Goal: Task Accomplishment & Management: Complete application form

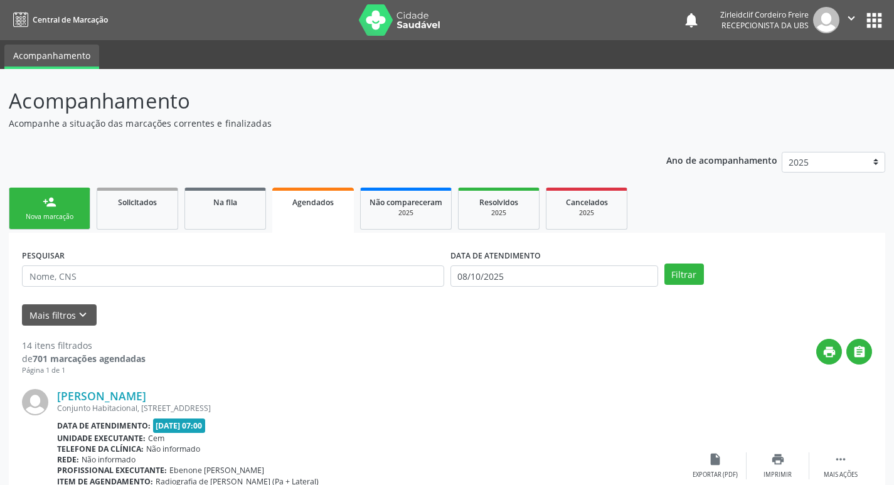
click at [63, 212] on div "Nova marcação" at bounding box center [49, 216] width 63 height 9
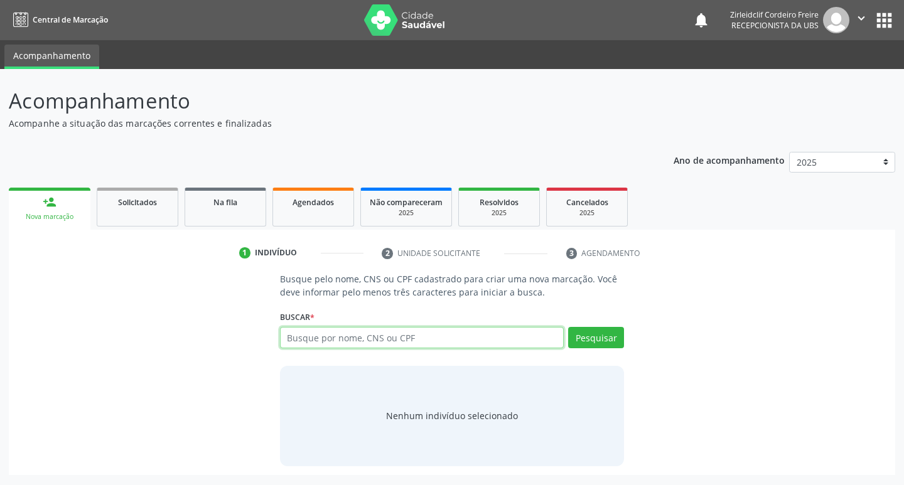
click at [358, 336] on input "text" at bounding box center [422, 337] width 284 height 21
click at [593, 339] on button "Pesquisar" at bounding box center [596, 337] width 56 height 21
click at [325, 342] on input "text" at bounding box center [422, 337] width 284 height 21
click at [293, 336] on input "text" at bounding box center [422, 337] width 284 height 21
click at [362, 341] on input "text" at bounding box center [422, 337] width 284 height 21
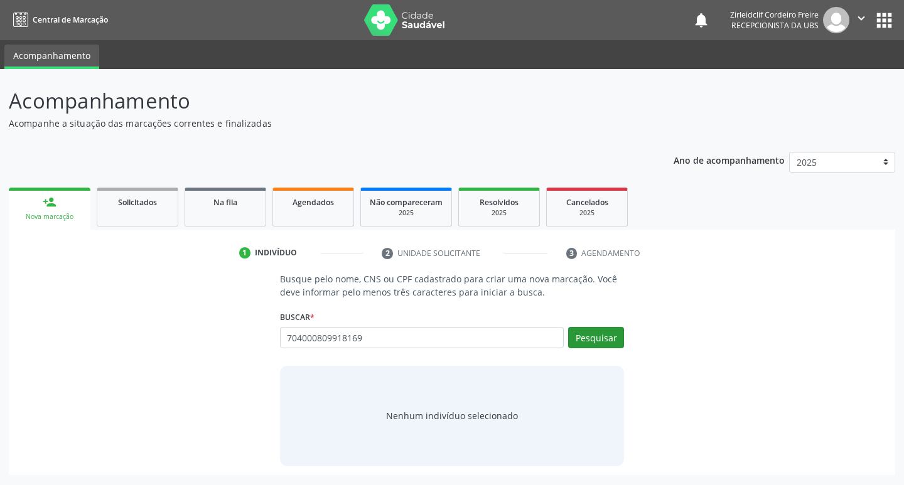
type input "704000809918169"
click at [580, 339] on button "Pesquisar" at bounding box center [596, 337] width 56 height 21
type input "704000809918169"
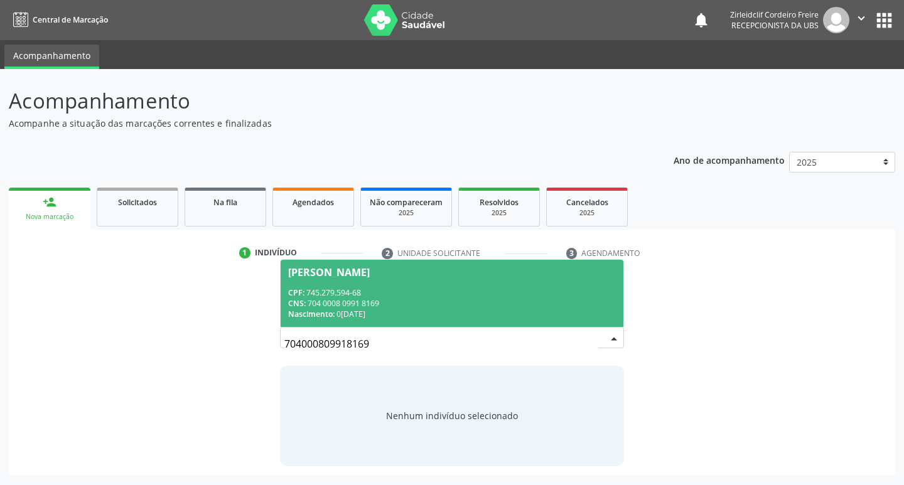
click at [474, 291] on div "CPF: 745.279.594-68" at bounding box center [452, 292] width 328 height 11
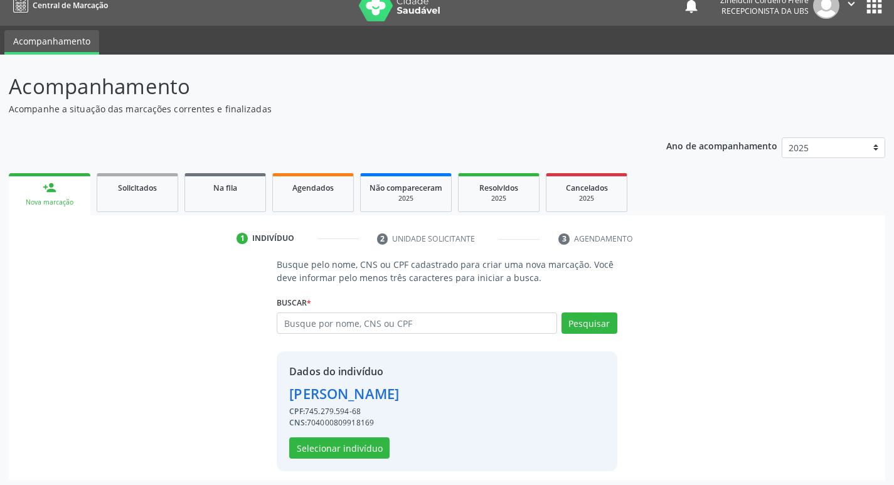
scroll to position [18, 0]
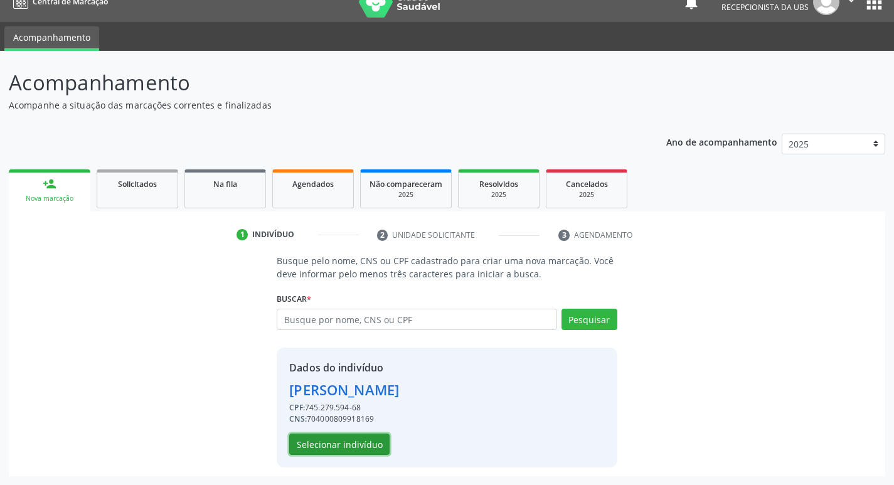
click at [353, 444] on button "Selecionar indivíduo" at bounding box center [339, 444] width 100 height 21
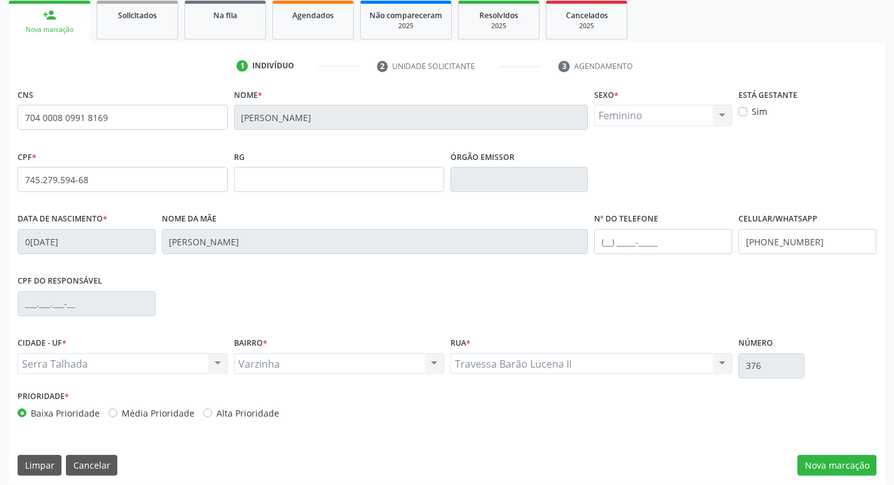
scroll to position [195, 0]
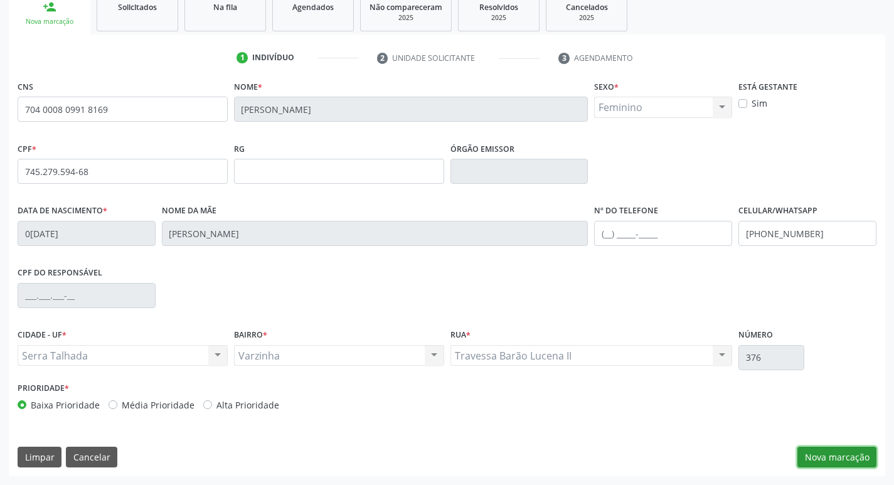
click at [826, 464] on button "Nova marcação" at bounding box center [837, 457] width 79 height 21
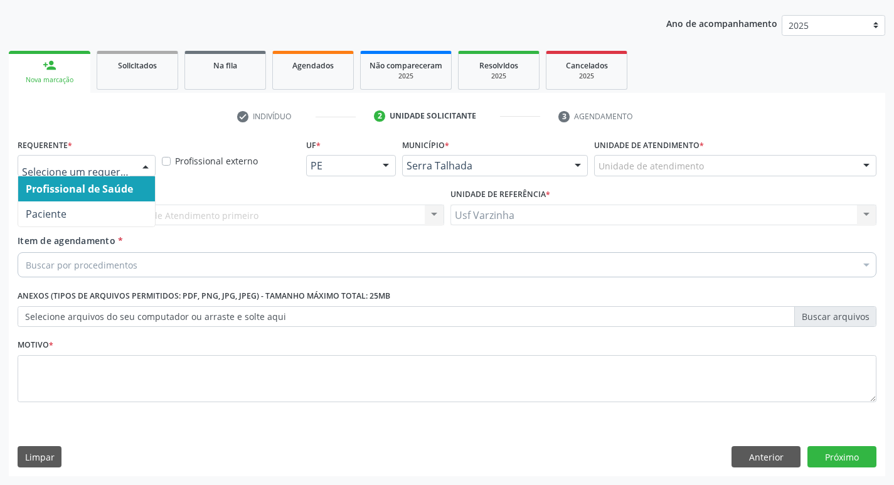
click at [147, 166] on div at bounding box center [145, 166] width 19 height 21
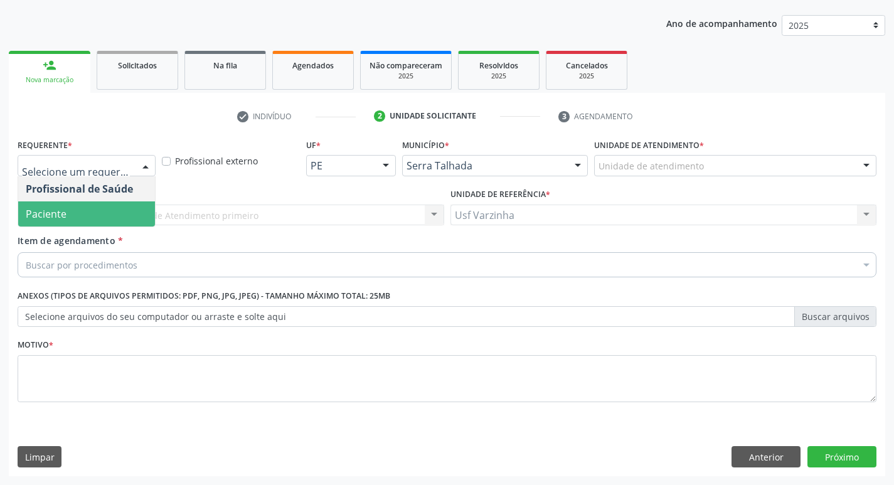
click at [104, 207] on span "Paciente" at bounding box center [86, 213] width 137 height 25
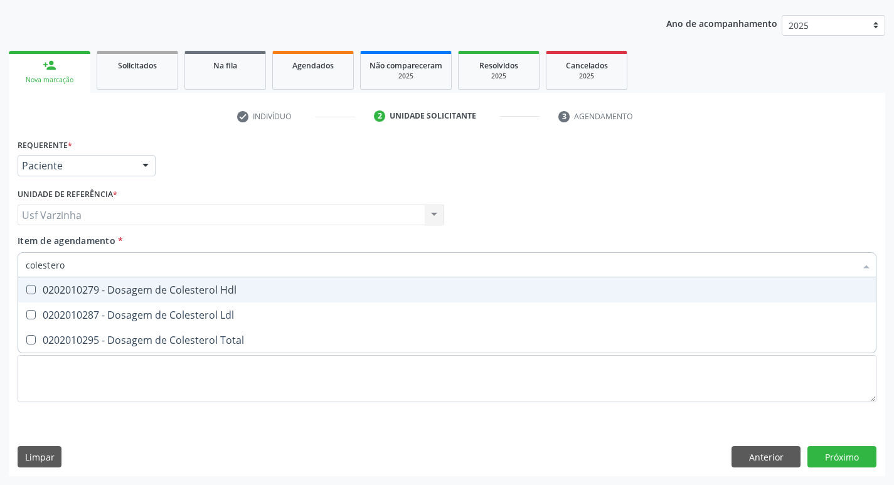
type input "colesterol"
click at [85, 286] on div "0202010279 - Dosagem de Colesterol Hdl" at bounding box center [447, 290] width 843 height 10
checkbox Hdl "true"
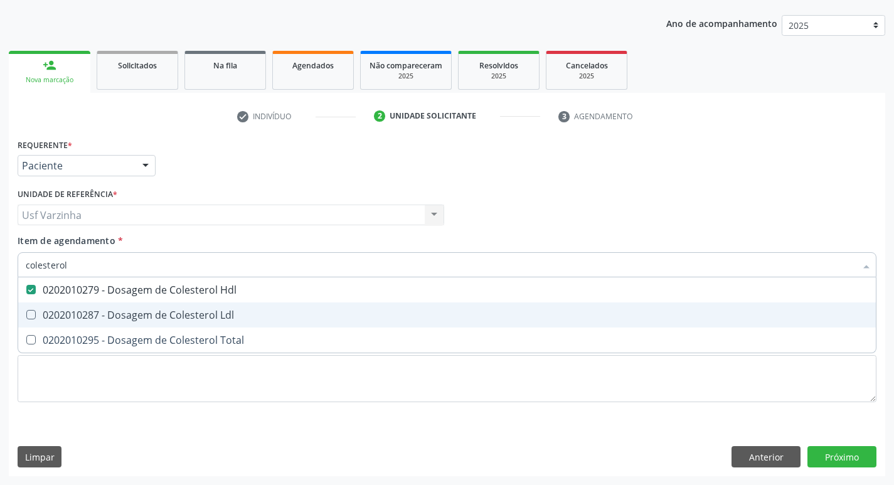
click at [87, 310] on div "0202010287 - Dosagem de Colesterol Ldl" at bounding box center [447, 315] width 843 height 10
checkbox Ldl "true"
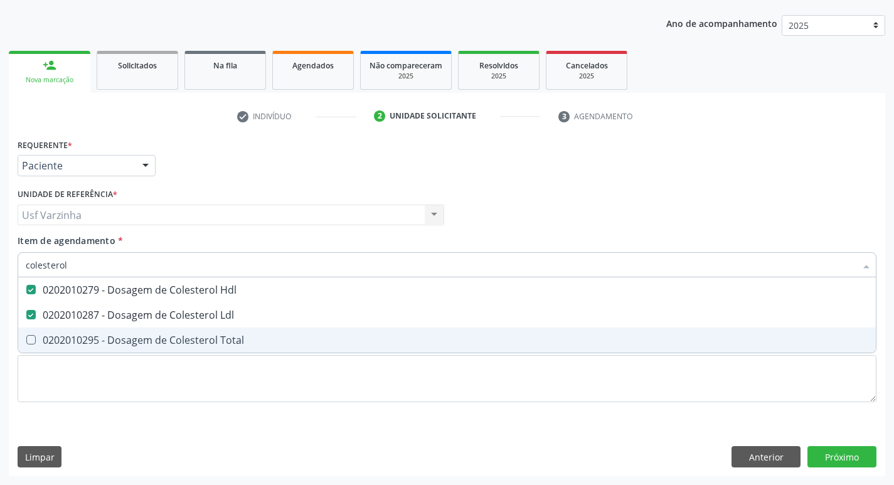
click at [90, 345] on div "0202010295 - Dosagem de Colesterol Total" at bounding box center [447, 340] width 843 height 10
checkbox Total "true"
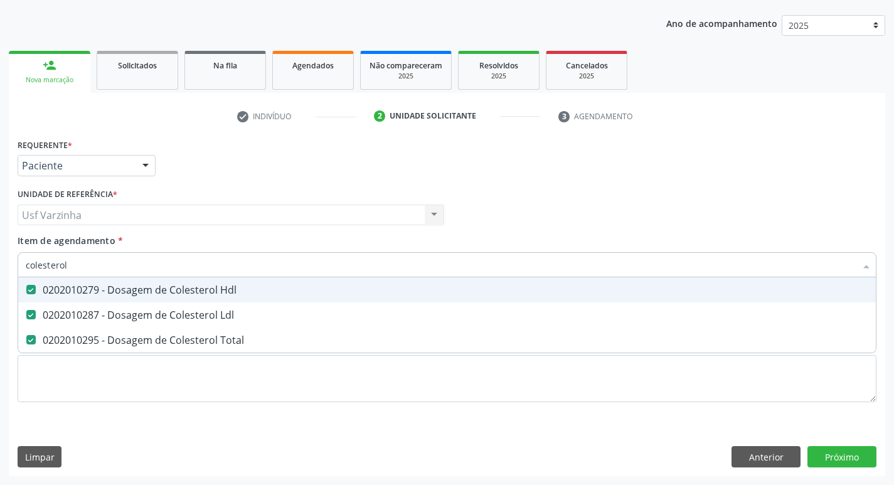
click at [108, 263] on input "colesterol" at bounding box center [441, 264] width 830 height 25
type input "c"
checkbox Hdl "false"
checkbox Ldl "false"
checkbox Total "false"
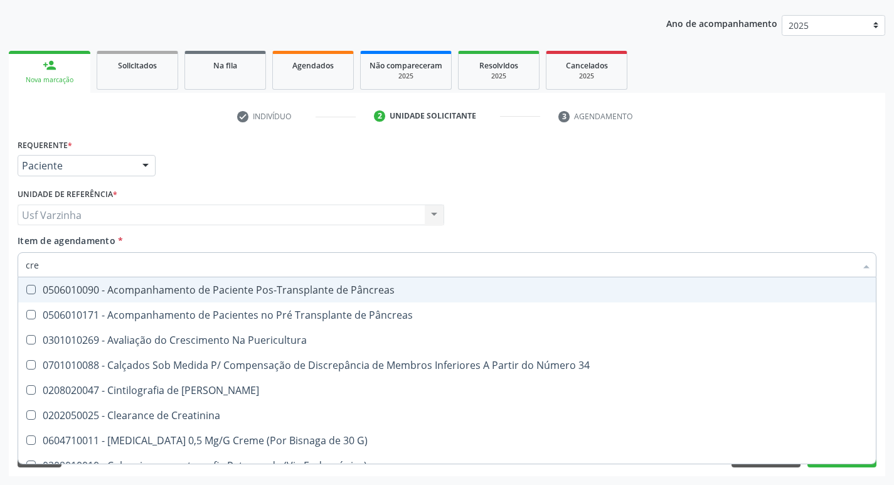
type input "crea"
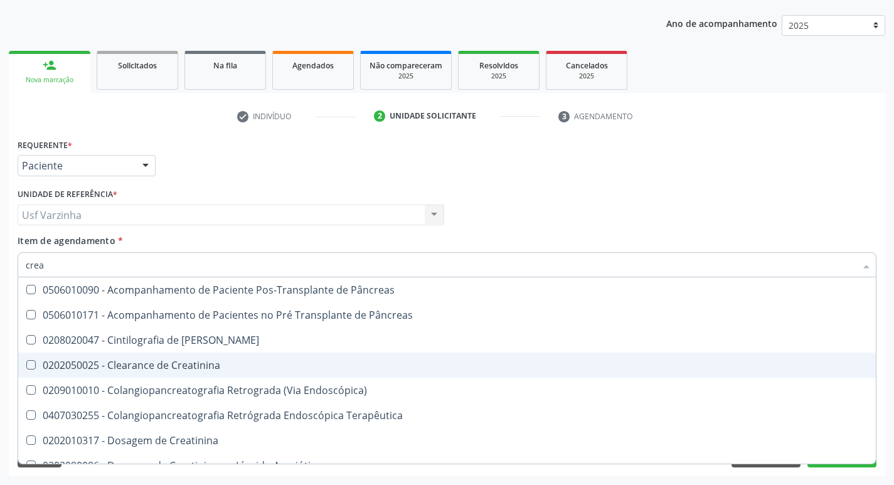
scroll to position [63, 0]
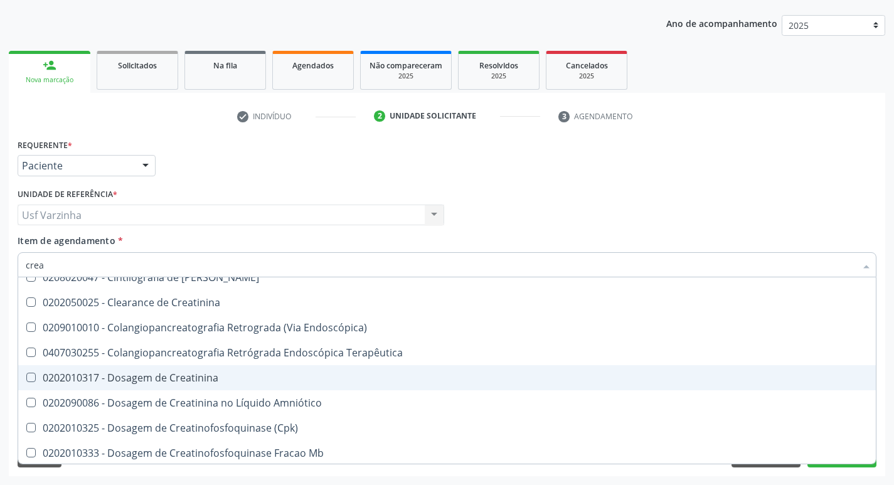
click at [168, 382] on div "0202010317 - Dosagem de Creatinina" at bounding box center [447, 378] width 843 height 10
checkbox Creatinina "true"
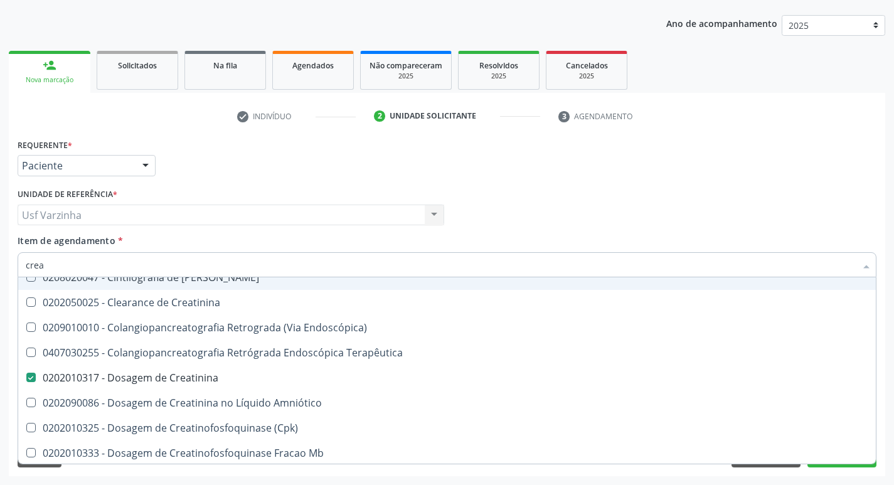
click at [68, 264] on input "crea" at bounding box center [441, 264] width 830 height 25
type input "cre"
checkbox Creatinina "false"
checkbox Oncologia "true"
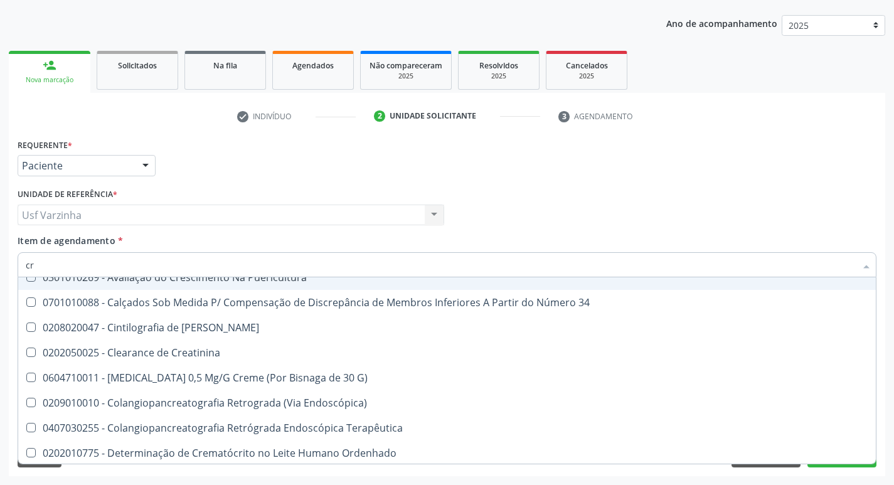
type input "c"
checkbox Creatinina "false"
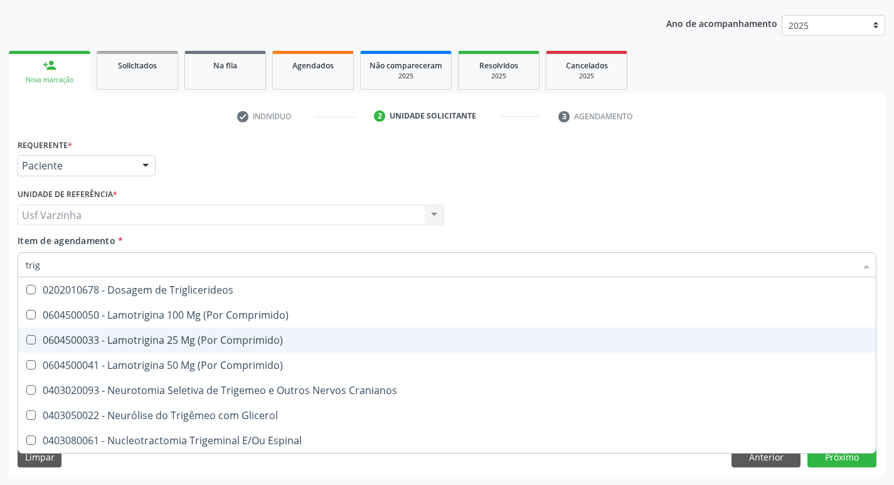
scroll to position [0, 0]
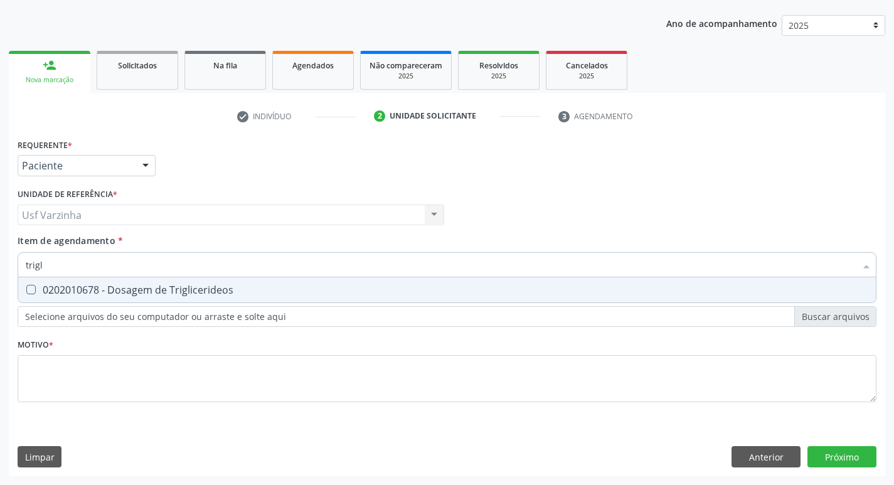
type input "trigli"
click at [64, 291] on div "0202010678 - Dosagem de Triglicerideos" at bounding box center [447, 290] width 843 height 10
checkbox Triglicerideos "true"
click at [63, 268] on input "trigli" at bounding box center [441, 264] width 830 height 25
type input "t"
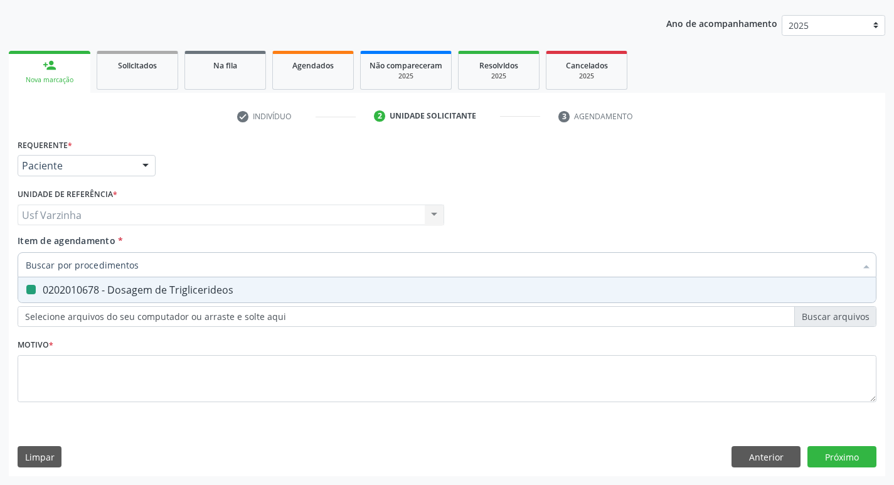
checkbox Triglicerideos "false"
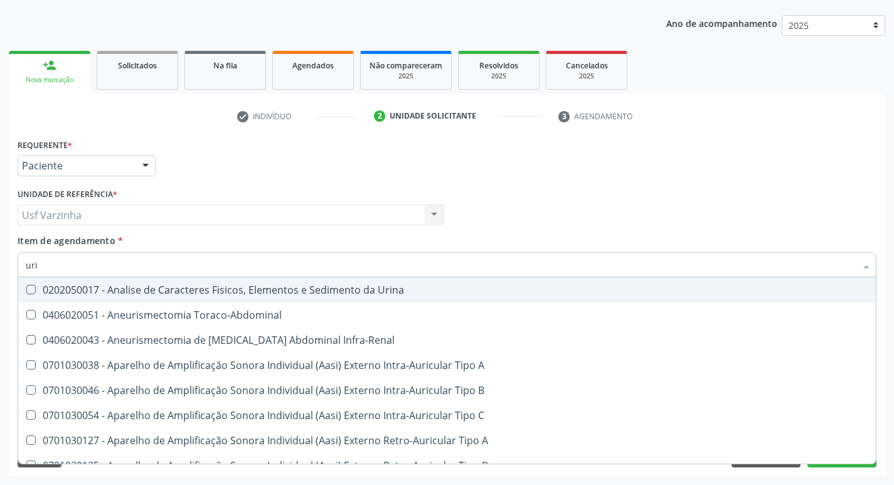
type input "urin"
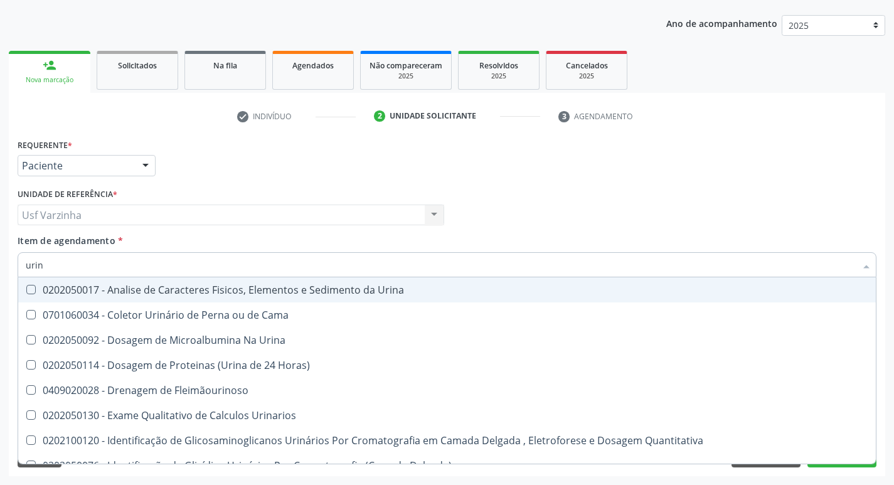
click at [74, 291] on div "0202050017 - Analise de Caracteres Fisicos, Elementos e Sedimento da Urina" at bounding box center [447, 290] width 843 height 10
checkbox Urina "true"
click at [44, 265] on input "urin" at bounding box center [441, 264] width 830 height 25
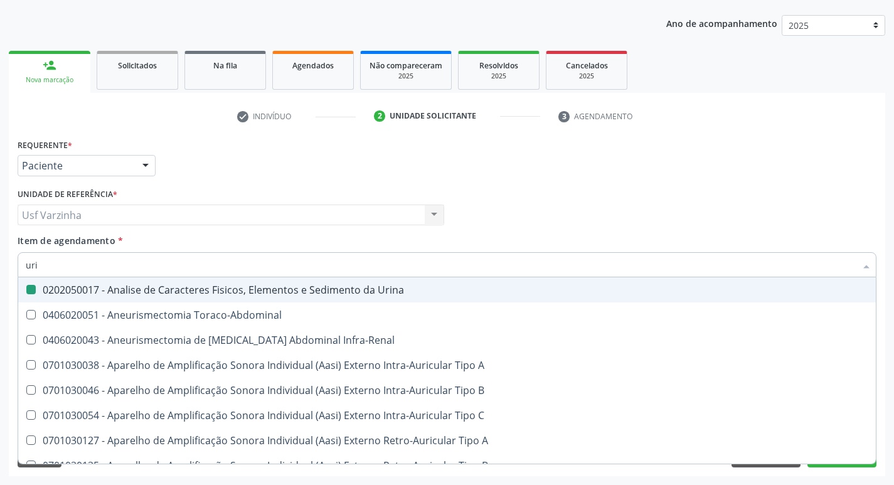
type input "ur"
checkbox Urina "false"
checkbox Cônica "true"
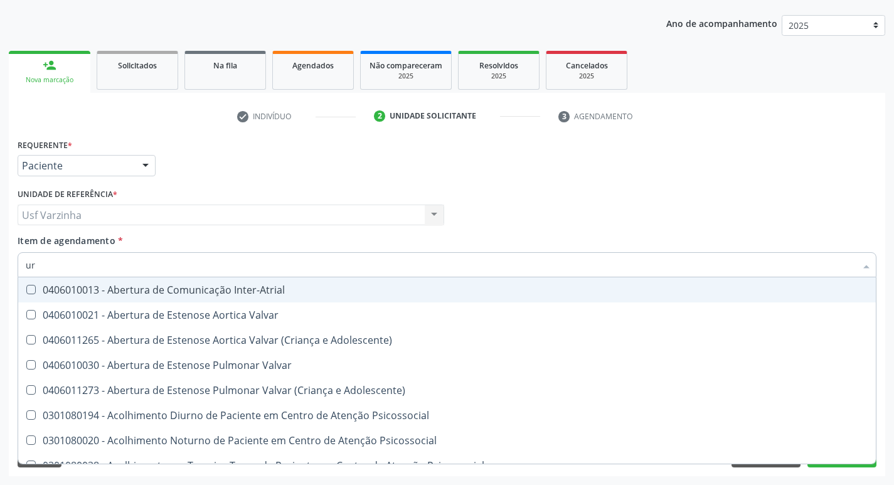
type input "u"
checkbox Urina "false"
checkbox Uretroscopia "false"
checkbox Hipurico "true"
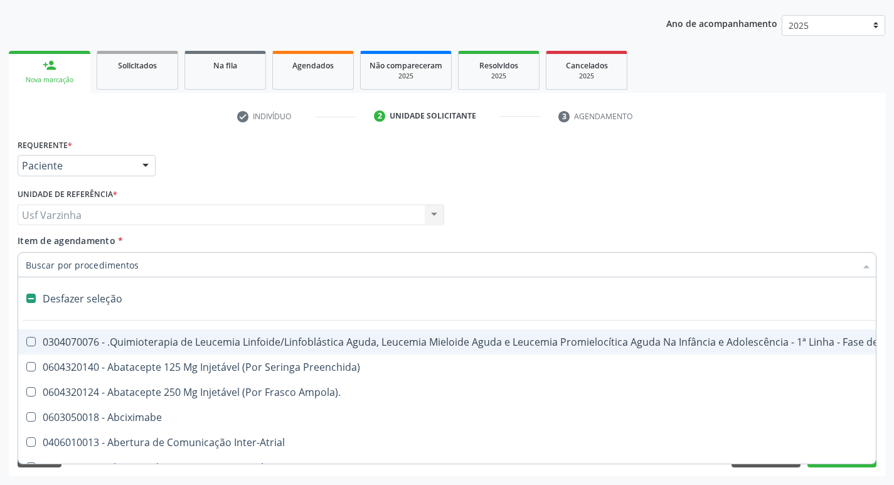
type input "g"
checkbox Urina "false"
checkbox Doses\) "true"
checkbox Inalante\) "true"
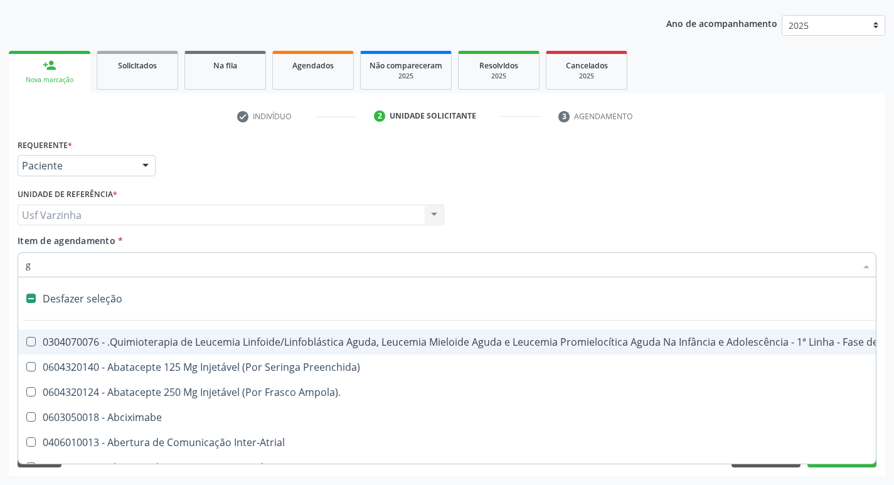
checkbox Bursectomia "true"
checkbox Inteiro "true"
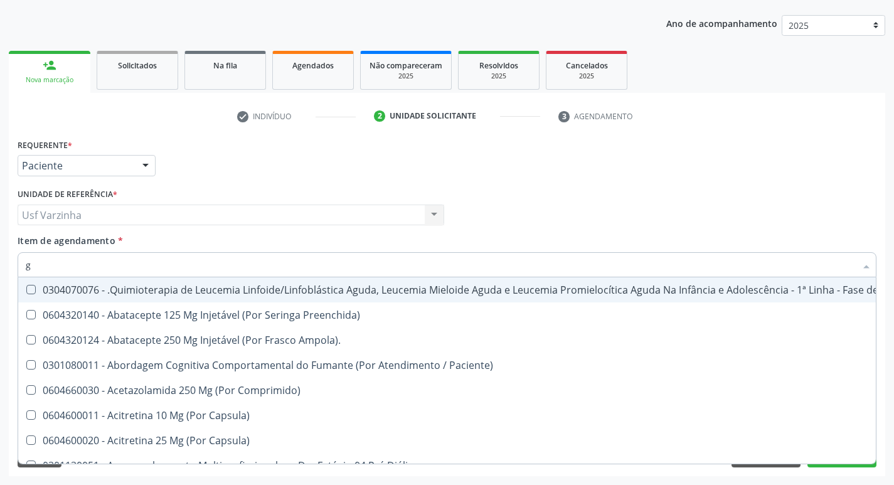
type input "gl"
checkbox Pé "true"
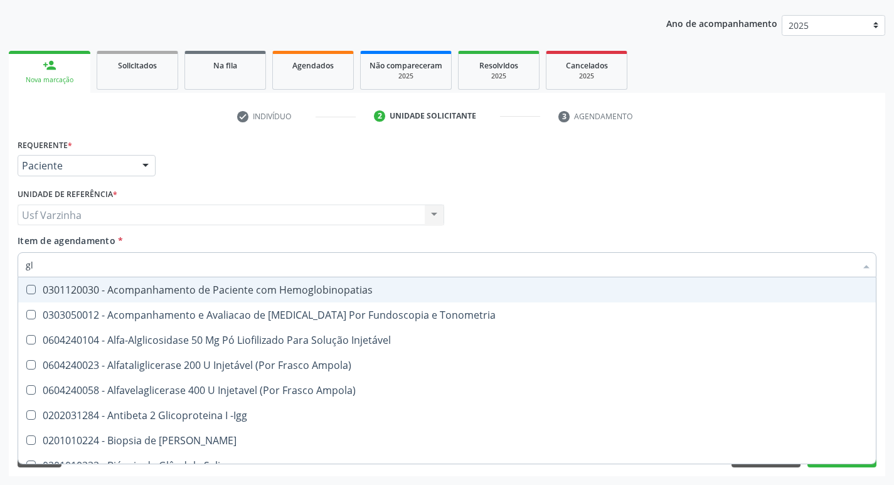
type input "gli"
checkbox Glomerular "true"
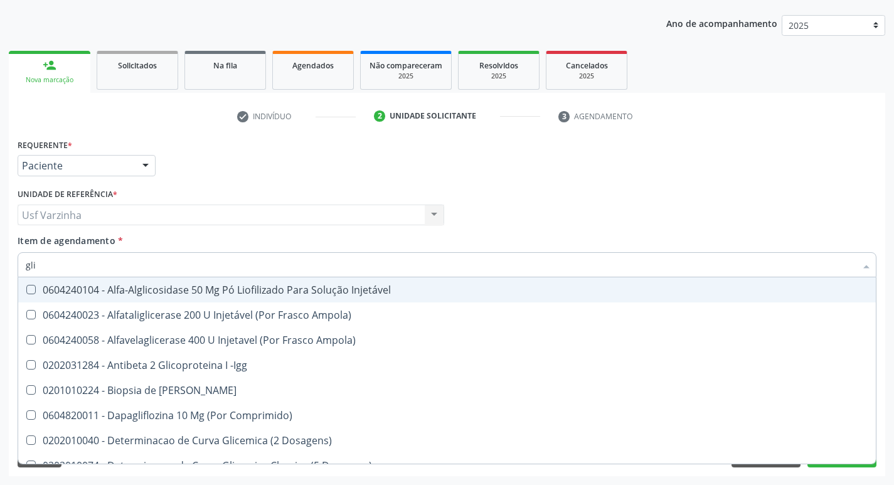
type input "glic"
checkbox Derrames "true"
checkbox Triglicerideos "false"
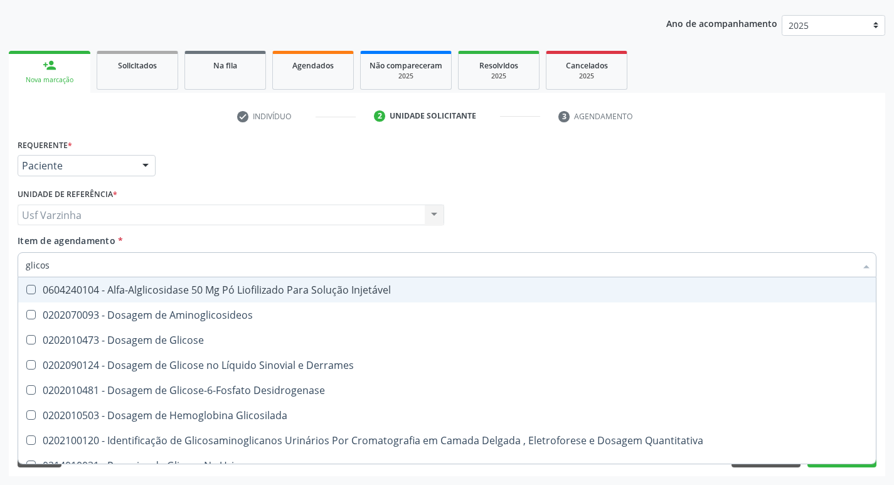
type input "glicose"
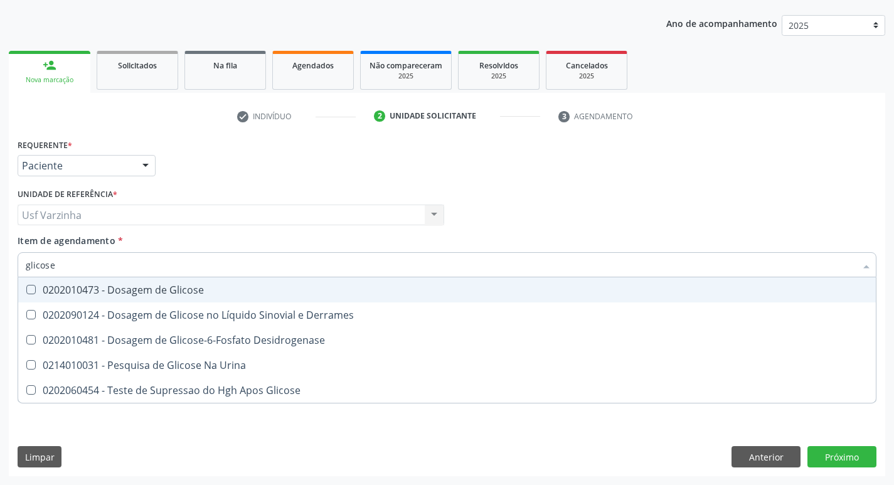
click at [61, 288] on div "0202010473 - Dosagem de Glicose" at bounding box center [447, 290] width 843 height 10
checkbox Glicose "true"
click at [65, 266] on input "glicose" at bounding box center [441, 264] width 830 height 25
type input "glicos"
checkbox Glicose "false"
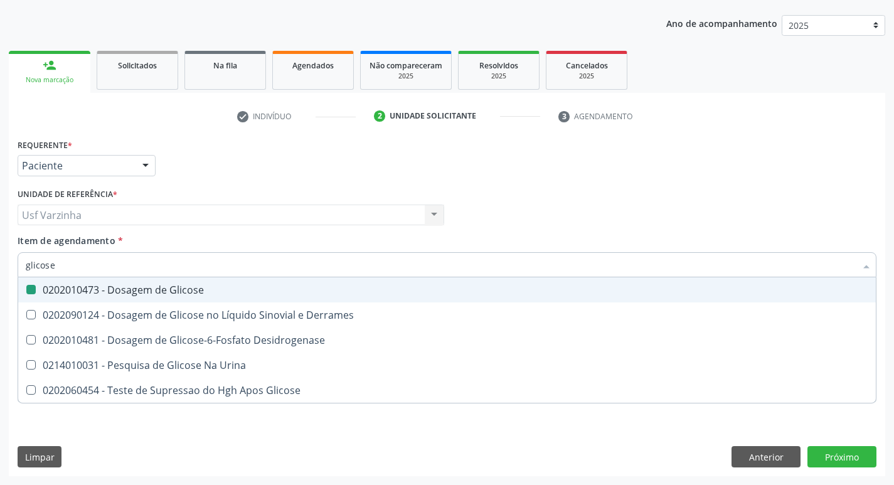
checkbox Desidrogenase "true"
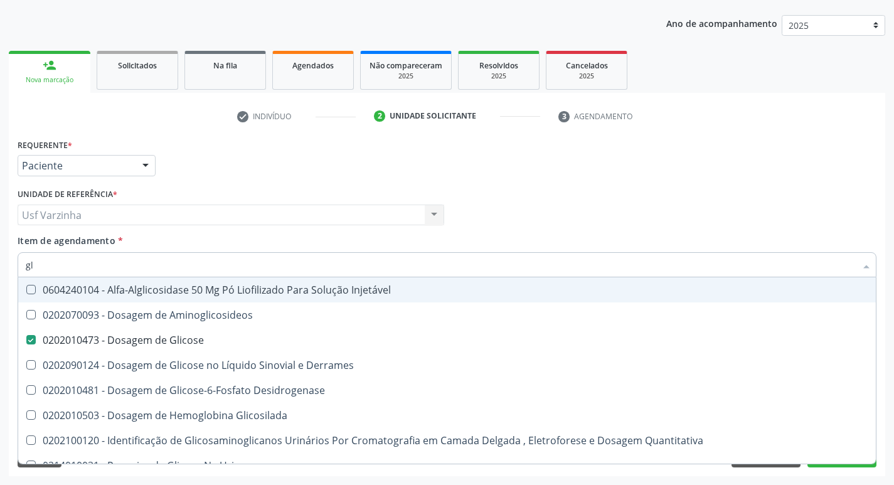
type input "g"
checkbox Glicose "false"
checkbox Glicosilada "false"
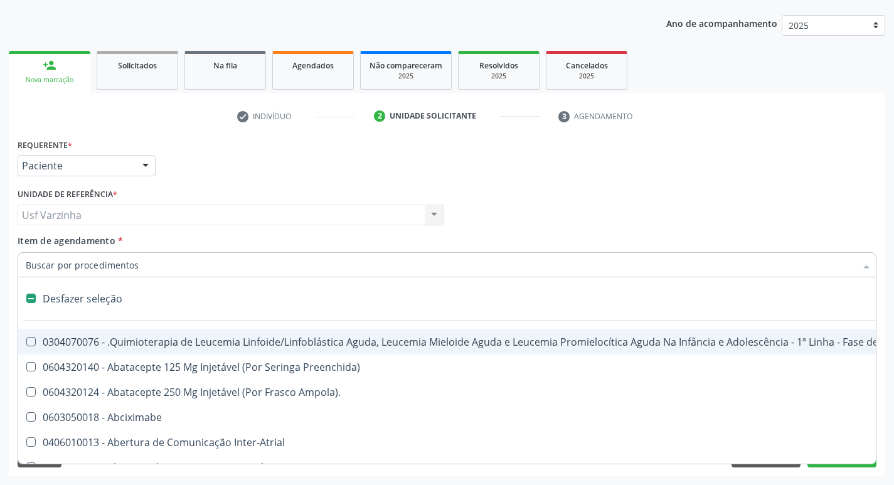
type input "h"
checkbox Urina "false"
checkbox A "true"
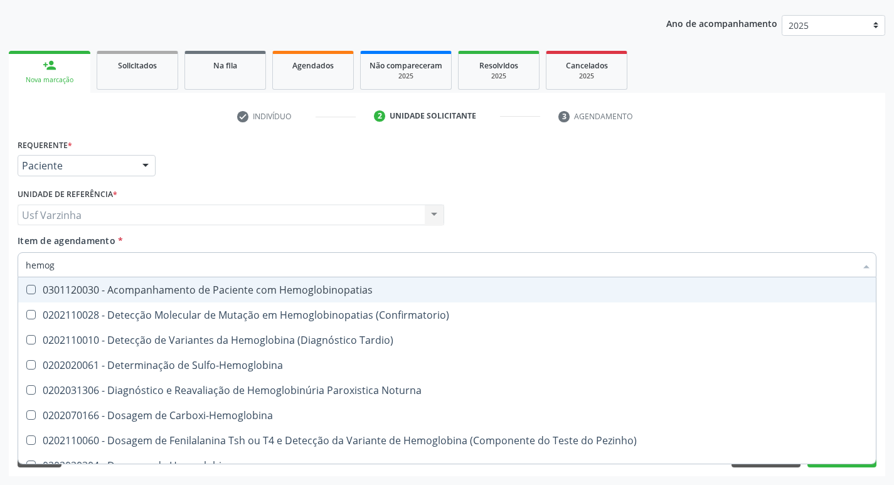
type input "hemogr"
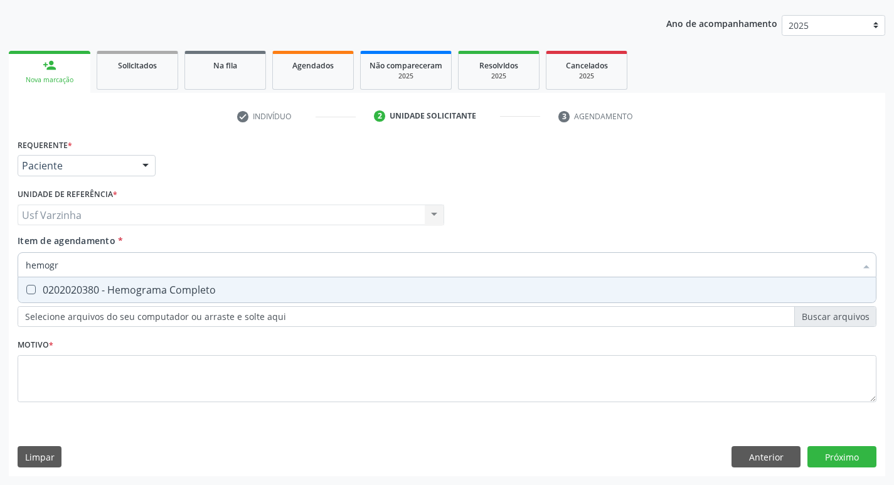
drag, startPoint x: 64, startPoint y: 290, endPoint x: 68, endPoint y: 269, distance: 21.8
click at [63, 290] on div "0202020380 - Hemograma Completo" at bounding box center [447, 290] width 843 height 10
checkbox Completo "true"
click at [69, 265] on input "hemogr" at bounding box center [441, 264] width 830 height 25
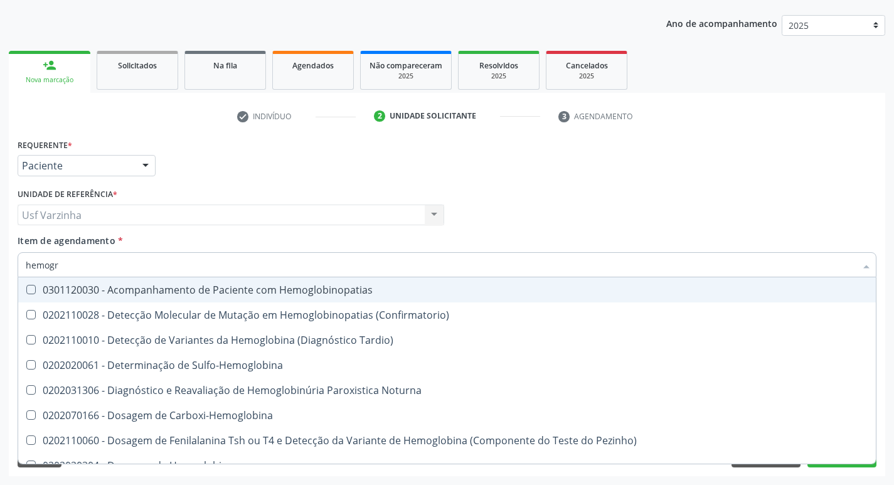
type input "hemog"
checkbox Hemoglobinopatias "false"
type input "h"
checkbox Completo "false"
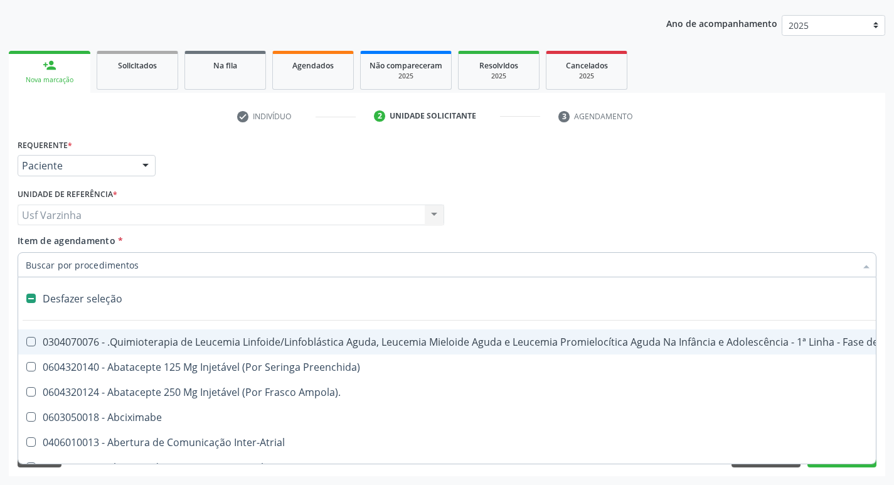
type input "u"
checkbox Ml\) "true"
checkbox Urina "false"
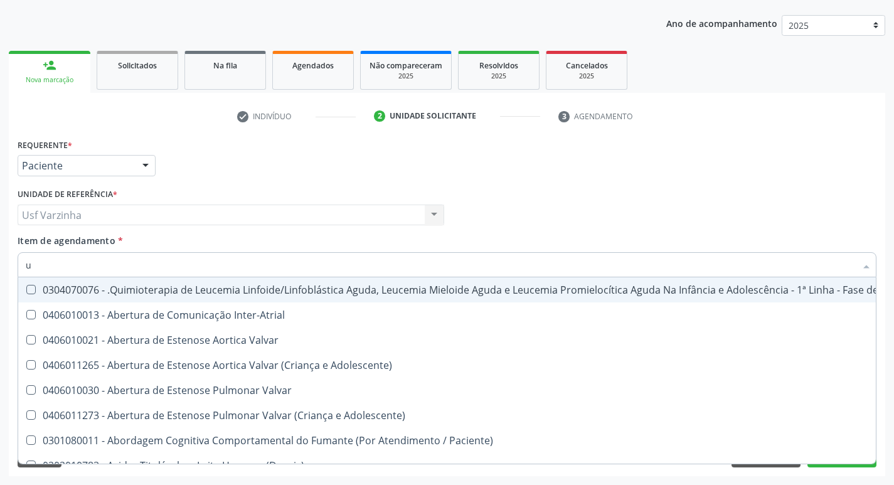
type input "ur"
checkbox Diálise "true"
checkbox Urina "false"
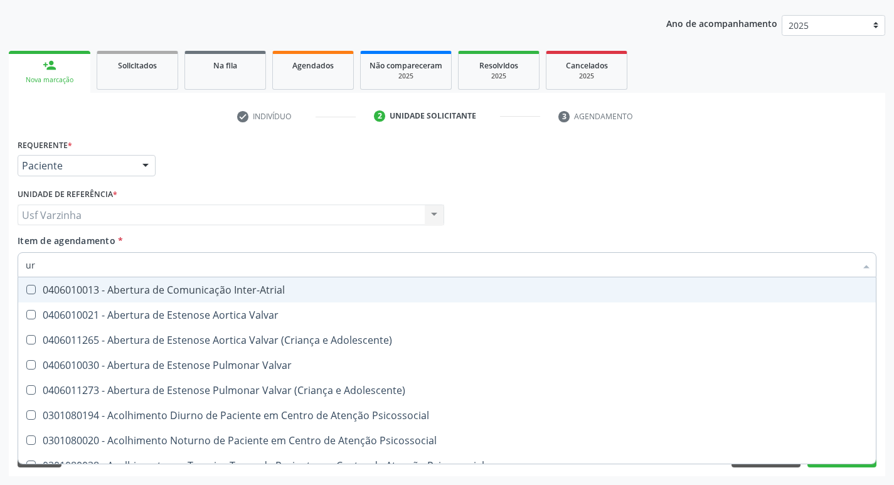
type input "ure"
checkbox Urina "false"
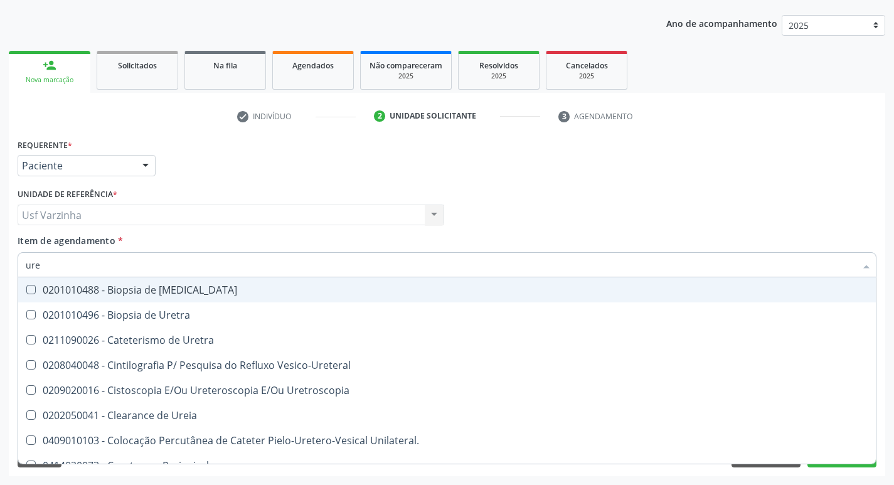
type input "urei"
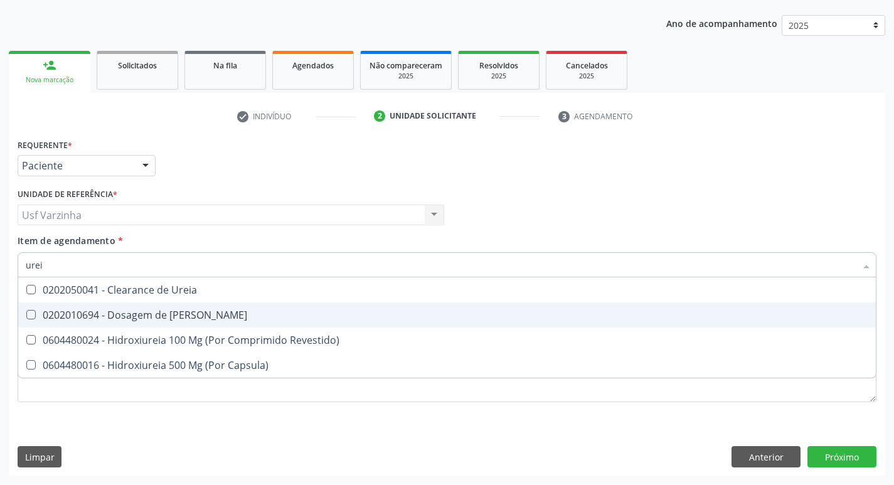
click at [39, 316] on div "0202010694 - Dosagem de [PERSON_NAME]" at bounding box center [447, 315] width 843 height 10
checkbox Ureia "true"
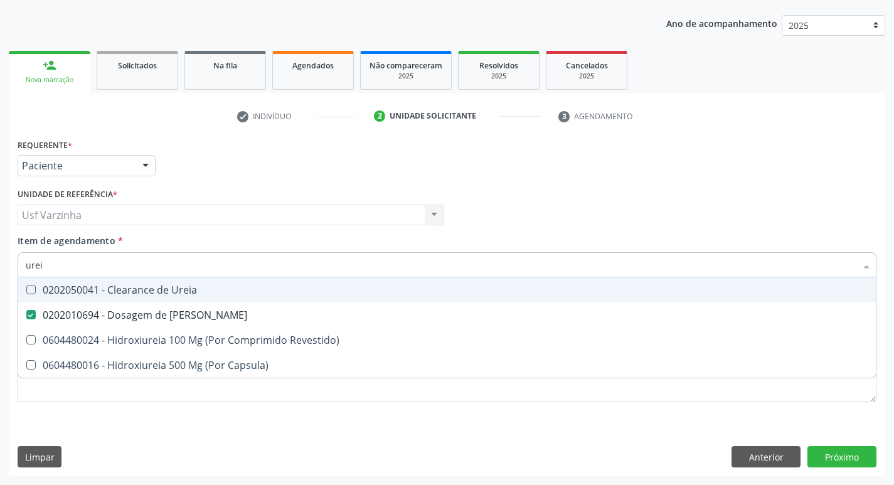
click at [49, 268] on input "urei" at bounding box center [441, 264] width 830 height 25
type input "ure"
checkbox Ureia "false"
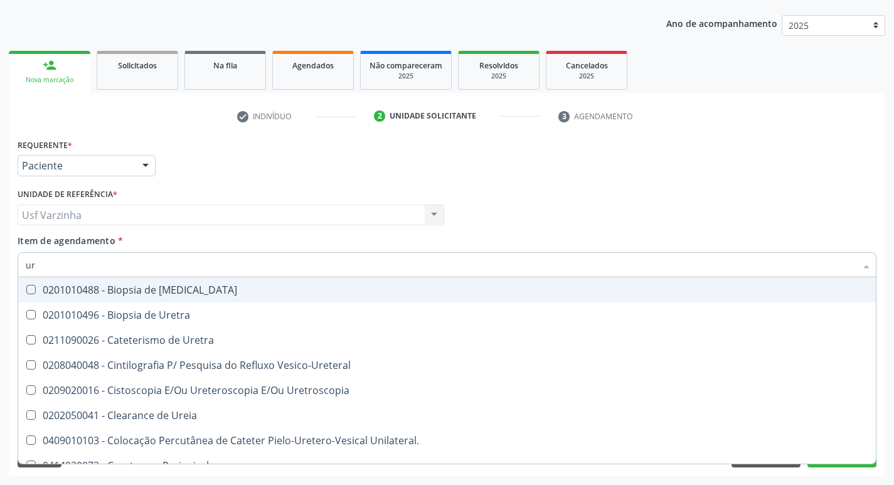
type input "u"
checkbox Ureia "false"
checkbox Peri-Uretral "false"
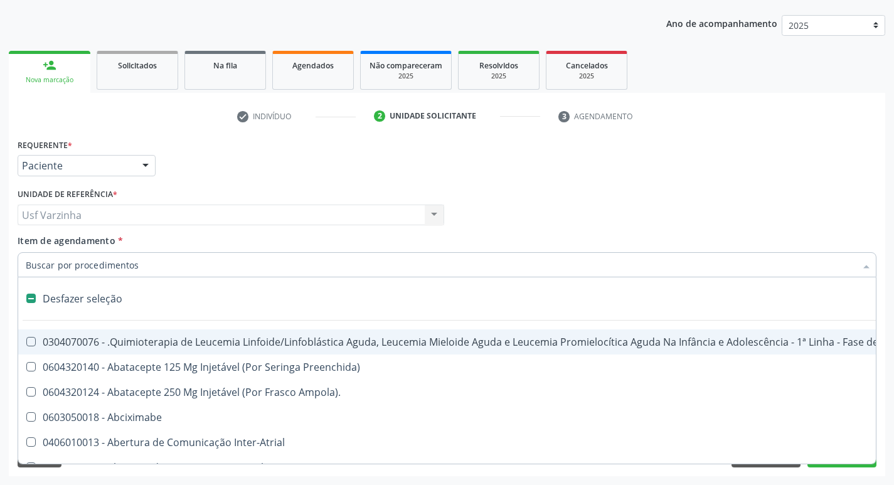
click at [146, 168] on div at bounding box center [145, 166] width 19 height 21
checkbox Preenchida\) "true"
checkbox Ampola\)\ "true"
checkbox Abciximabe "true"
checkbox Inter-Atrial "true"
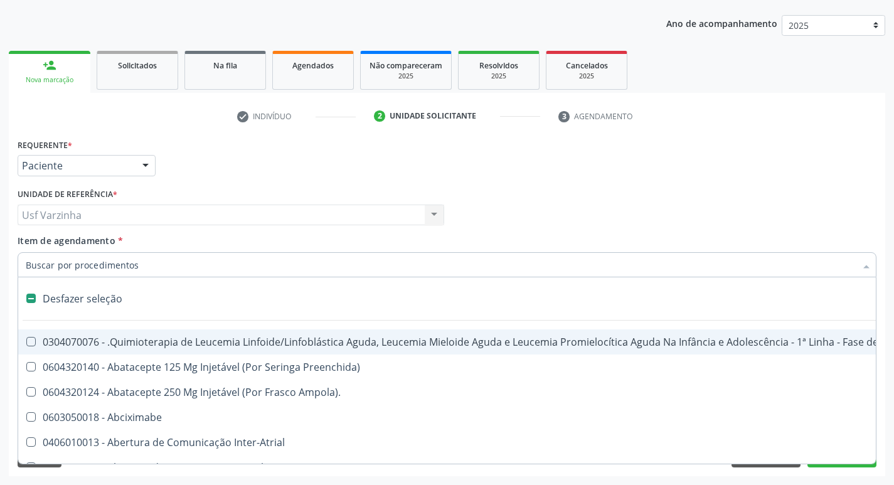
checkbox Valvar "true"
checkbox Adolescente\) "true"
checkbox Valvar "true"
checkbox Adolescente\) "true"
checkbox Paciente\) "true"
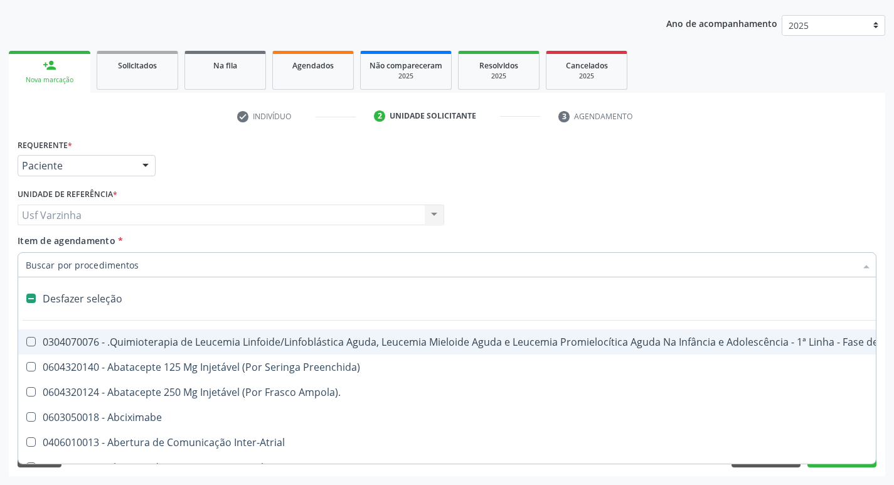
checkbox Urina "false"
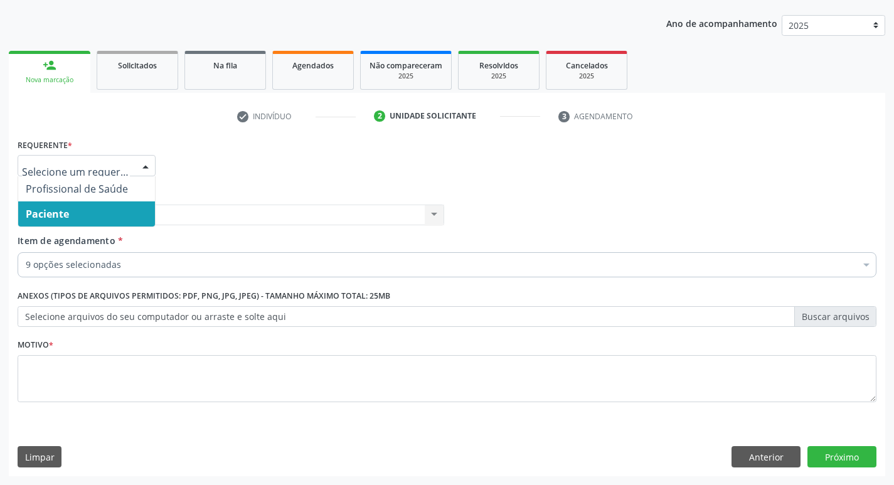
click at [97, 215] on span "Paciente" at bounding box center [86, 213] width 137 height 25
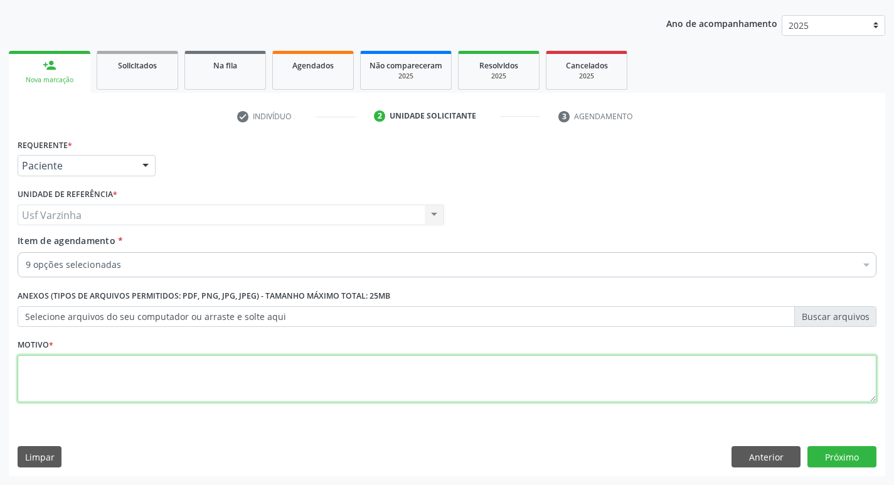
click at [135, 382] on textarea at bounding box center [447, 379] width 859 height 48
type textarea "rastreio"
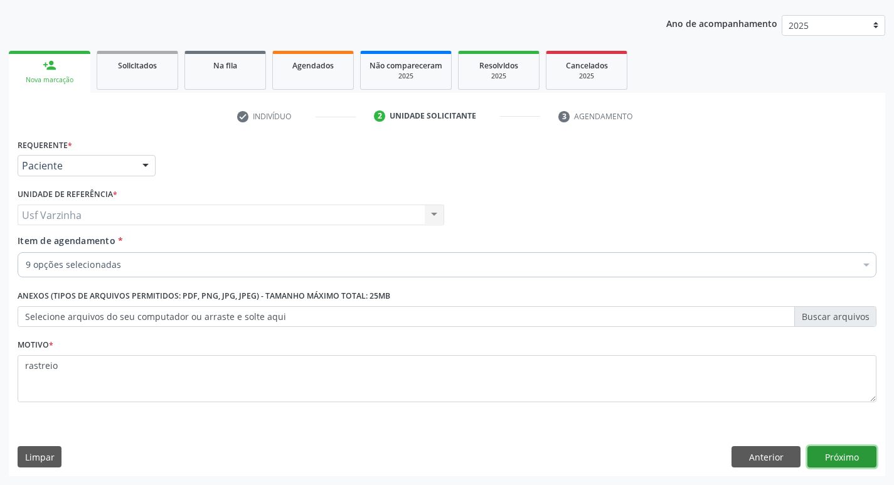
click at [852, 454] on button "Próximo" at bounding box center [842, 456] width 69 height 21
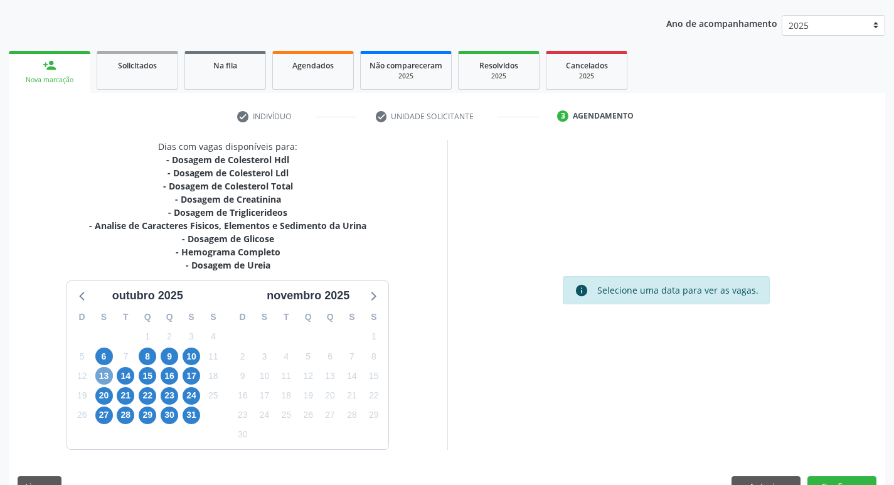
click at [102, 379] on span "13" at bounding box center [104, 376] width 18 height 18
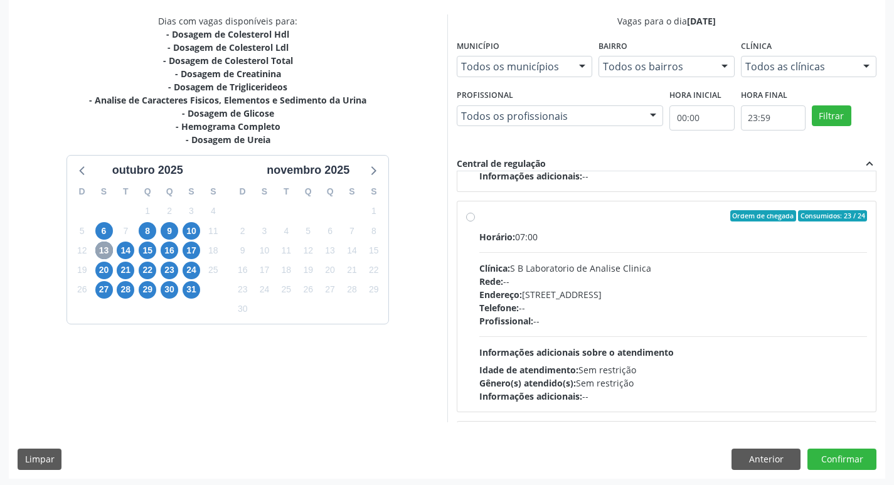
scroll to position [439, 0]
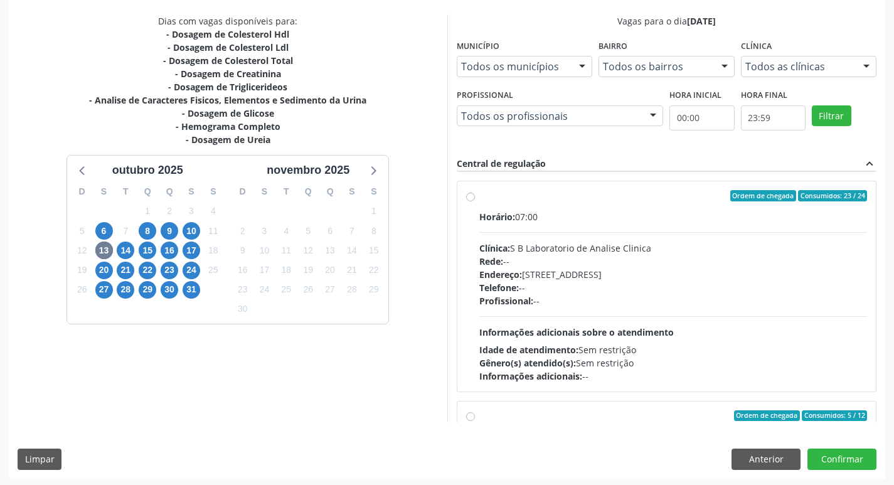
click at [479, 198] on label "Ordem de chegada Consumidos: 23 / 24 Horário: 07:00 Clínica: S B Laboratorio de…" at bounding box center [673, 286] width 388 height 193
click at [470, 198] on input "Ordem de chegada Consumidos: 23 / 24 Horário: 07:00 Clínica: S B Laboratorio de…" at bounding box center [470, 195] width 9 height 11
radio input "true"
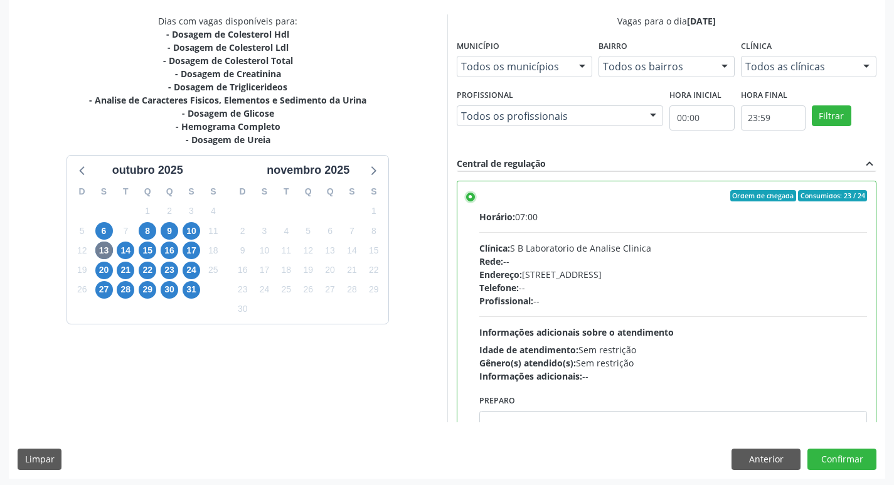
scroll to position [265, 0]
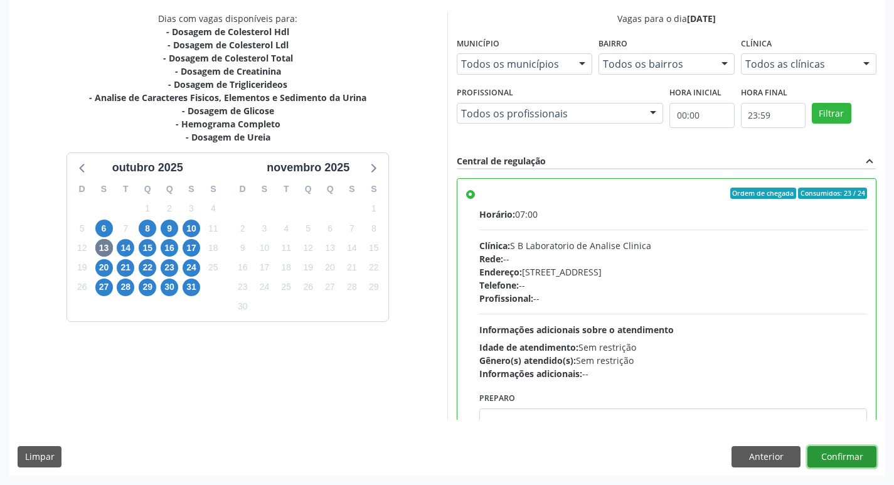
click at [838, 455] on button "Confirmar" at bounding box center [842, 456] width 69 height 21
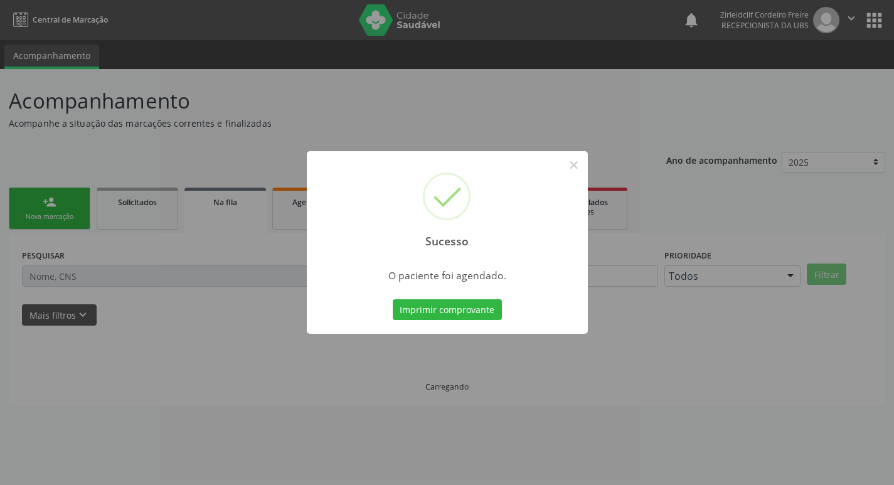
scroll to position [0, 0]
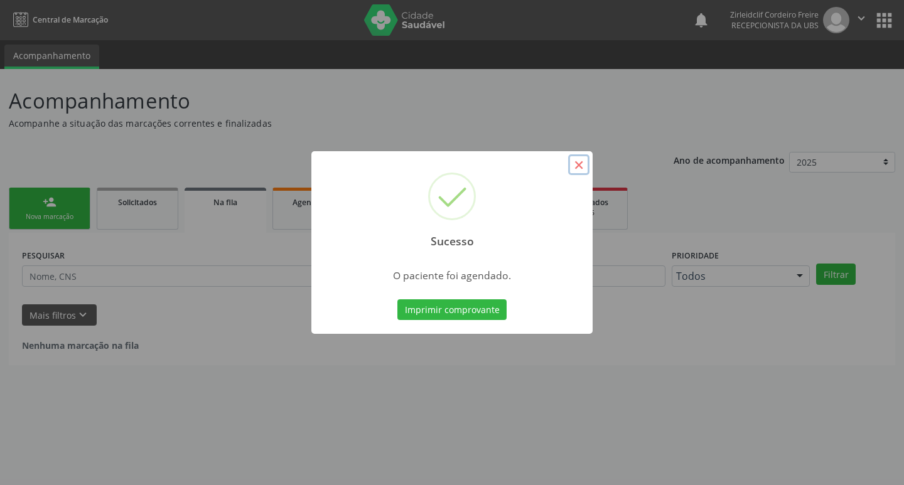
click at [580, 167] on button "×" at bounding box center [578, 164] width 21 height 21
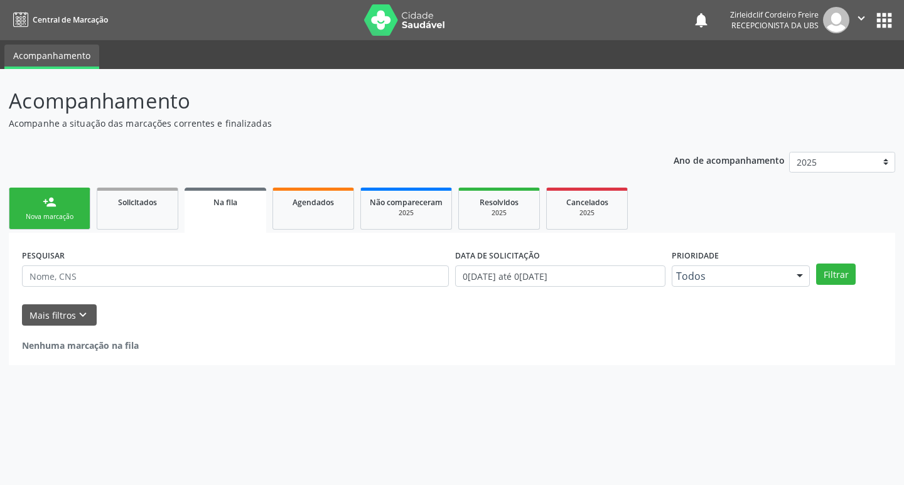
click at [61, 210] on link "person_add Nova marcação" at bounding box center [50, 209] width 82 height 42
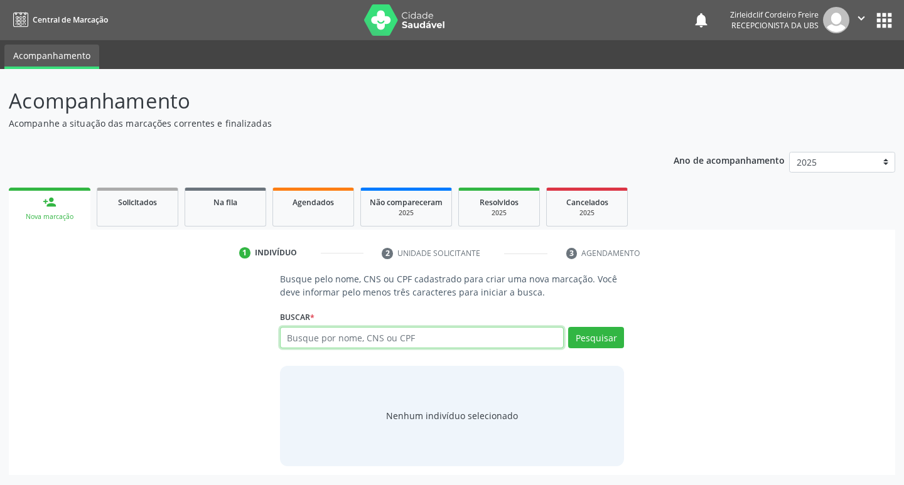
click at [318, 335] on input "text" at bounding box center [422, 337] width 284 height 21
click at [594, 337] on button "Pesquisar" at bounding box center [596, 337] width 56 height 21
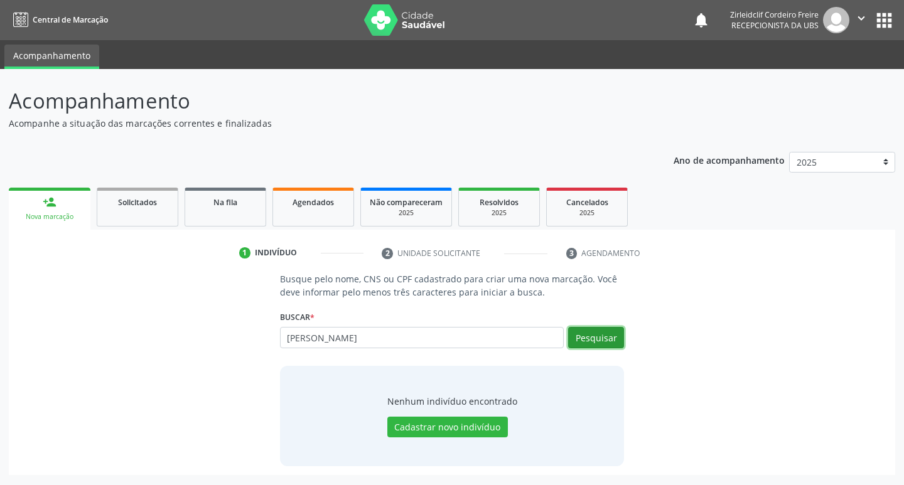
click at [584, 339] on button "Pesquisar" at bounding box center [596, 337] width 56 height 21
click at [396, 339] on input "iasmin maria dos santos" at bounding box center [422, 337] width 284 height 21
type input "i"
type input "ana rita da silva souza"
click at [589, 338] on button "Pesquisar" at bounding box center [596, 337] width 56 height 21
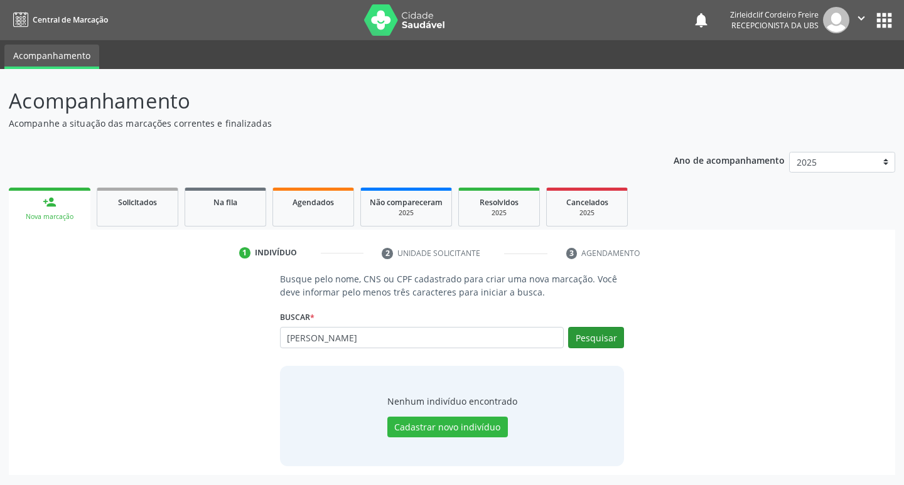
type input "ana rita da silva souza"
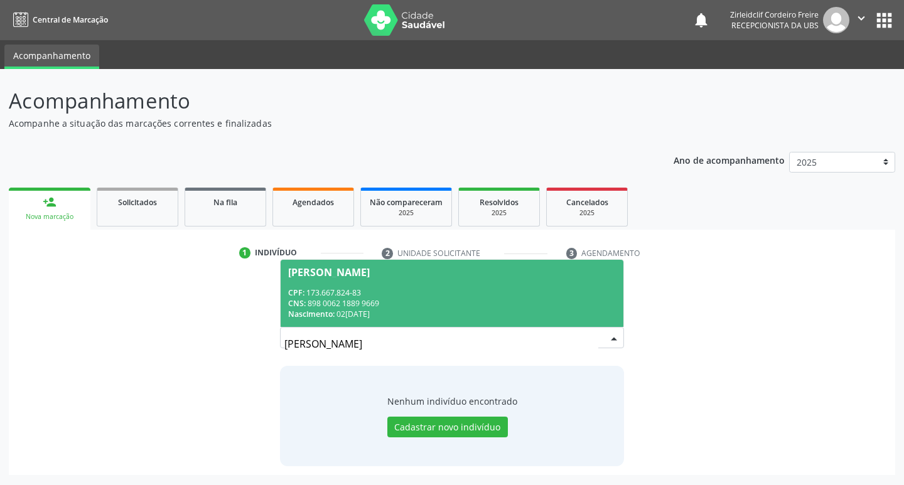
click at [461, 286] on span "Ana Rita da Silva Souza CPF: 173.667.824-83 CNS: 898 0062 1889 9669 Nascimento:…" at bounding box center [451, 293] width 343 height 67
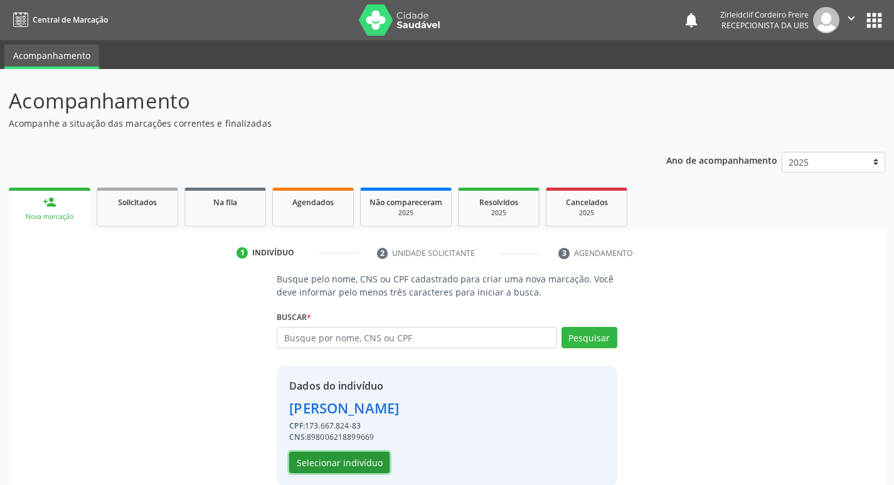
click at [361, 467] on button "Selecionar indivíduo" at bounding box center [339, 462] width 100 height 21
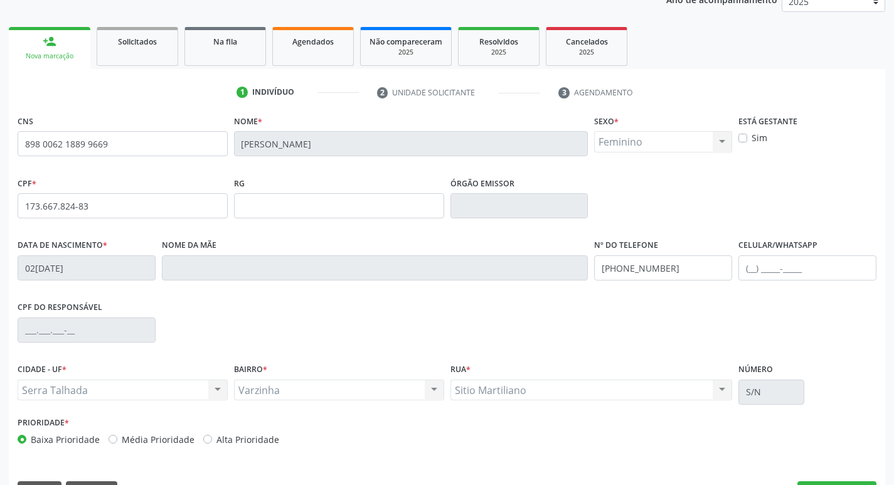
scroll to position [195, 0]
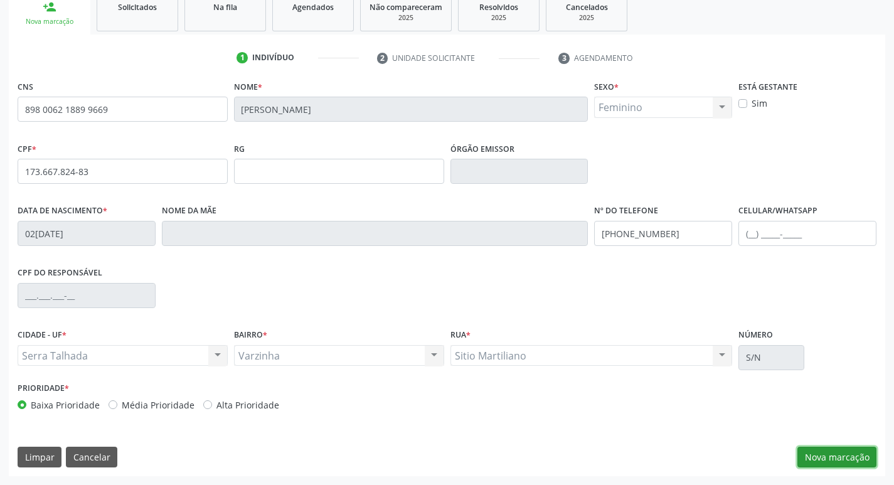
click at [844, 456] on button "Nova marcação" at bounding box center [837, 457] width 79 height 21
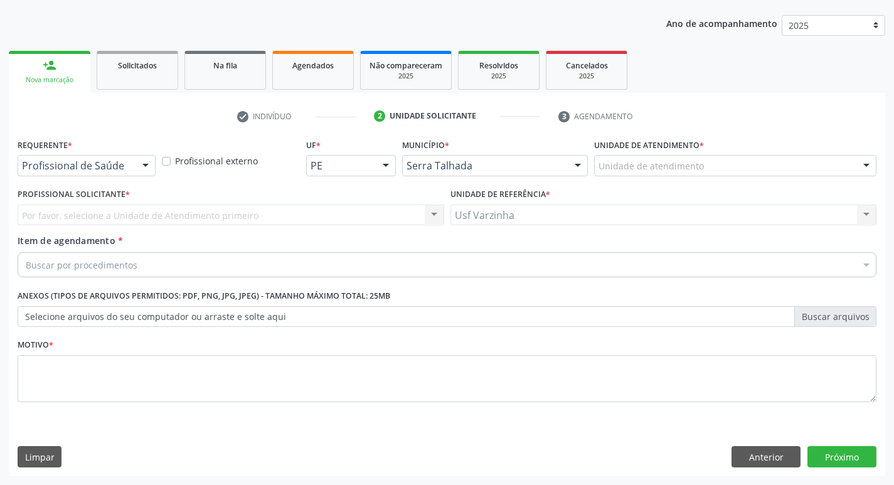
scroll to position [137, 0]
click at [142, 164] on div at bounding box center [145, 166] width 19 height 21
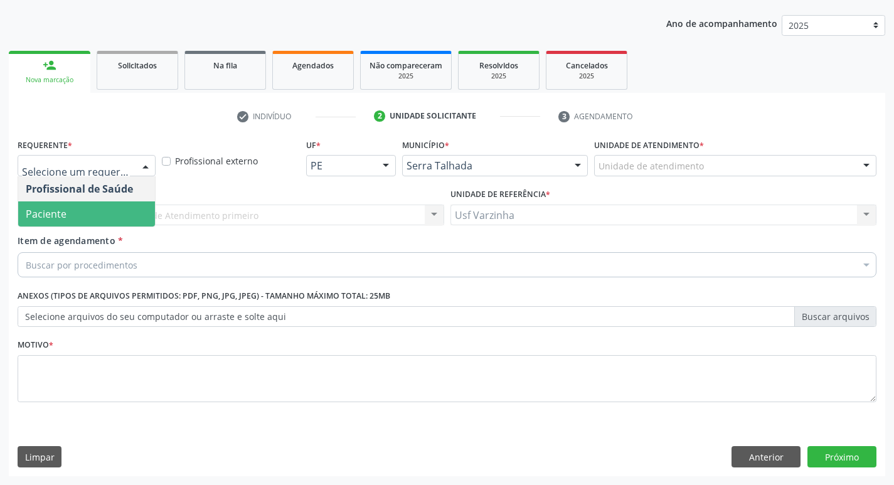
click at [132, 208] on span "Paciente" at bounding box center [86, 213] width 137 height 25
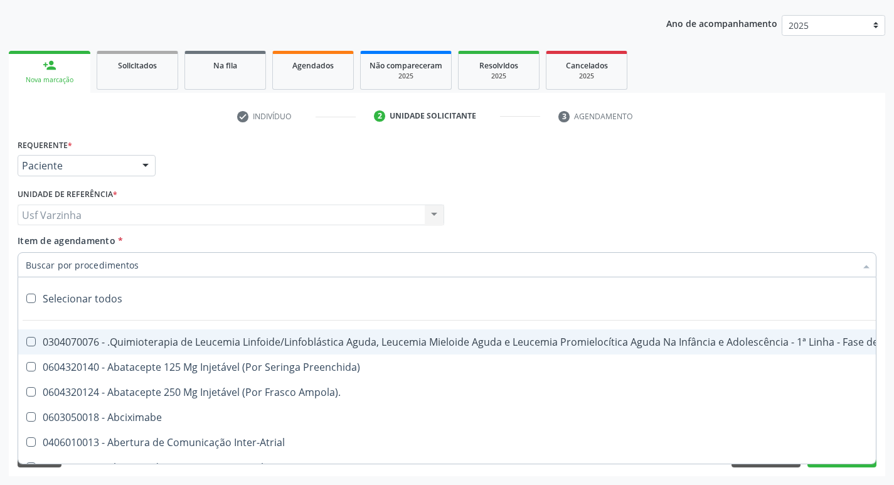
click at [145, 166] on div at bounding box center [145, 166] width 19 height 21
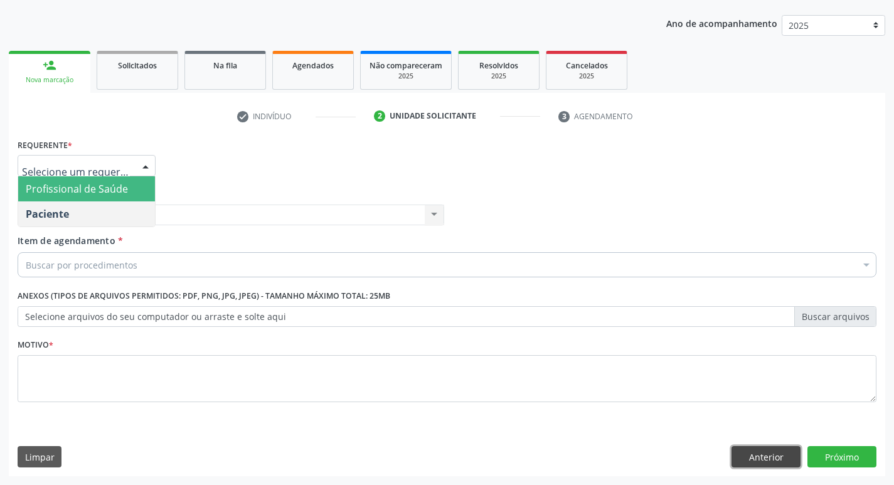
click at [764, 457] on button "Anterior" at bounding box center [766, 456] width 69 height 21
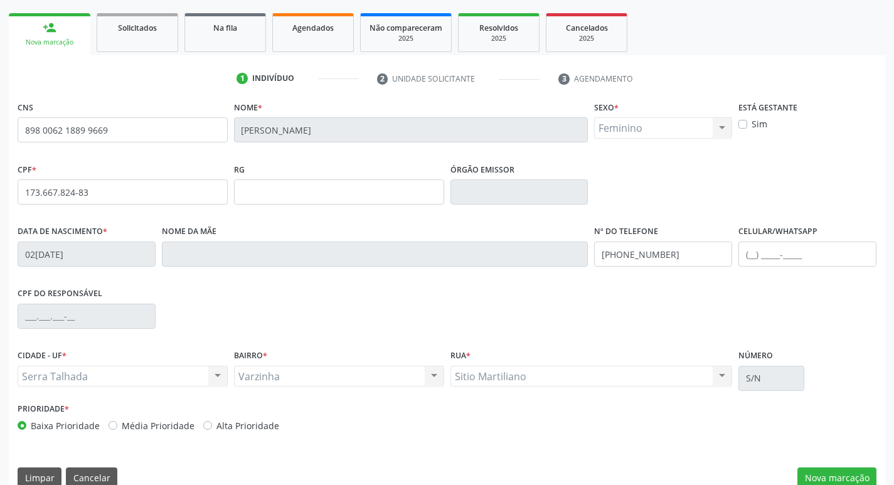
scroll to position [195, 0]
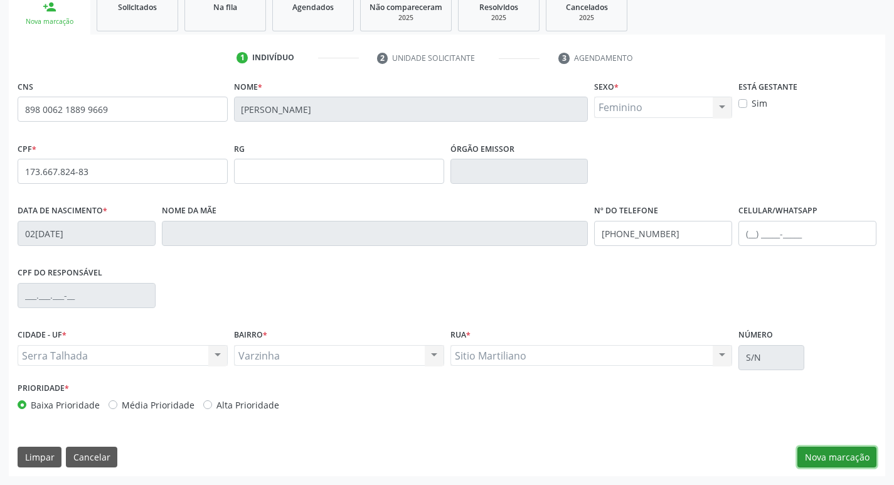
click at [849, 459] on button "Nova marcação" at bounding box center [837, 457] width 79 height 21
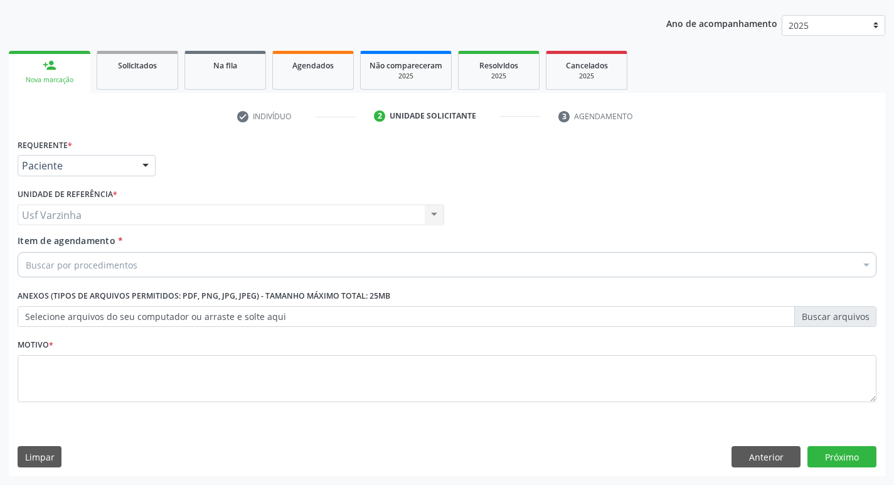
scroll to position [137, 0]
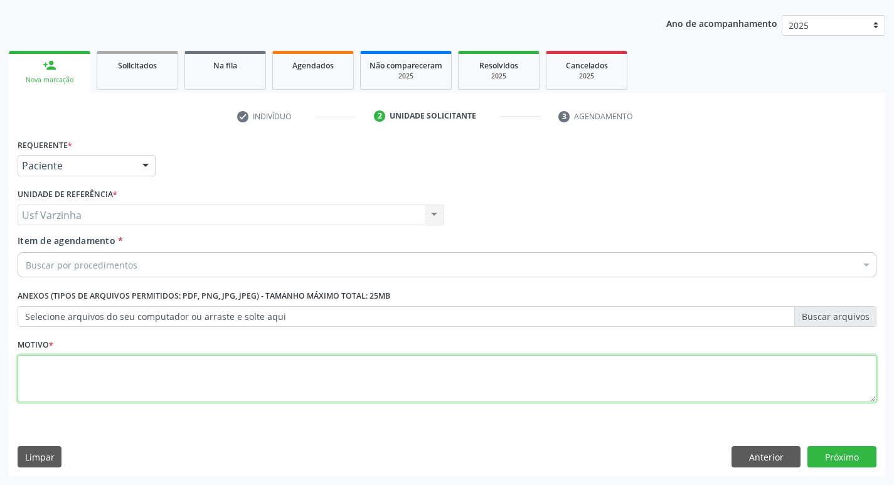
click at [142, 372] on textarea at bounding box center [447, 379] width 859 height 48
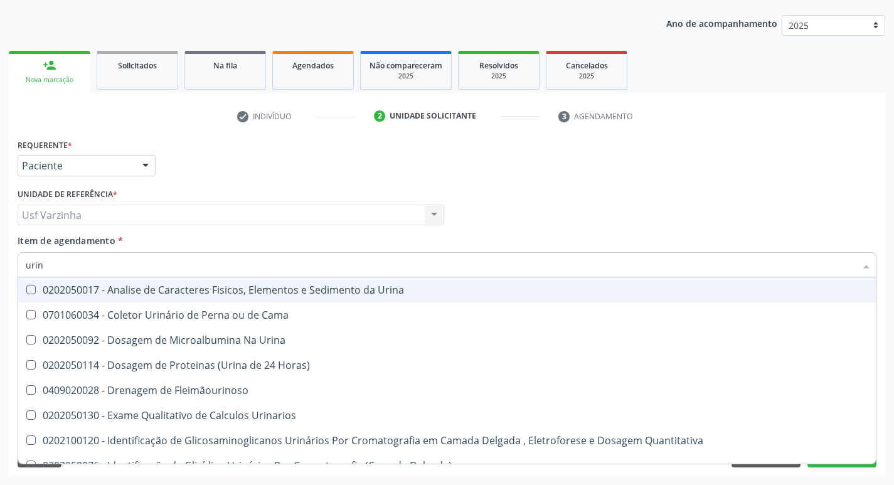
type input "urina"
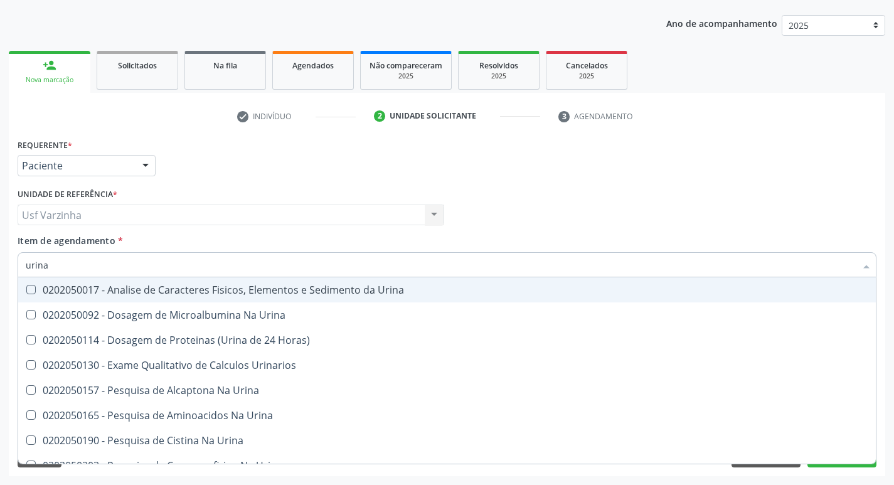
click at [103, 295] on div "0202050017 - Analise de Caracteres Fisicos, Elementos e Sedimento da Urina" at bounding box center [447, 290] width 843 height 10
checkbox Urina "true"
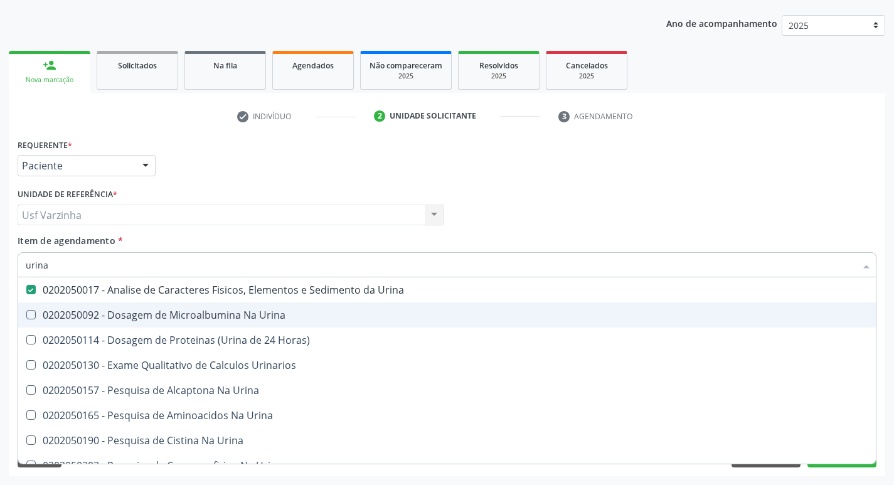
click at [101, 316] on div "0202050092 - Dosagem de Microalbumina Na Urina" at bounding box center [447, 315] width 843 height 10
checkbox Urina "false"
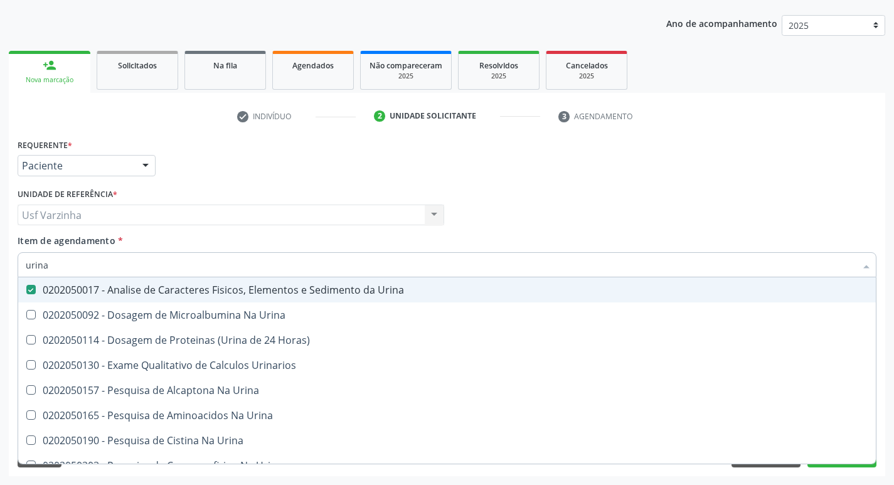
click at [60, 264] on input "urina" at bounding box center [441, 264] width 830 height 25
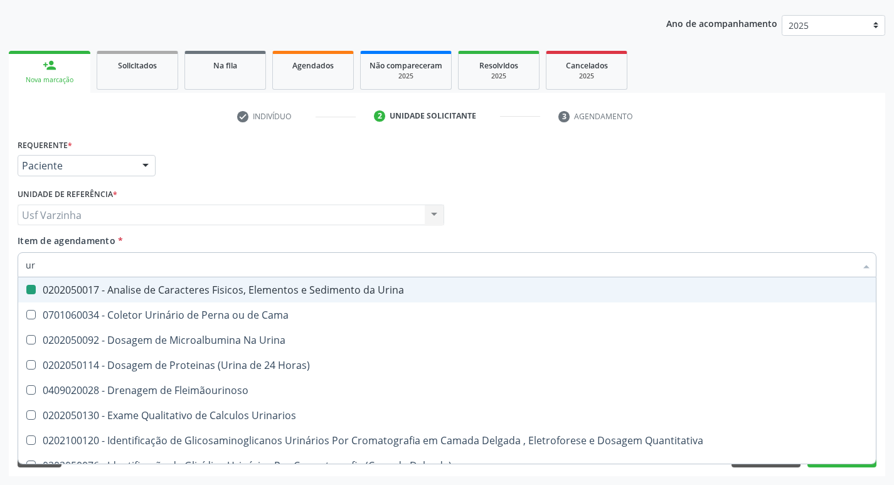
type input "u"
checkbox Urina "false"
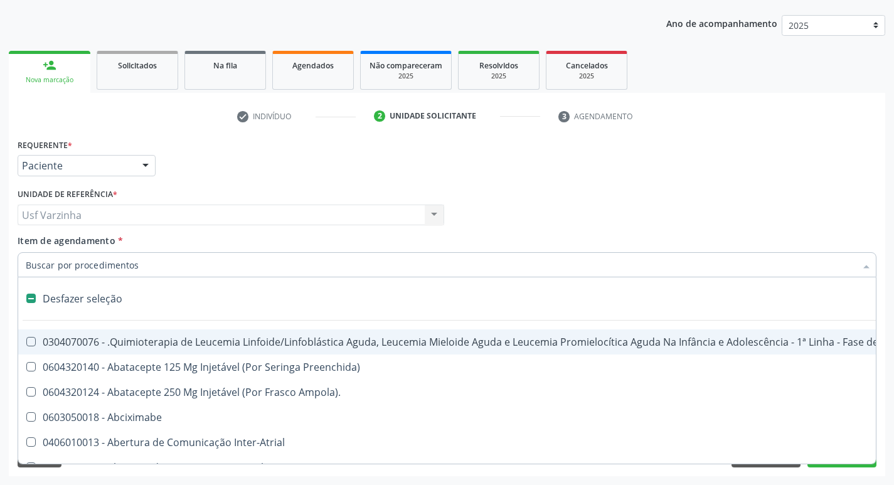
type input "h"
checkbox Urina "false"
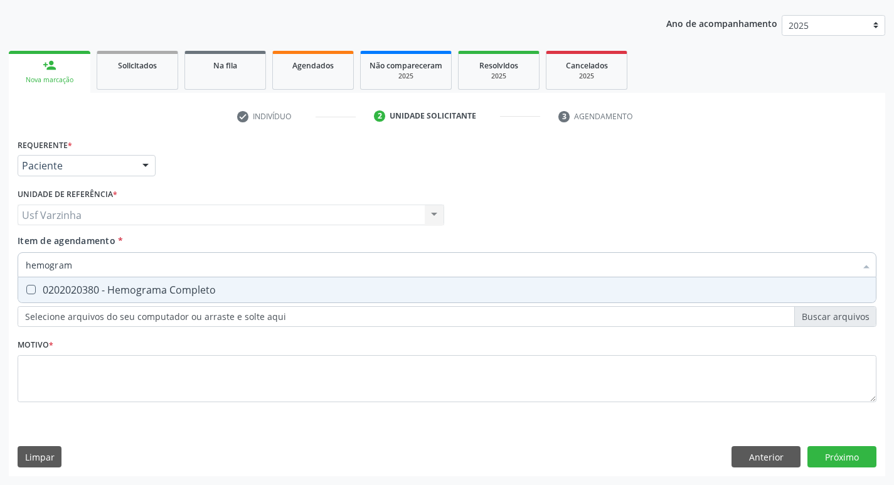
type input "hemograma"
click at [51, 292] on div "0202020380 - Hemograma Completo" at bounding box center [447, 290] width 843 height 10
checkbox Completo "true"
click at [93, 267] on input "hemograma" at bounding box center [441, 264] width 830 height 25
type input "hemog"
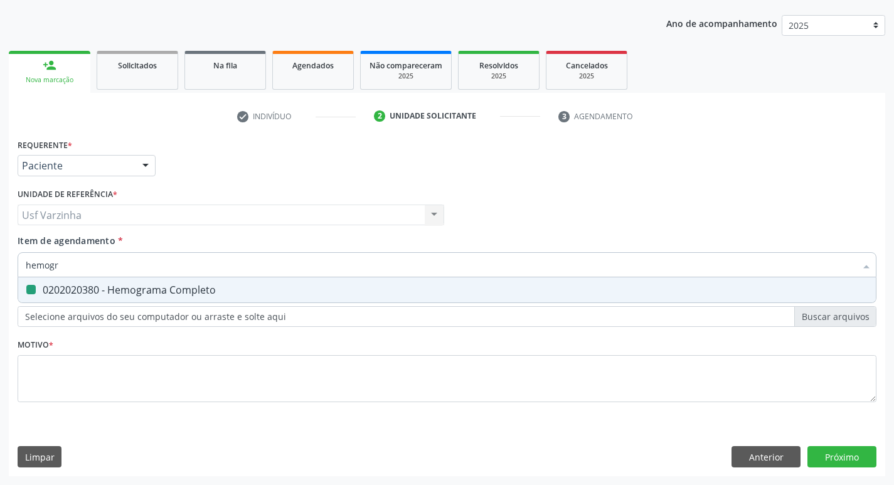
checkbox Completo "false"
type input "h"
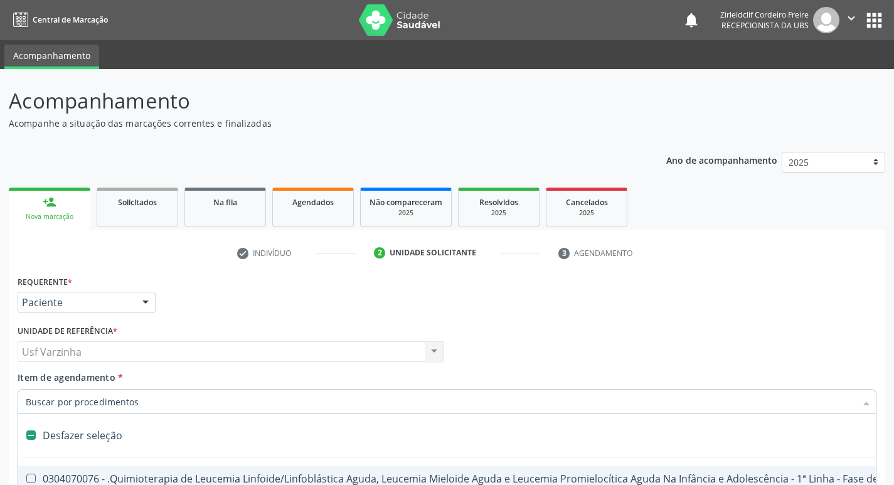
scroll to position [137, 0]
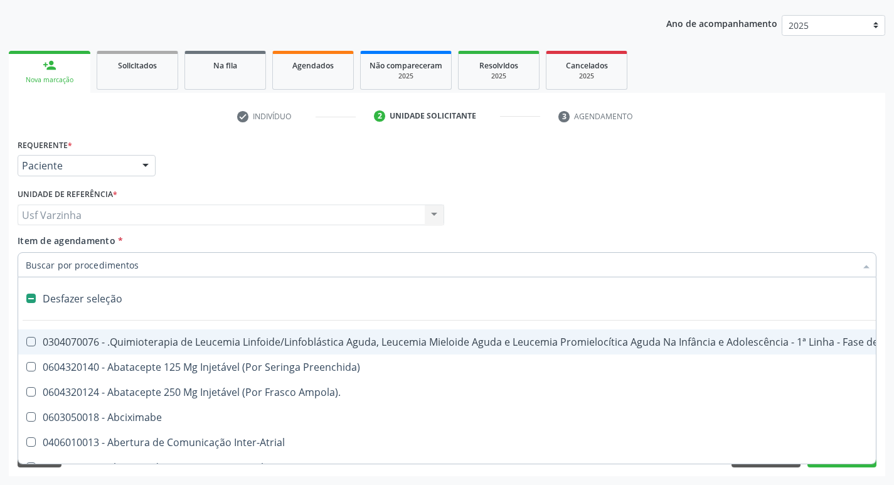
type input "g"
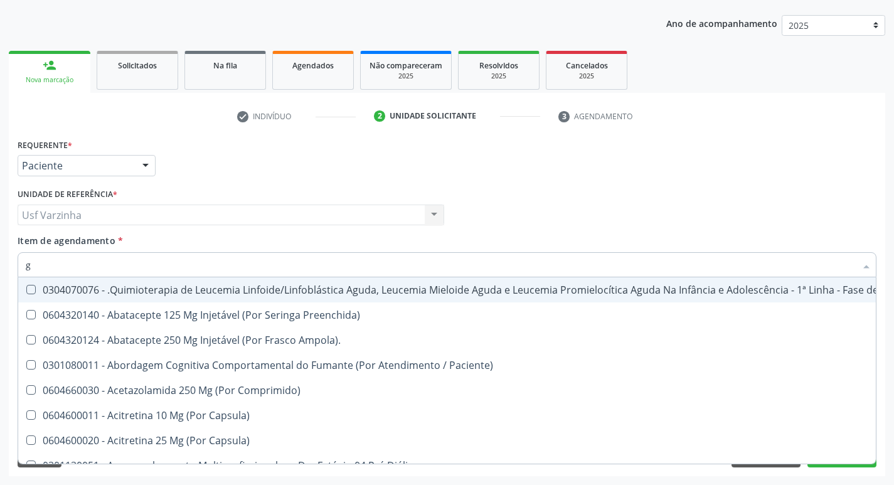
checkbox Geo-Helmintíases "false"
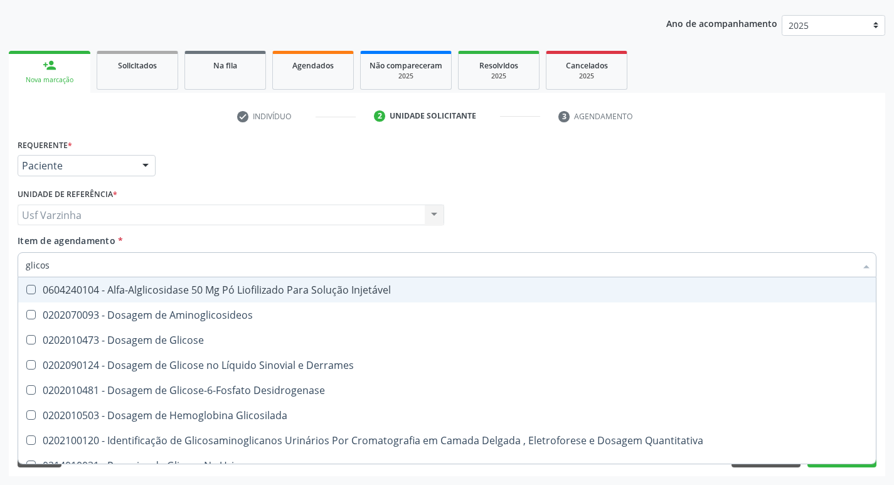
type input "glicose"
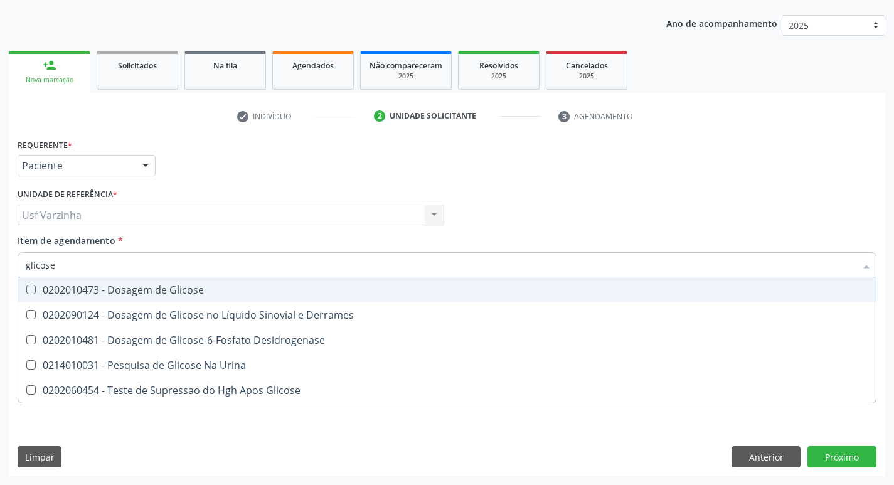
drag, startPoint x: 143, startPoint y: 291, endPoint x: 90, endPoint y: 270, distance: 57.2
click at [142, 291] on div "0202010473 - Dosagem de Glicose" at bounding box center [447, 290] width 843 height 10
checkbox Glicose "true"
click at [80, 267] on input "glicose" at bounding box center [441, 264] width 830 height 25
type input "glicos"
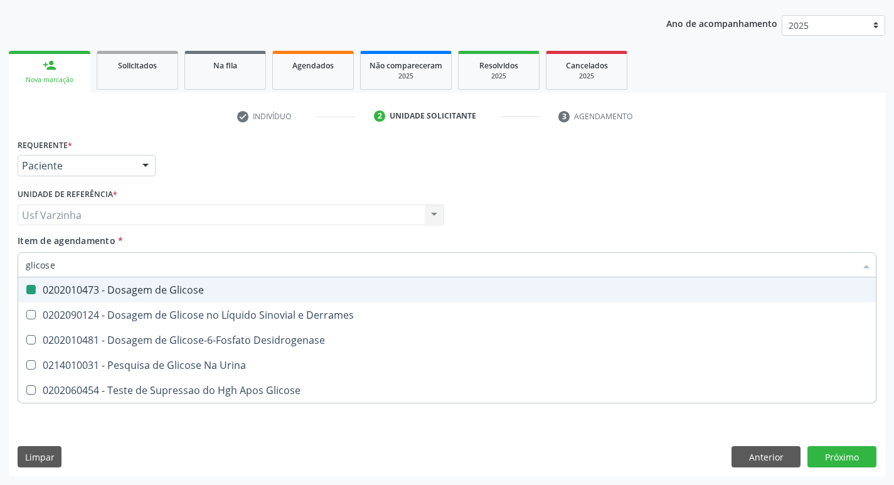
checkbox Glicose "false"
checkbox Desidrogenase "true"
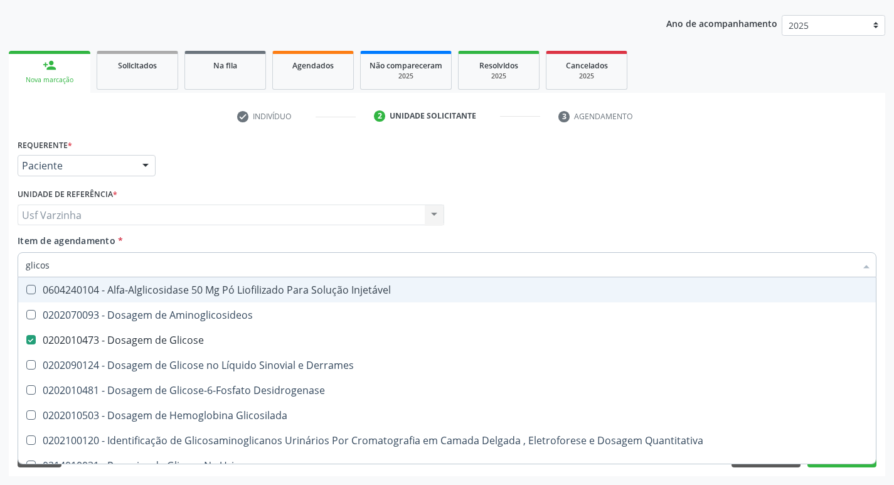
type input "glico"
checkbox Glicose "false"
checkbox Glicosilada "true"
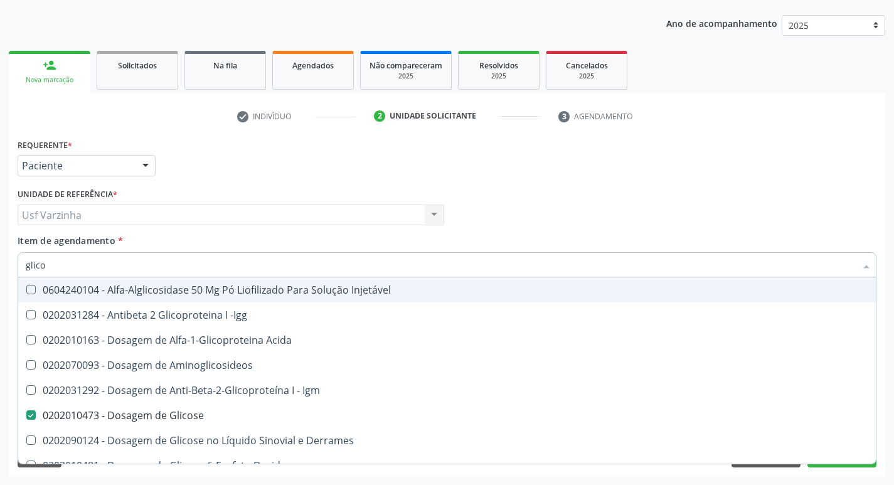
type input "glic"
checkbox Glicose "false"
checkbox Glicose "true"
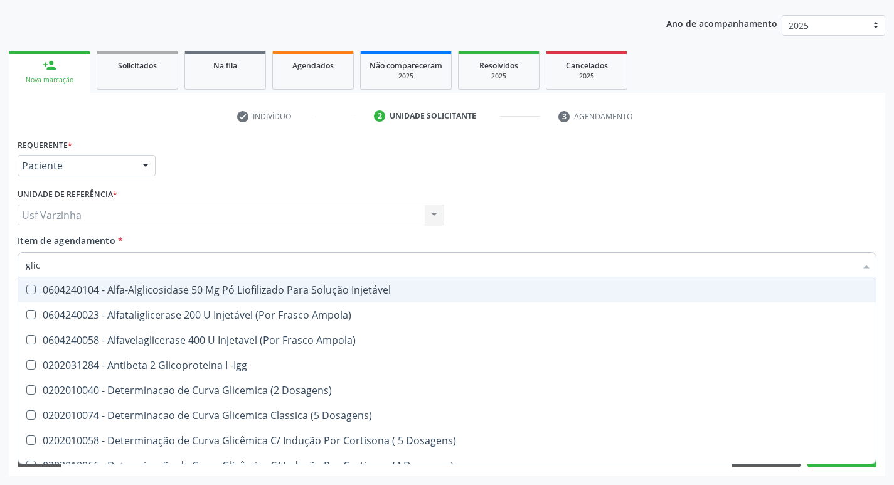
type input "gli"
checkbox Glicose "false"
checkbox Glicosilada "true"
type input "gl"
checkbox Glicose "false"
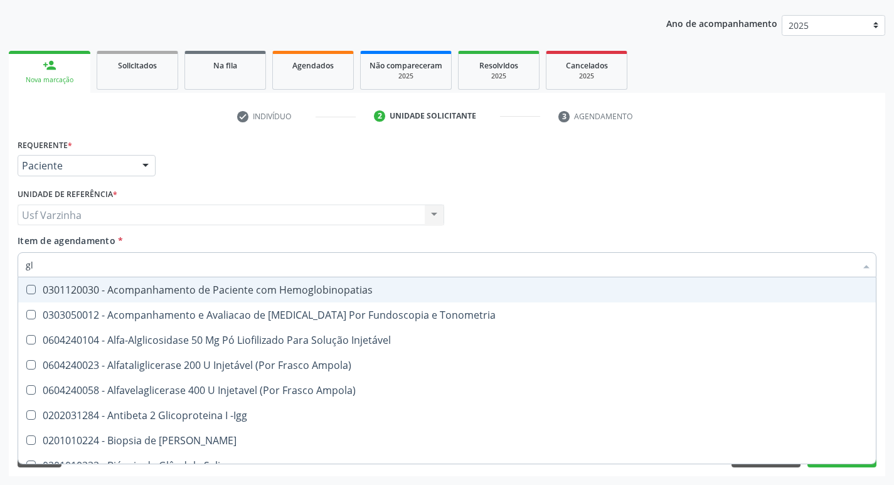
type input "g"
checkbox Glicose "false"
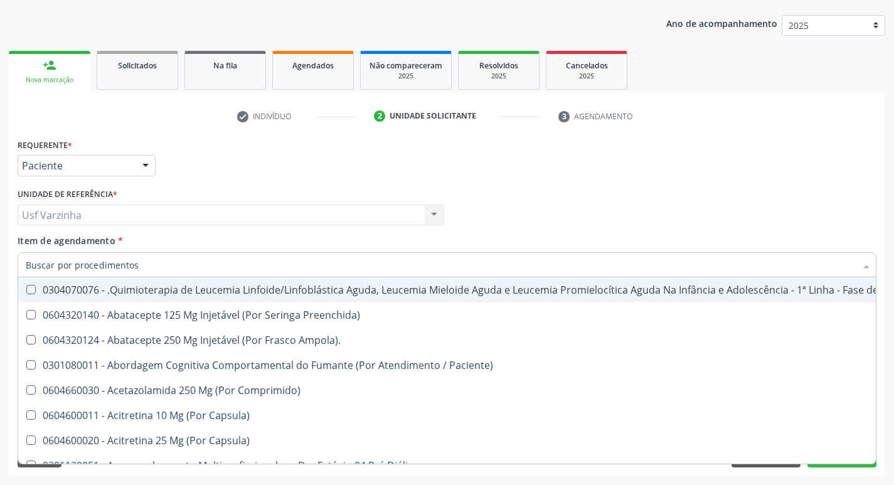
checkbox Geo-Helmintíases "true"
checkbox Glicose "false"
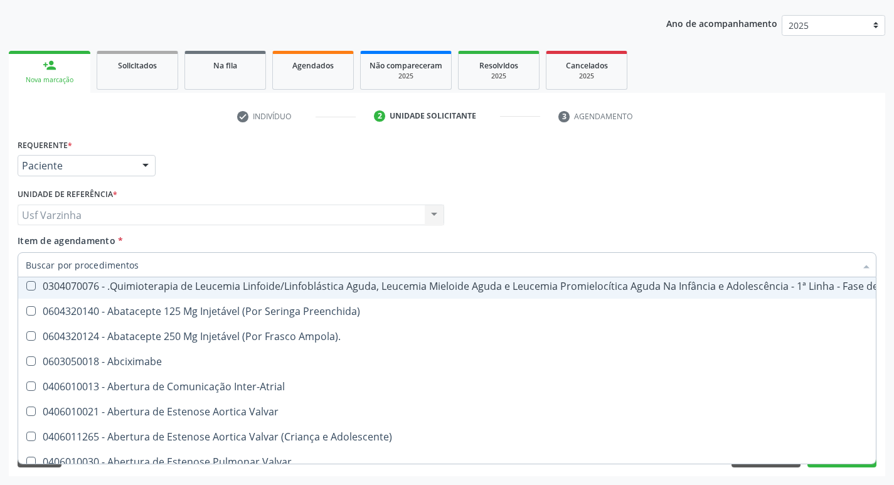
scroll to position [126, 0]
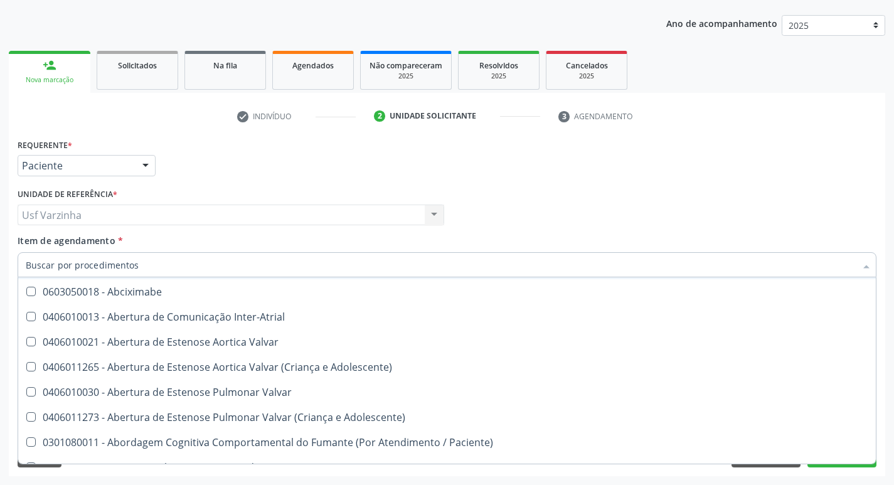
click at [148, 166] on div at bounding box center [145, 166] width 19 height 21
checkbox Preenchida\) "true"
checkbox Ampola\)\ "true"
checkbox Abciximabe "true"
checkbox Urina "false"
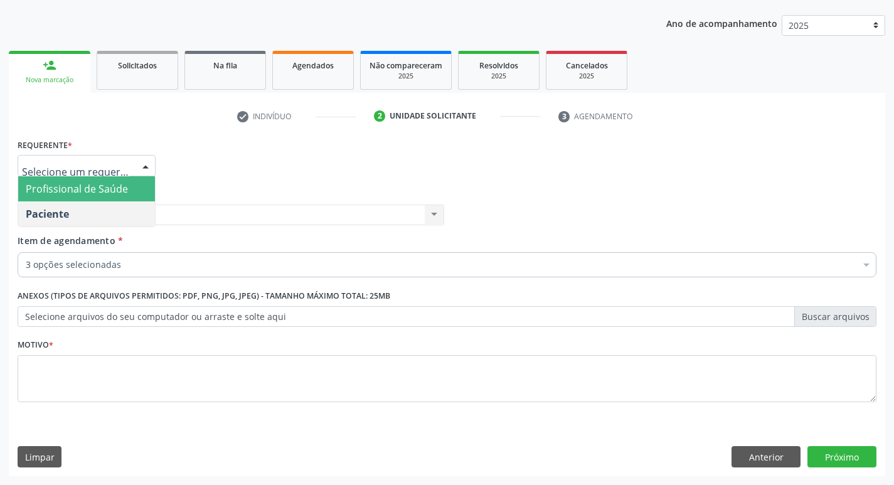
scroll to position [0, 0]
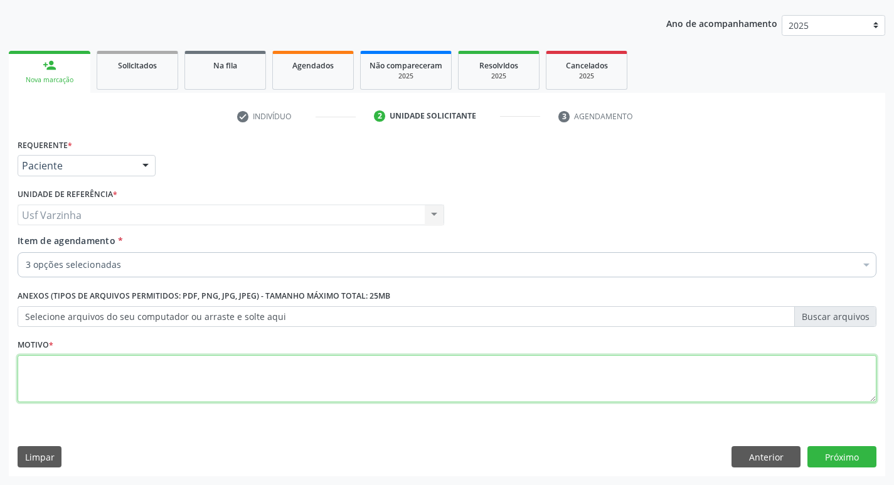
click at [44, 369] on textarea at bounding box center [447, 379] width 859 height 48
type textarea "rastreio"
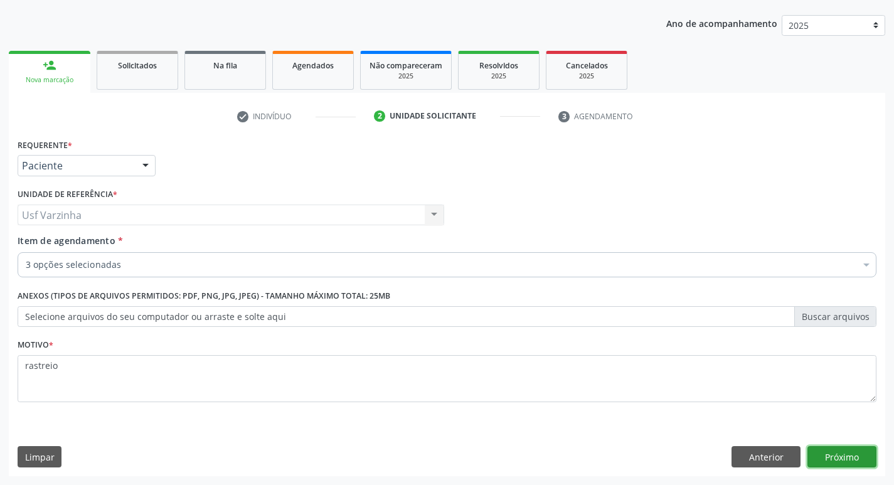
click at [830, 457] on button "Próximo" at bounding box center [842, 456] width 69 height 21
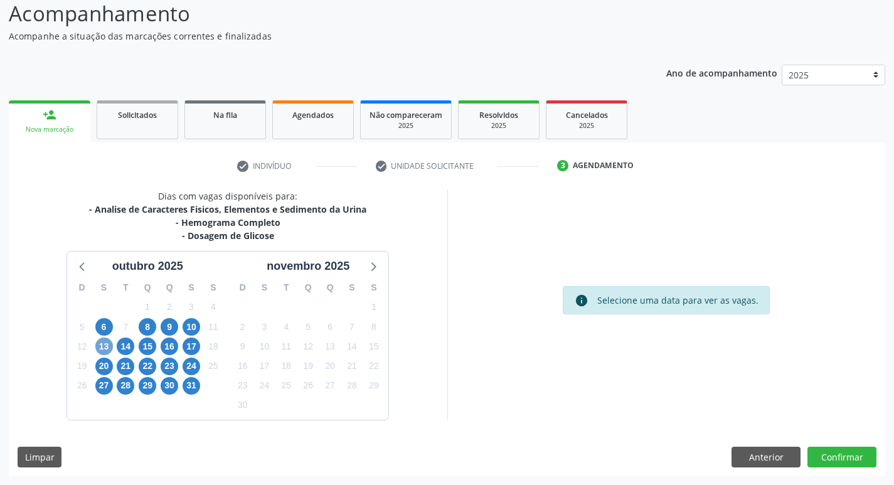
click at [100, 347] on span "13" at bounding box center [104, 347] width 18 height 18
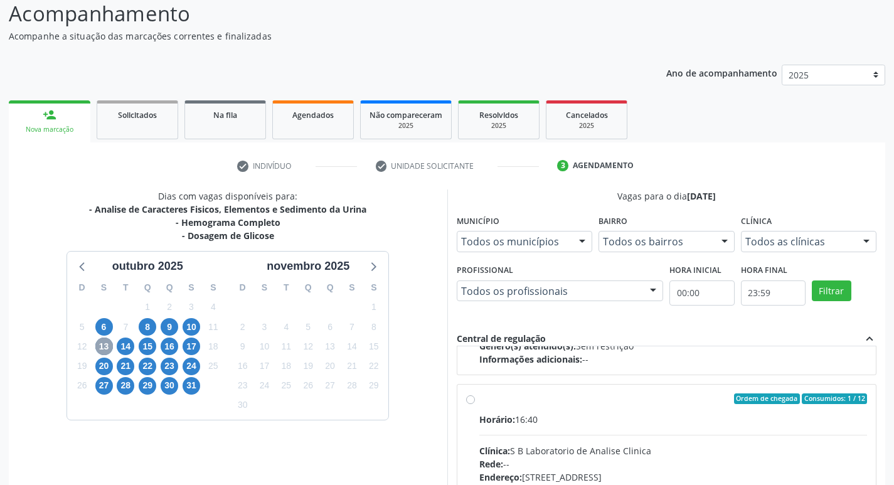
scroll to position [638, 0]
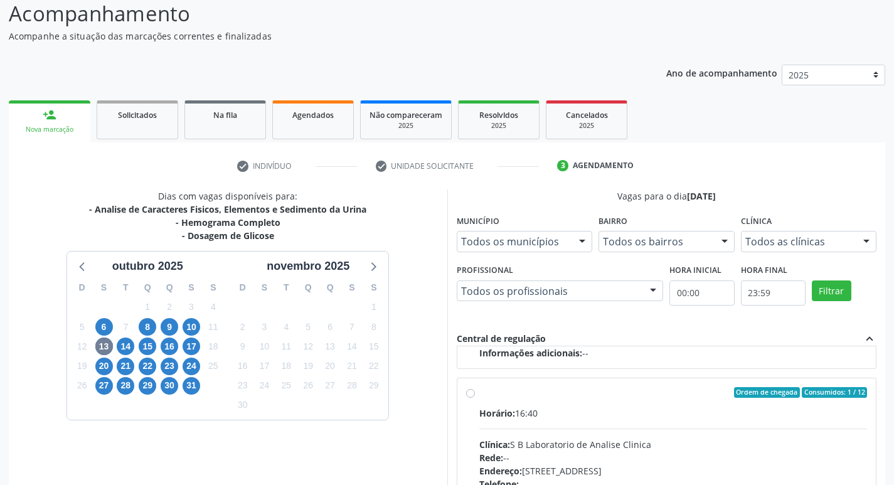
click at [479, 396] on label "Ordem de chegada Consumidos: 1 / 12 Horário: 16:40 Clínica: S B Laboratorio de …" at bounding box center [673, 483] width 388 height 193
click at [472, 396] on input "Ordem de chegada Consumidos: 1 / 12 Horário: 16:40 Clínica: S B Laboratorio de …" at bounding box center [470, 392] width 9 height 11
radio input "true"
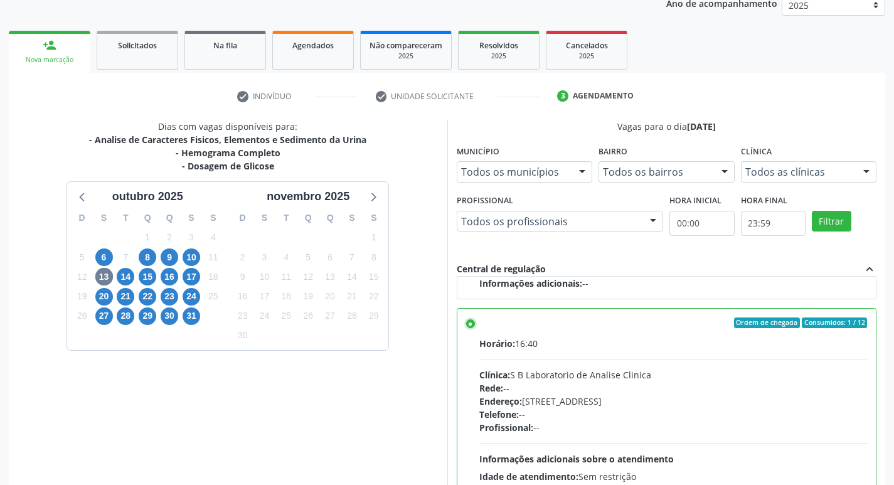
scroll to position [265, 0]
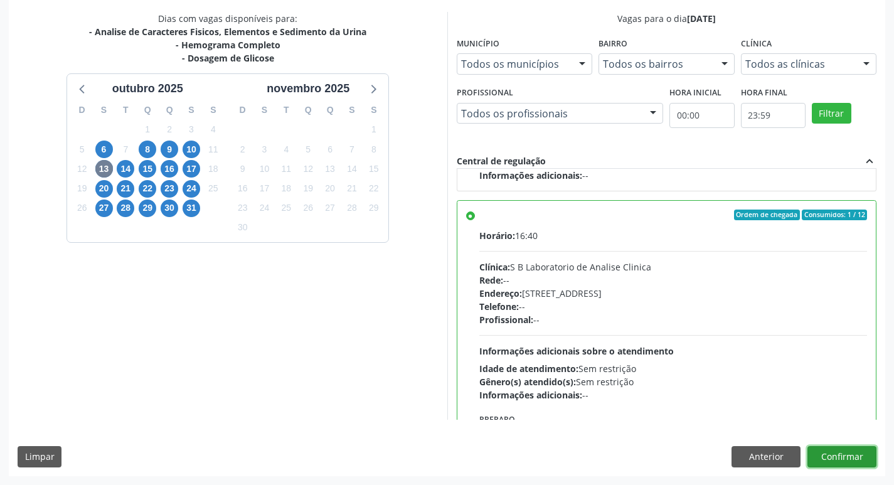
click at [852, 459] on button "Confirmar" at bounding box center [842, 456] width 69 height 21
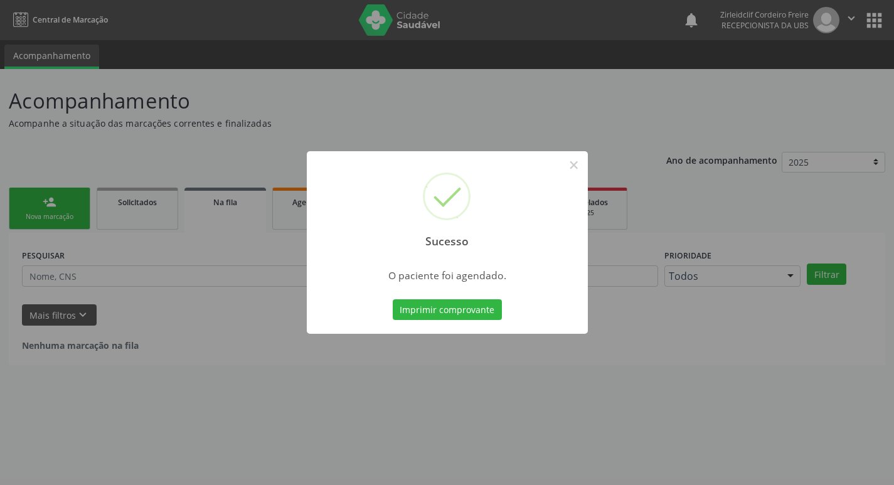
scroll to position [0, 0]
click at [582, 163] on button "×" at bounding box center [578, 164] width 21 height 21
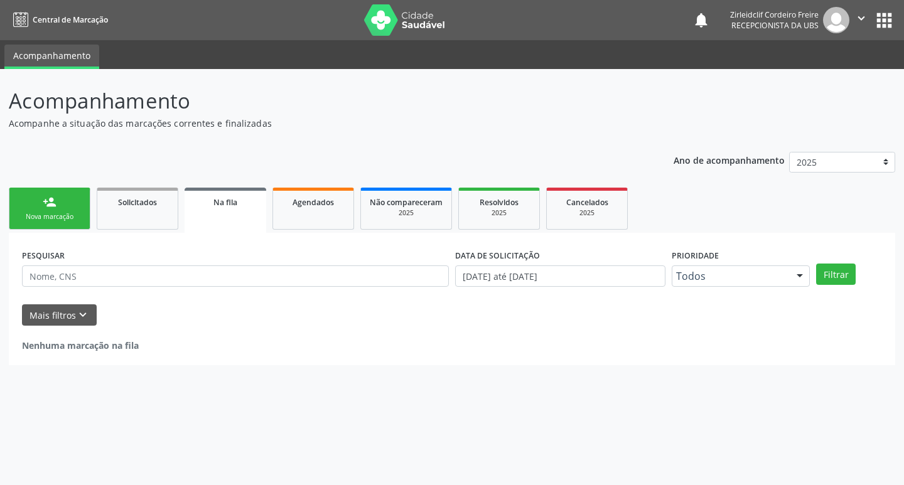
click at [51, 211] on link "person_add Nova marcação" at bounding box center [50, 209] width 82 height 42
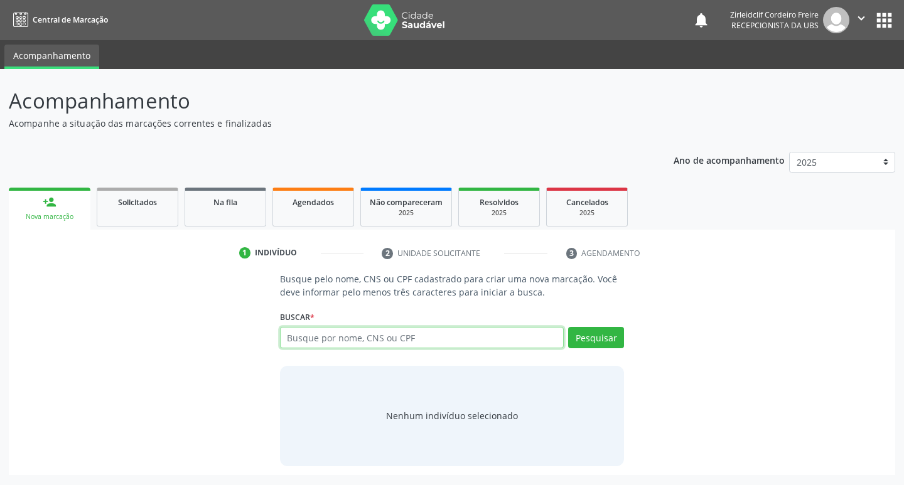
click at [291, 331] on input "text" at bounding box center [422, 337] width 284 height 21
click at [329, 339] on input "text" at bounding box center [422, 337] width 284 height 21
type input "jose edmilson da silva souza"
click at [597, 340] on button "Pesquisar" at bounding box center [596, 337] width 56 height 21
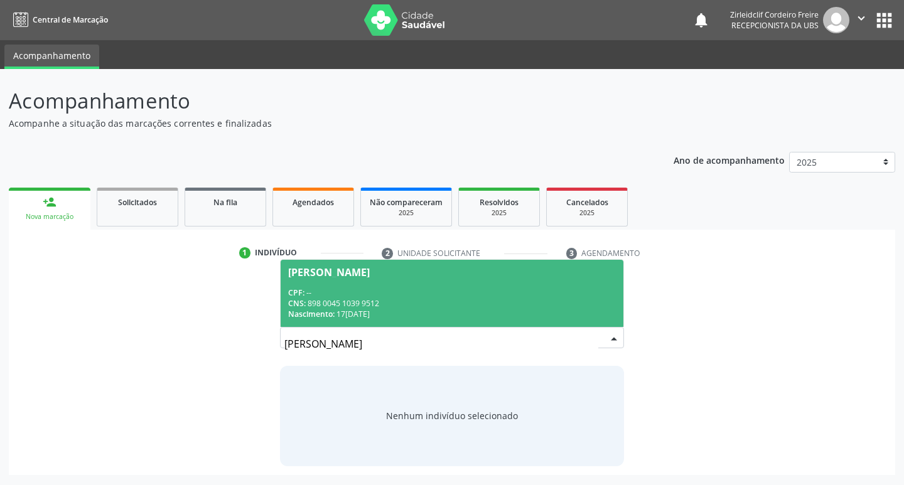
click at [426, 347] on input "jose edmilson da silva souza" at bounding box center [441, 343] width 314 height 25
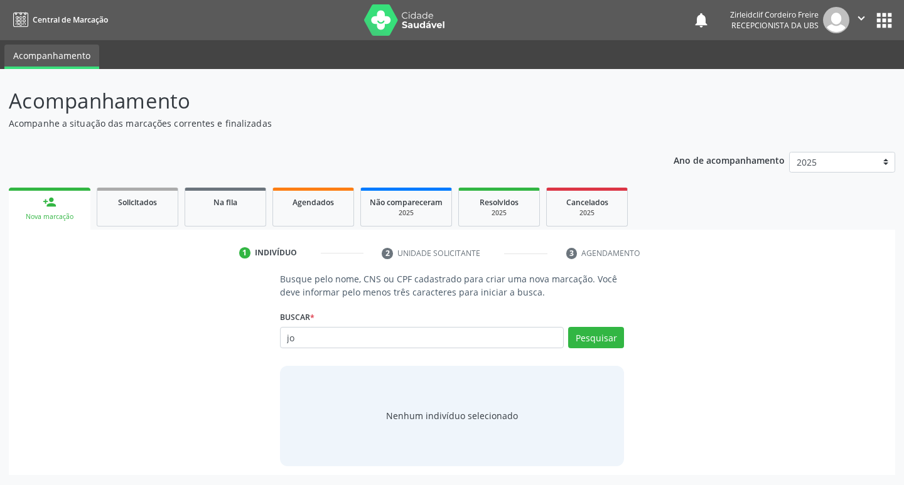
type input "j"
type input "898003450320825"
click at [577, 342] on button "Pesquisar" at bounding box center [596, 337] width 56 height 21
type input "898003450320825"
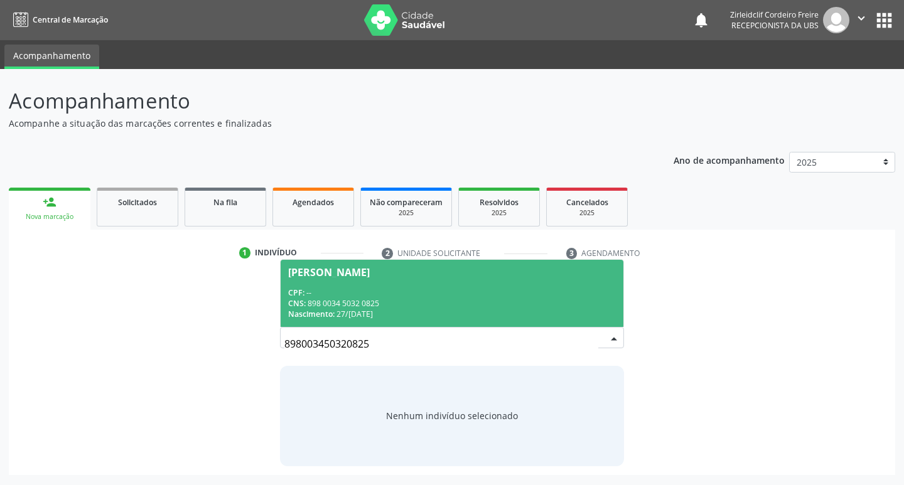
click at [483, 295] on div "CPF: --" at bounding box center [452, 292] width 328 height 11
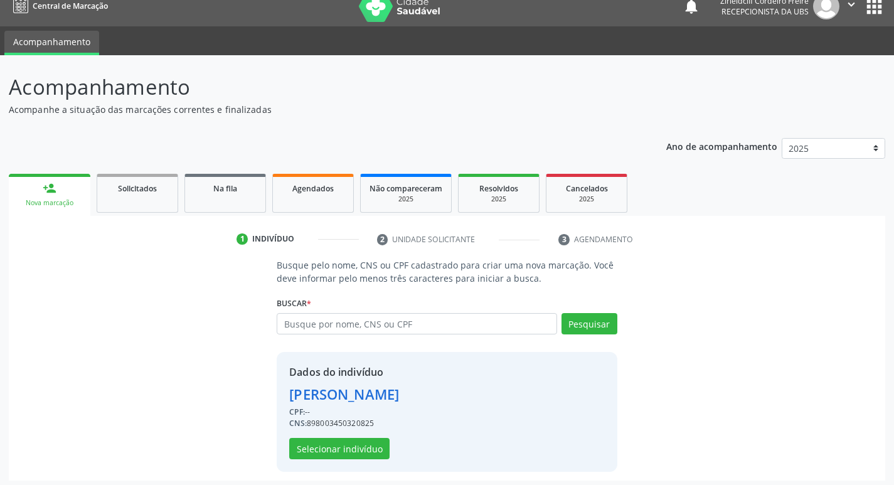
scroll to position [18, 0]
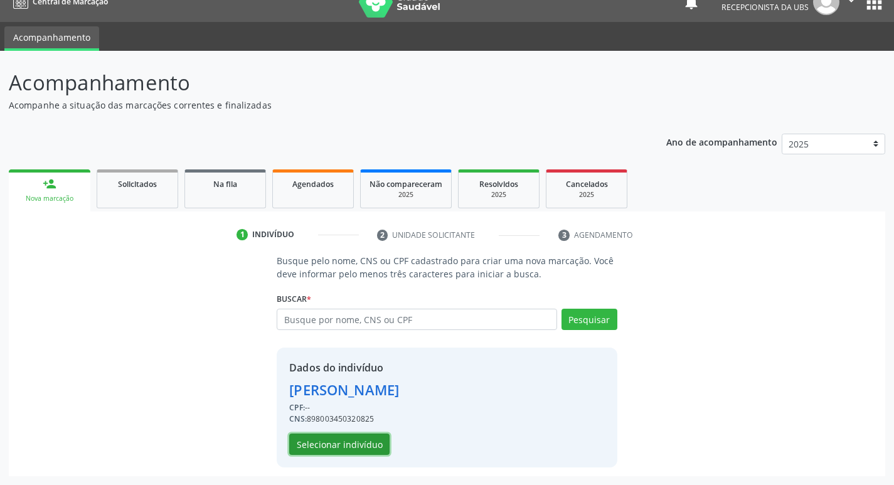
click at [336, 442] on button "Selecionar indivíduo" at bounding box center [339, 444] width 100 height 21
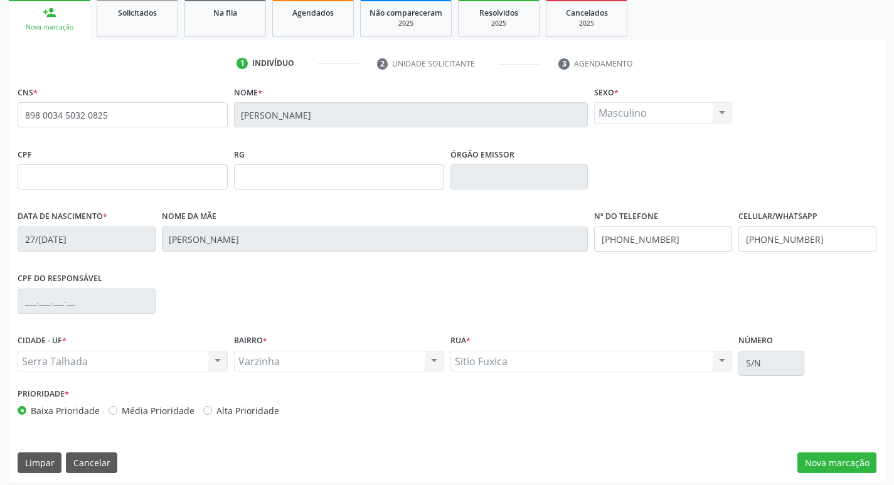
scroll to position [195, 0]
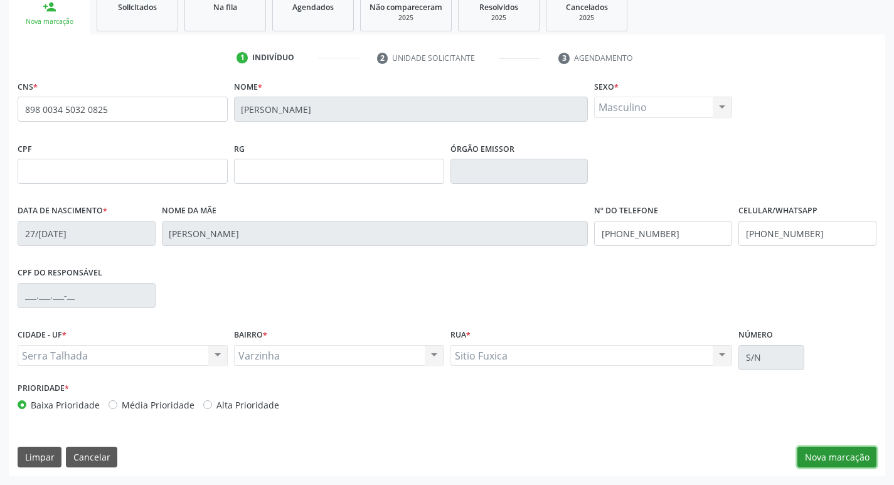
click at [851, 456] on button "Nova marcação" at bounding box center [837, 457] width 79 height 21
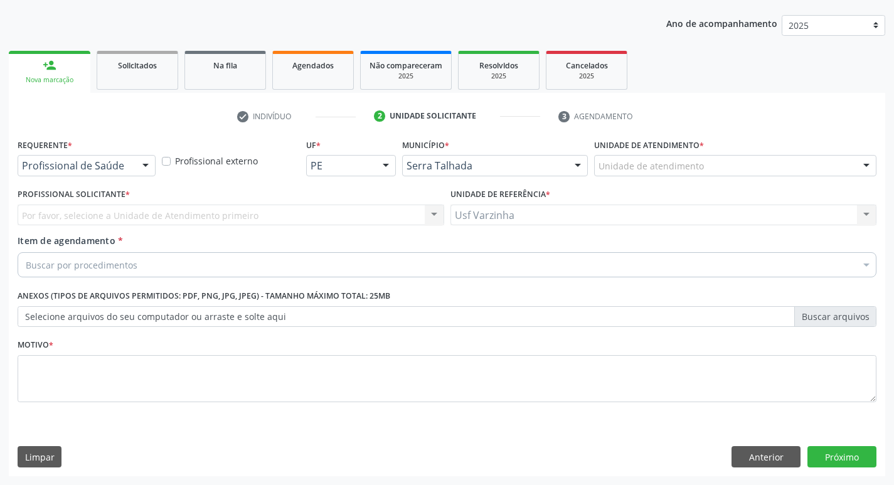
scroll to position [137, 0]
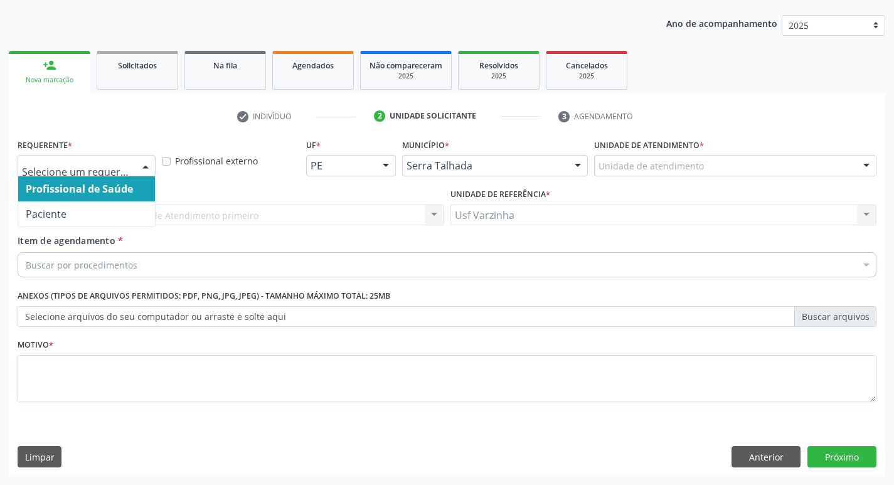
click at [144, 164] on div at bounding box center [145, 166] width 19 height 21
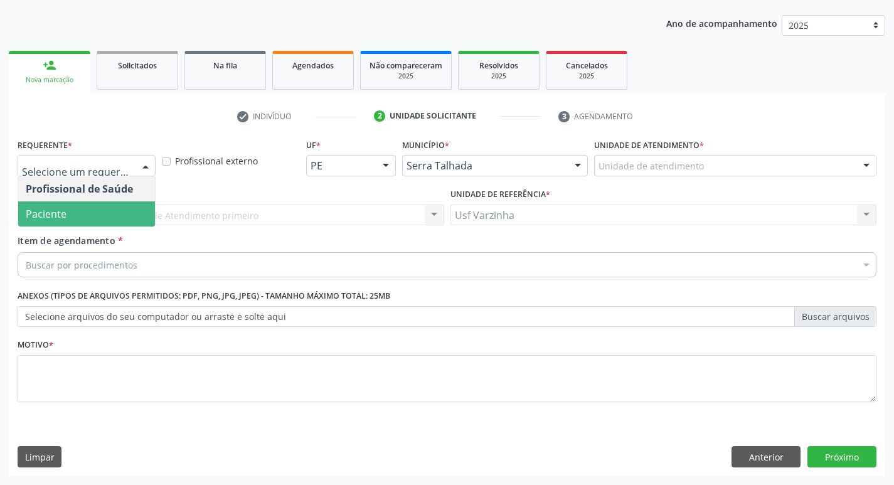
click at [120, 216] on span "Paciente" at bounding box center [86, 213] width 137 height 25
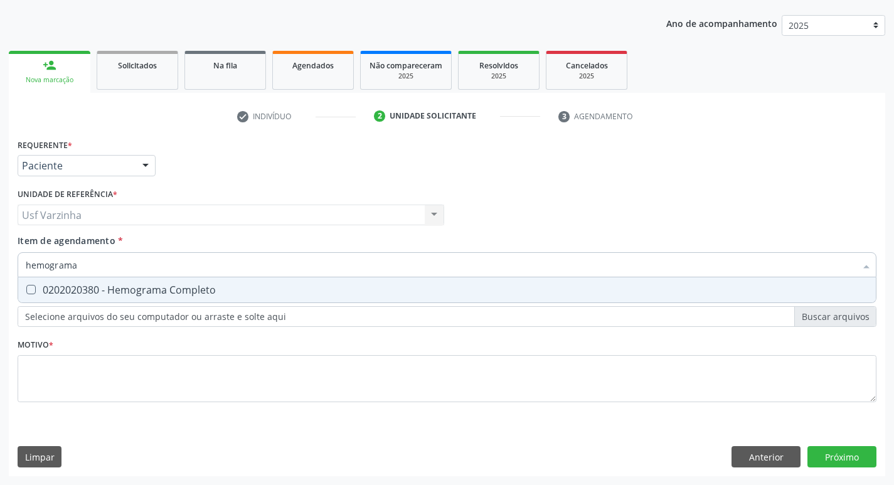
type input "hemograma"
drag, startPoint x: 112, startPoint y: 289, endPoint x: 99, endPoint y: 283, distance: 14.0
click at [110, 289] on div "0202020380 - Hemograma Completo" at bounding box center [447, 290] width 843 height 10
checkbox Completo "true"
click at [82, 265] on input "hemograma" at bounding box center [441, 264] width 830 height 25
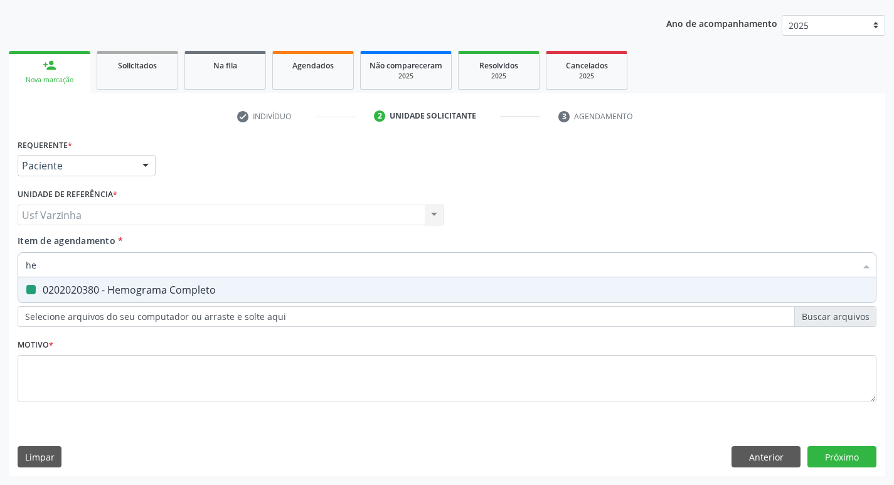
type input "h"
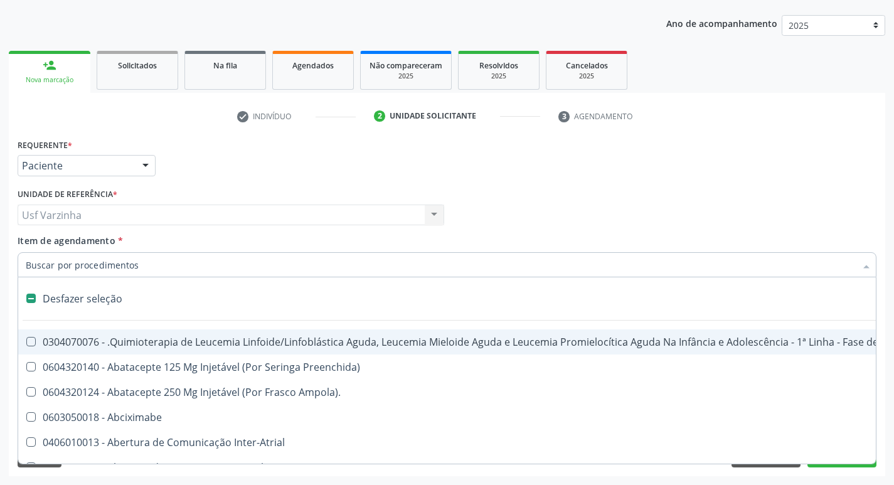
checkbox Manutenção "false"
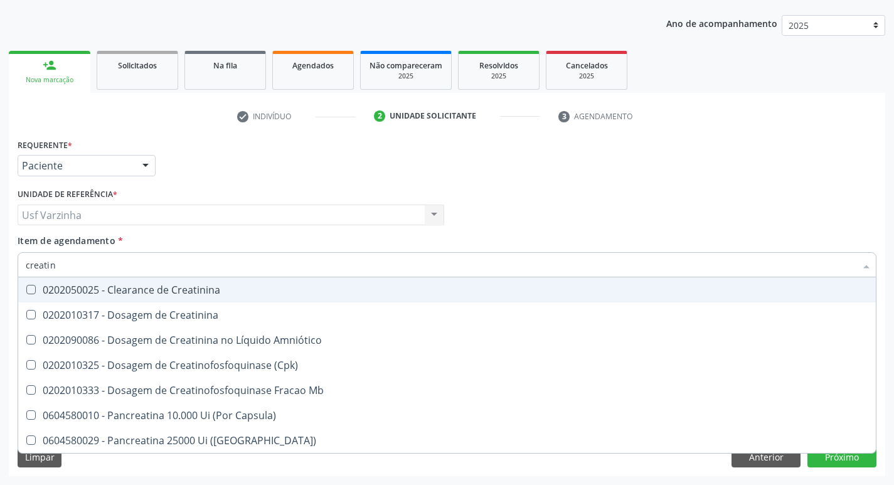
type input "creatini"
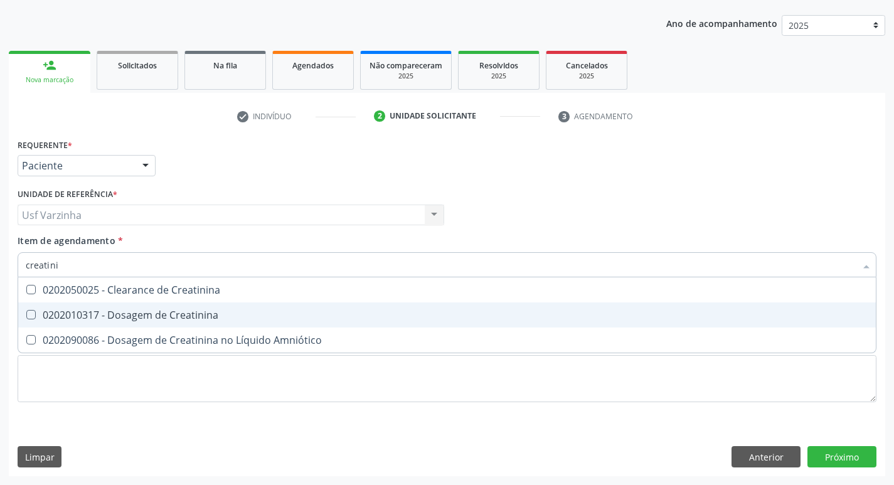
click at [137, 302] on span "0202010317 - Dosagem de Creatinina" at bounding box center [447, 314] width 858 height 25
checkbox Creatinina "true"
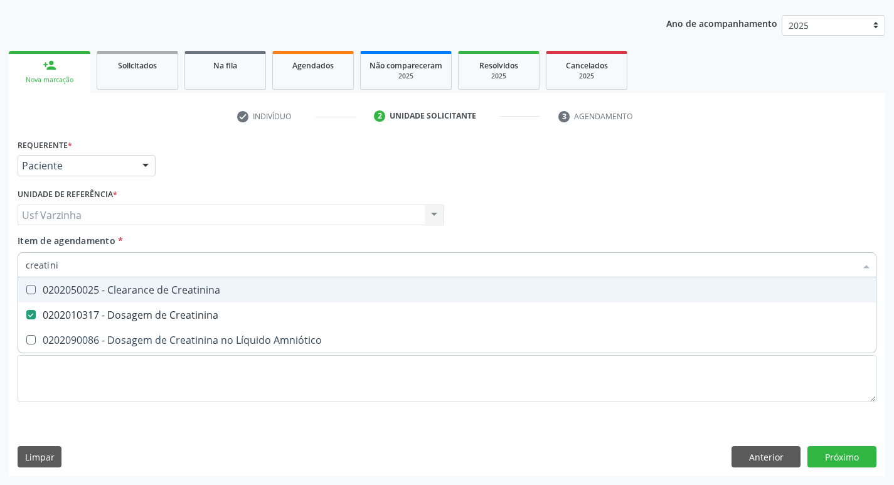
click at [80, 266] on input "creatini" at bounding box center [441, 264] width 830 height 25
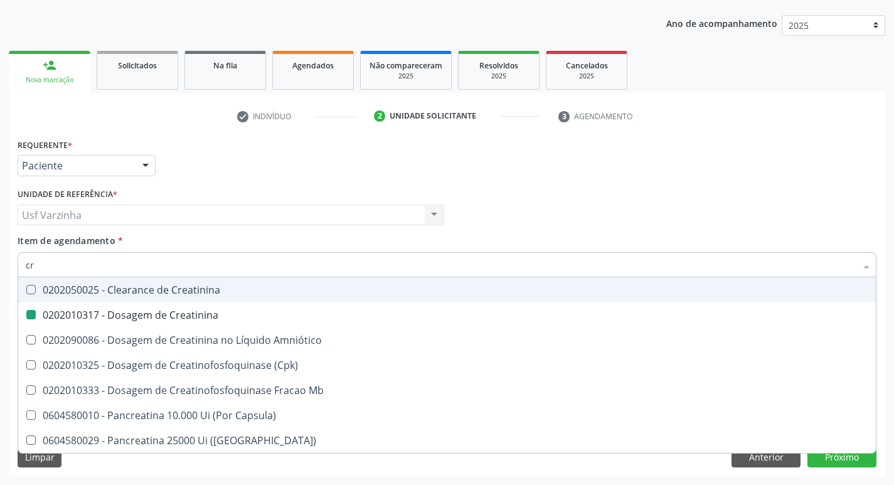
type input "c"
checkbox Creatinina "false"
checkbox \(Cpk\) "false"
checkbox Capsula\) "false"
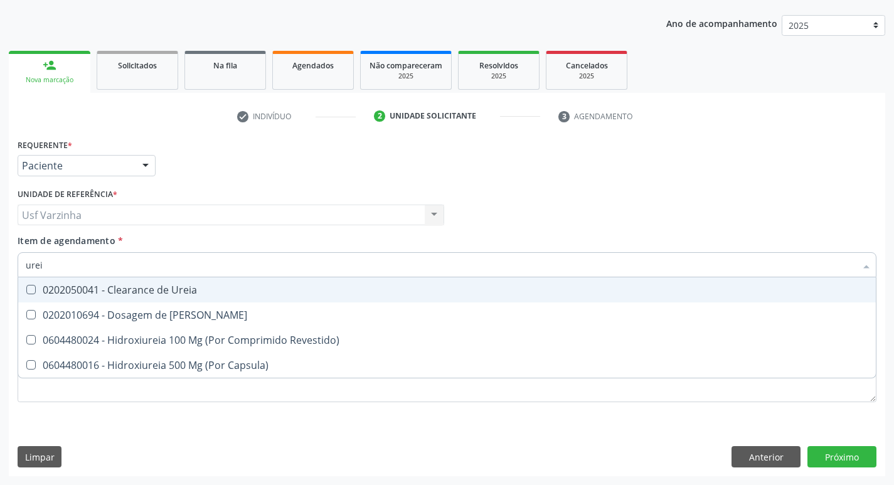
type input "ureia"
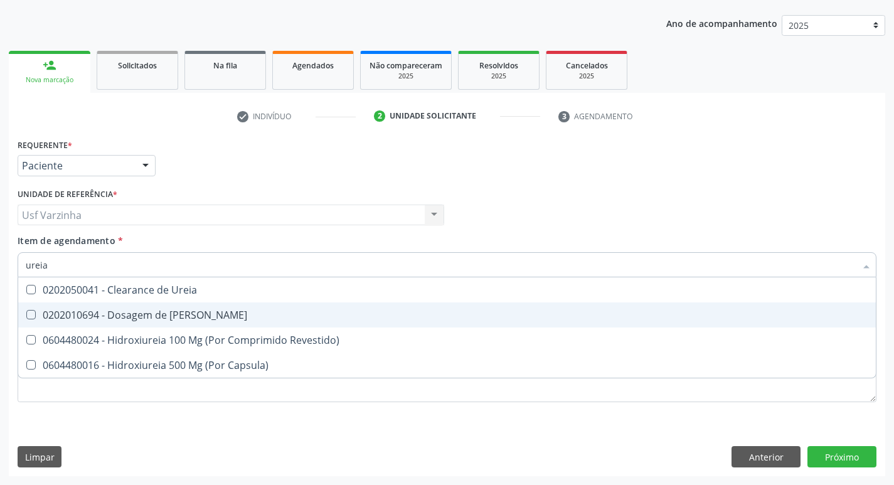
click at [143, 318] on div "0202010694 - Dosagem de [PERSON_NAME]" at bounding box center [447, 315] width 843 height 10
checkbox Ureia "true"
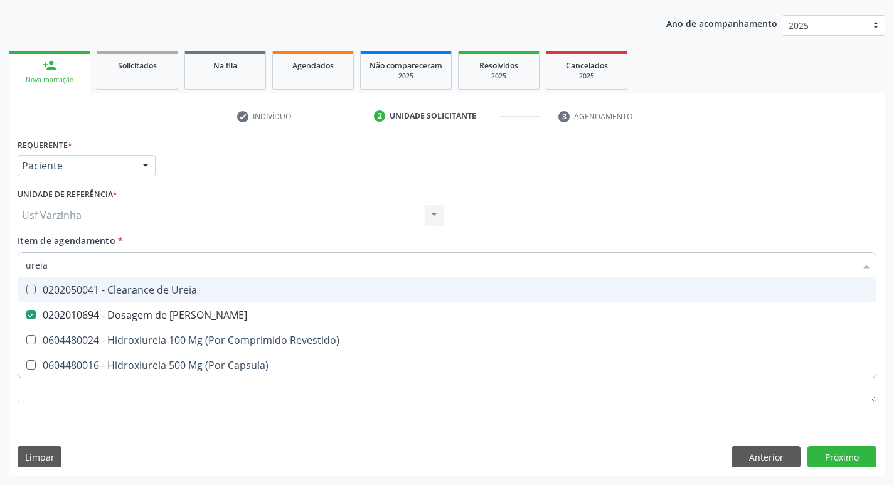
click at [72, 272] on input "ureia" at bounding box center [441, 264] width 830 height 25
type input "u"
checkbox Ureia "false"
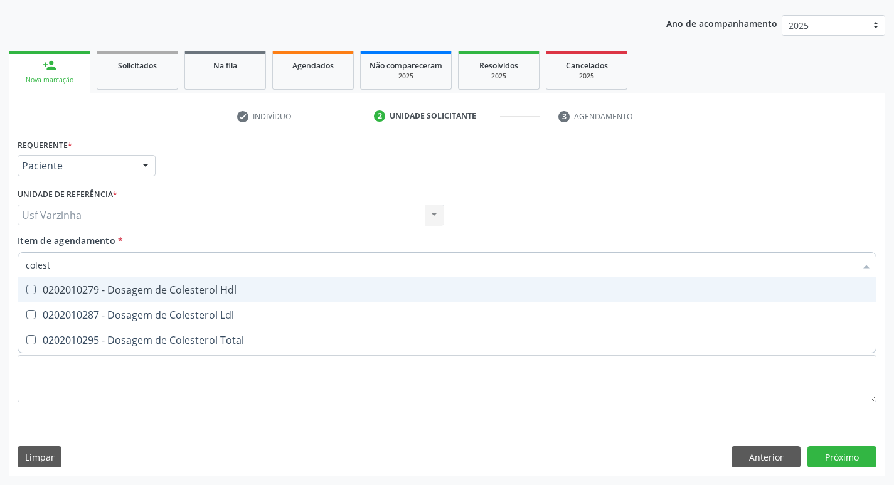
type input "coleste"
click at [98, 285] on div "0202010279 - Dosagem de Colesterol Hdl" at bounding box center [447, 290] width 843 height 10
checkbox Hdl "true"
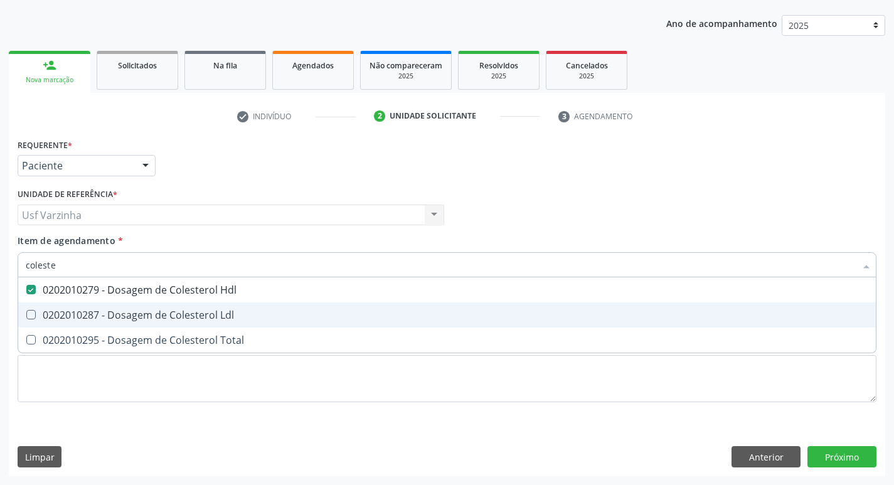
click at [85, 306] on span "0202010287 - Dosagem de Colesterol Ldl" at bounding box center [447, 314] width 858 height 25
checkbox Ldl "true"
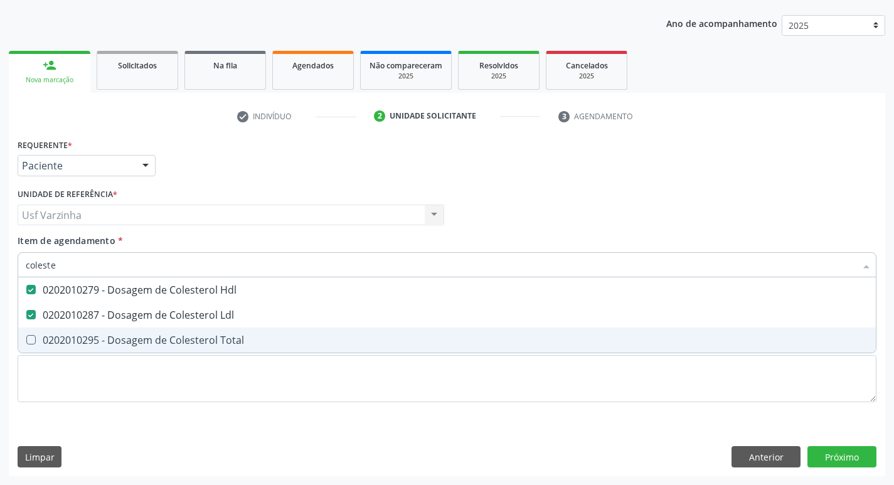
click at [72, 336] on div "0202010295 - Dosagem de Colesterol Total" at bounding box center [447, 340] width 843 height 10
checkbox Total "true"
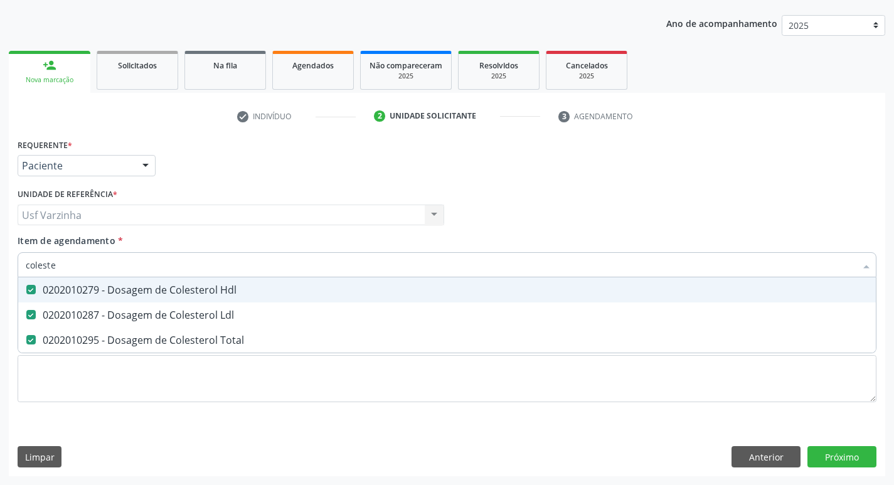
click at [78, 266] on input "coleste" at bounding box center [441, 264] width 830 height 25
type input "c"
checkbox Hdl "false"
checkbox Ldl "false"
checkbox Total "false"
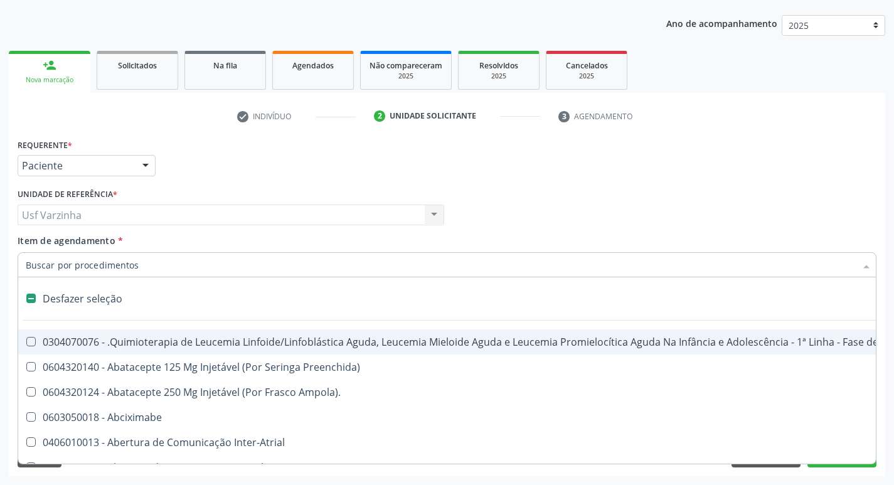
type input "g"
checkbox Doses\) "true"
checkbox Inalante\) "true"
checkbox Bursectomia "true"
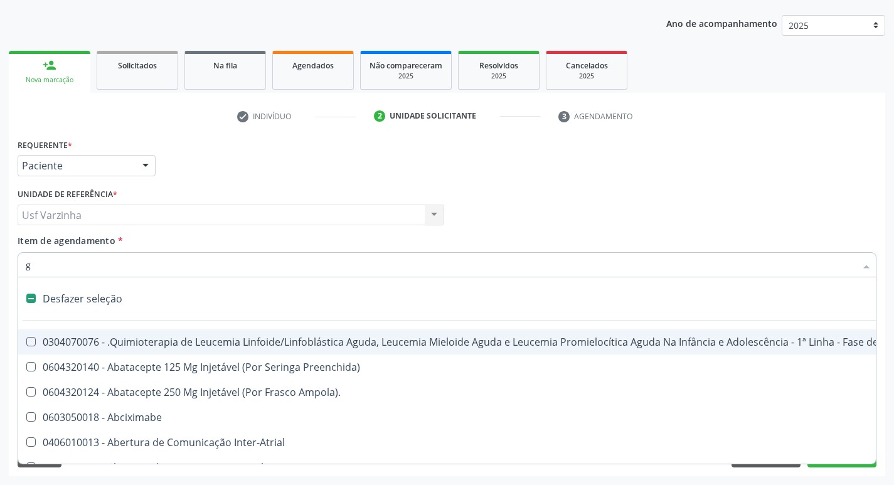
checkbox \(Ventriculografia\) "true"
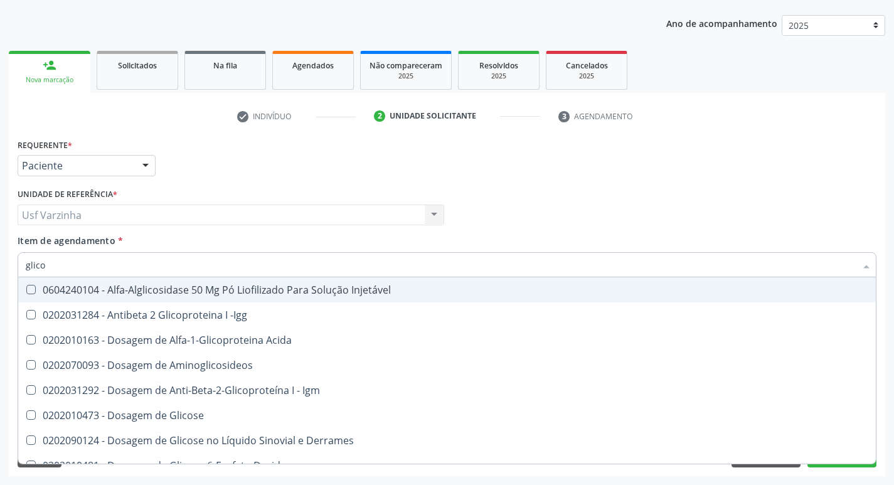
type input "glicos"
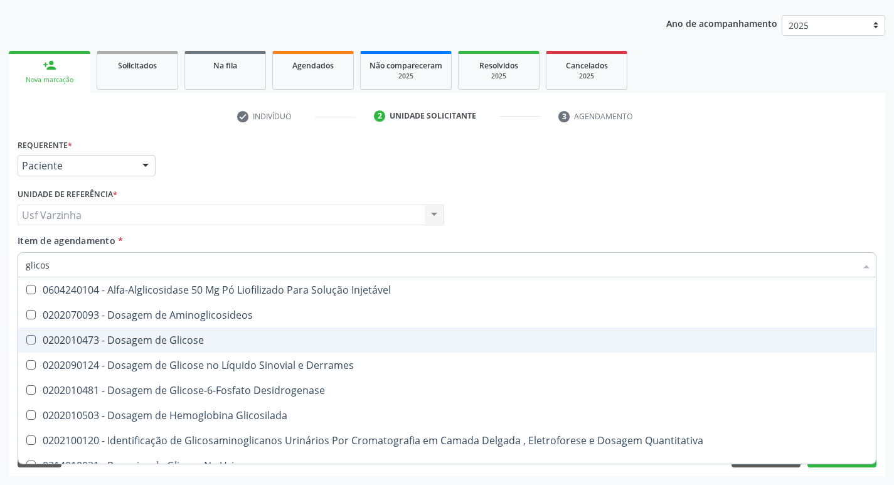
click at [174, 347] on span "0202010473 - Dosagem de Glicose" at bounding box center [447, 340] width 858 height 25
checkbox Glicose "true"
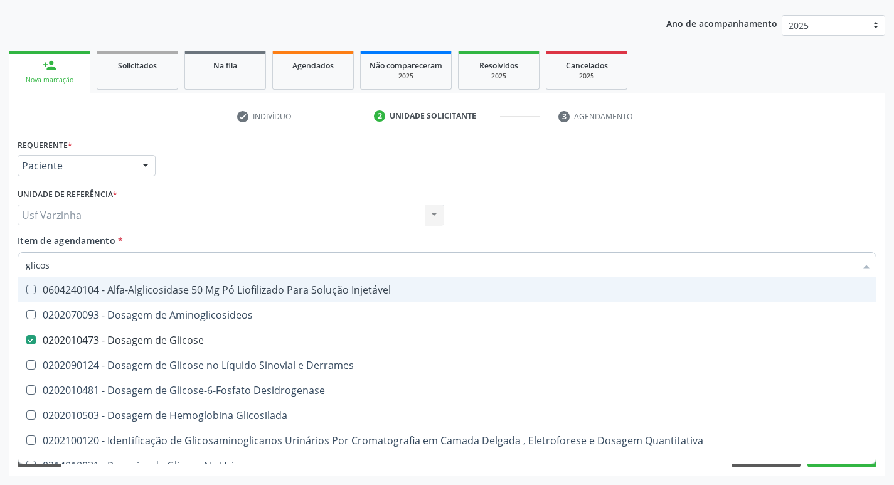
drag, startPoint x: 75, startPoint y: 267, endPoint x: 81, endPoint y: 271, distance: 7.2
click at [74, 267] on input "glicos" at bounding box center [441, 264] width 830 height 25
type input "glico"
checkbox Glicose "false"
checkbox Glicosilada "true"
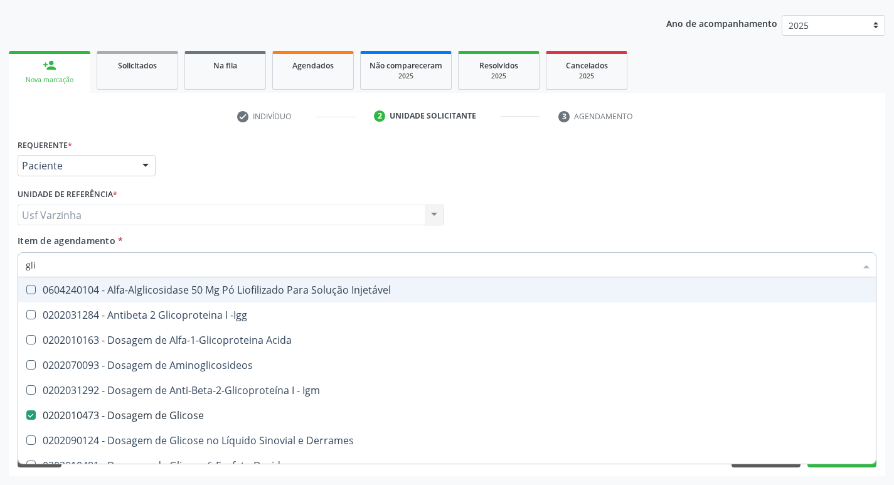
type input "gl"
checkbox Glicose "false"
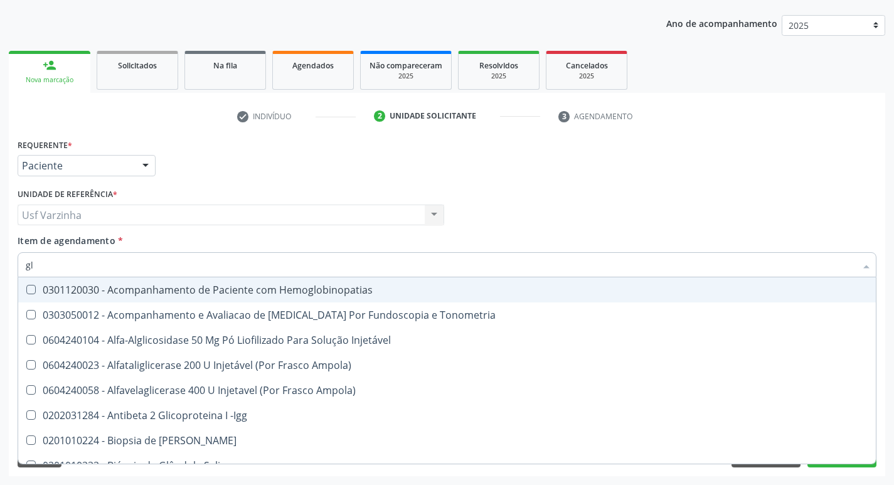
type input "g"
checkbox Glicose "false"
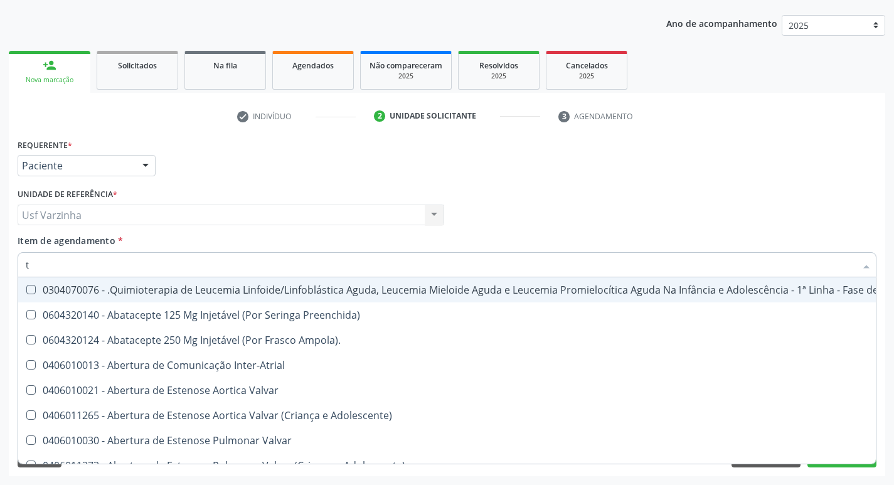
type input "tg"
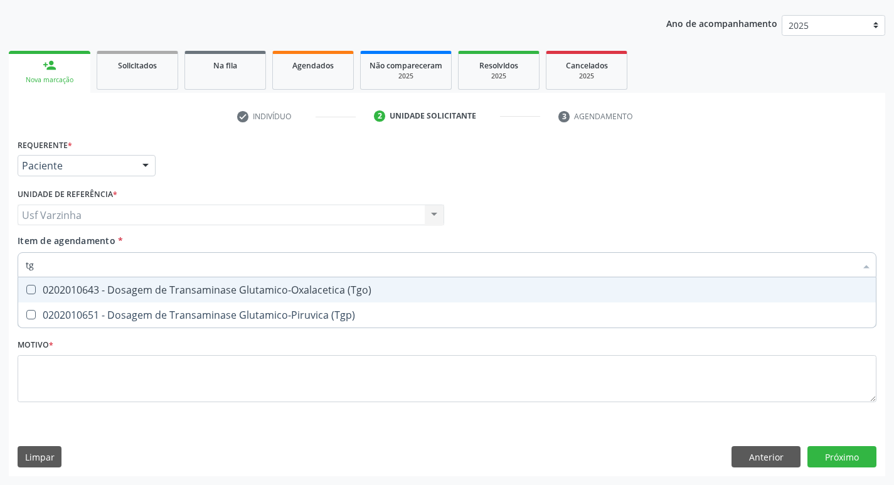
drag, startPoint x: 61, startPoint y: 290, endPoint x: 41, endPoint y: 298, distance: 21.7
click at [59, 291] on div "0202010643 - Dosagem de Transaminase Glutamico-Oxalacetica (Tgo)" at bounding box center [447, 290] width 843 height 10
checkbox \(Tgo\) "true"
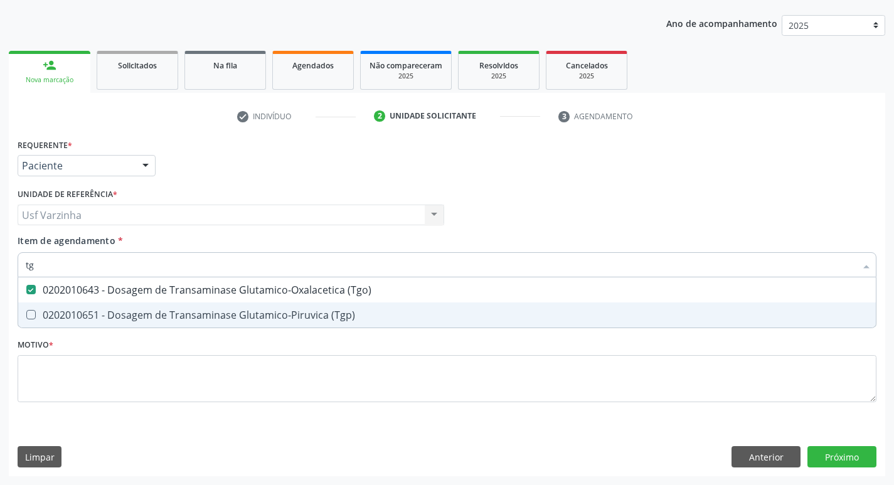
drag, startPoint x: 26, startPoint y: 311, endPoint x: 34, endPoint y: 291, distance: 21.7
click at [24, 307] on span "0202010651 - Dosagem de Transaminase Glutamico-Piruvica (Tgp)" at bounding box center [447, 314] width 858 height 25
checkbox \(Tgp\) "true"
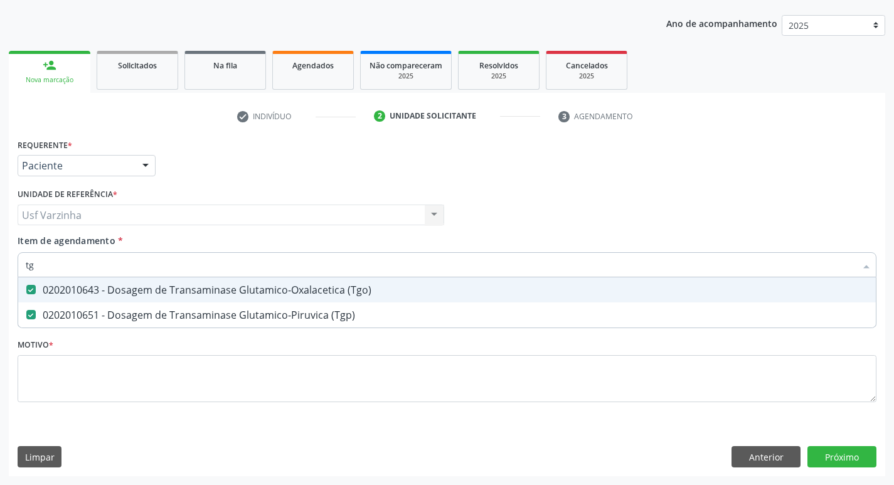
click at [42, 262] on input "tg" at bounding box center [441, 264] width 830 height 25
type input "t"
checkbox \(Tgo\) "false"
checkbox \(Tgp\) "false"
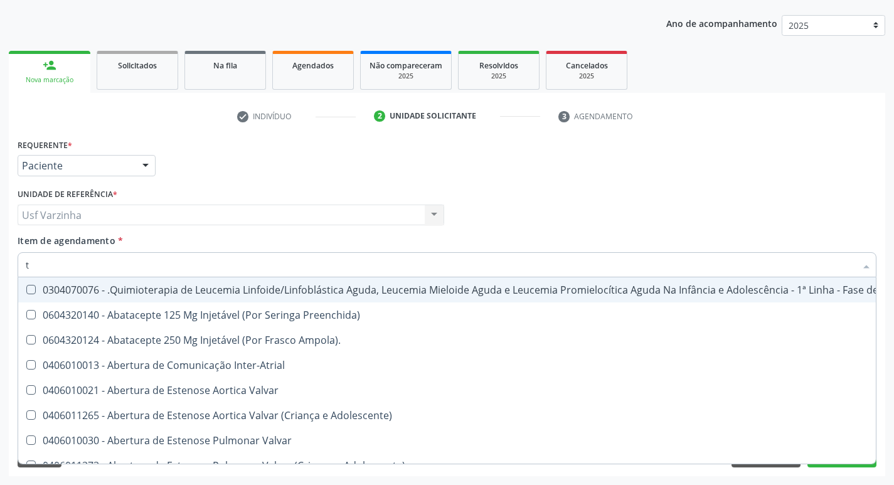
type input "tr"
checkbox Visual "true"
checkbox Primária "true"
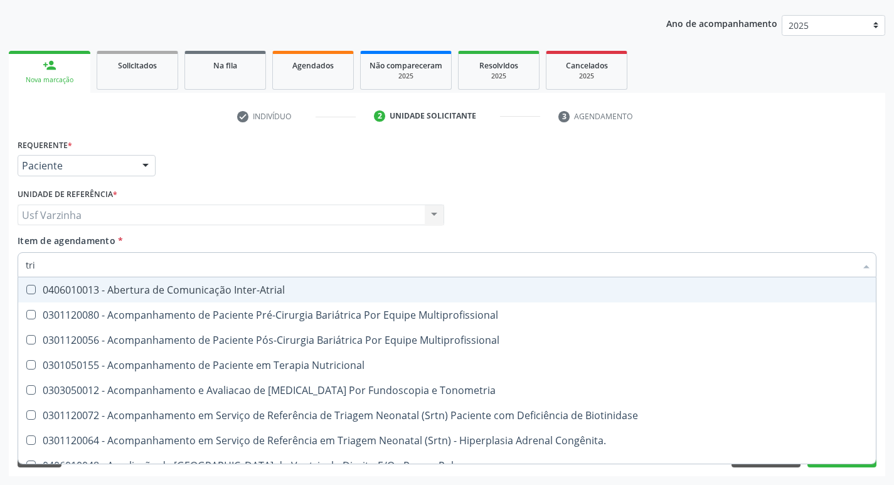
type input "trig"
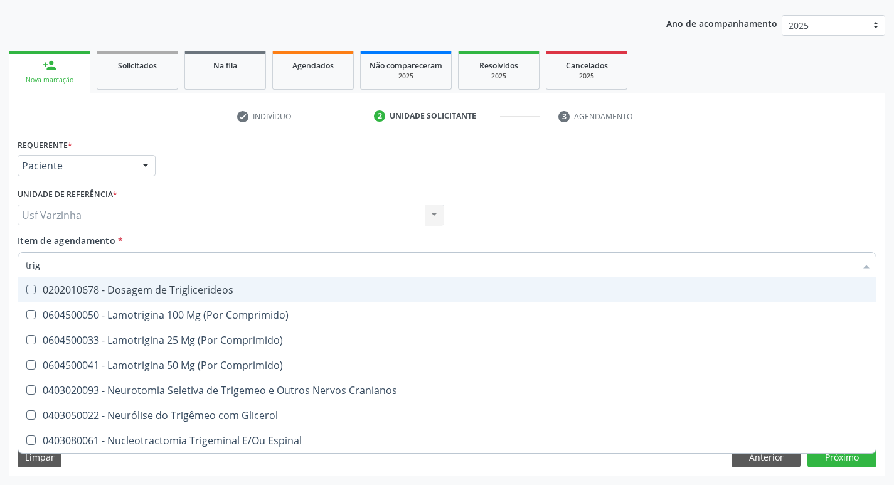
drag, startPoint x: 100, startPoint y: 296, endPoint x: 96, endPoint y: 284, distance: 11.9
click at [97, 295] on div "0202010678 - Dosagem de Triglicerideos" at bounding box center [447, 290] width 843 height 10
checkbox Triglicerideos "true"
click at [93, 269] on input "trig" at bounding box center [441, 264] width 830 height 25
type input "tri"
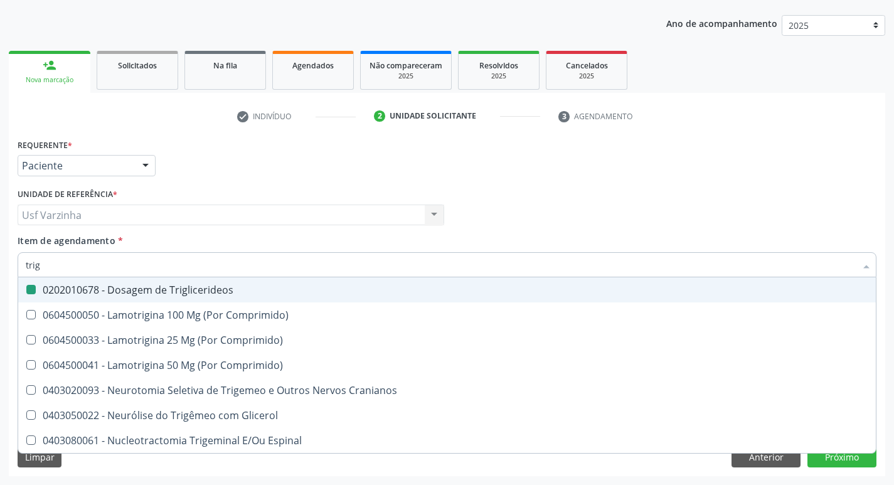
checkbox Triglicerideos "false"
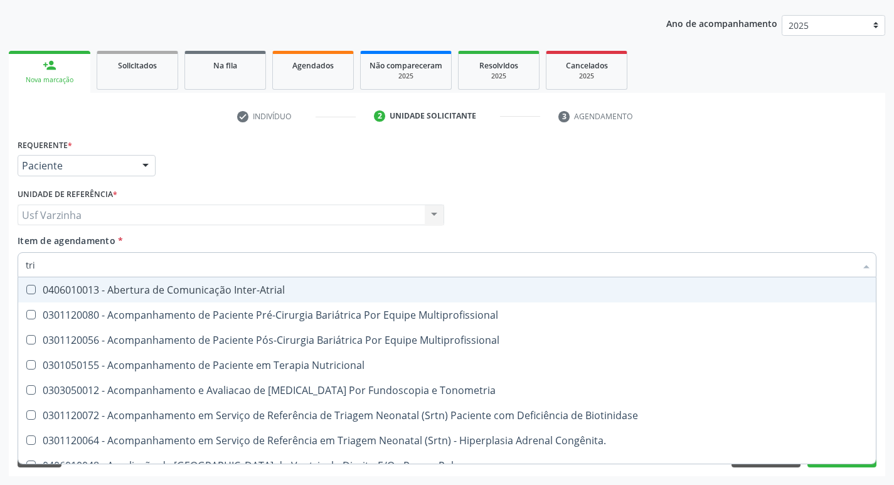
type input "tr"
checkbox Triglicerideos "false"
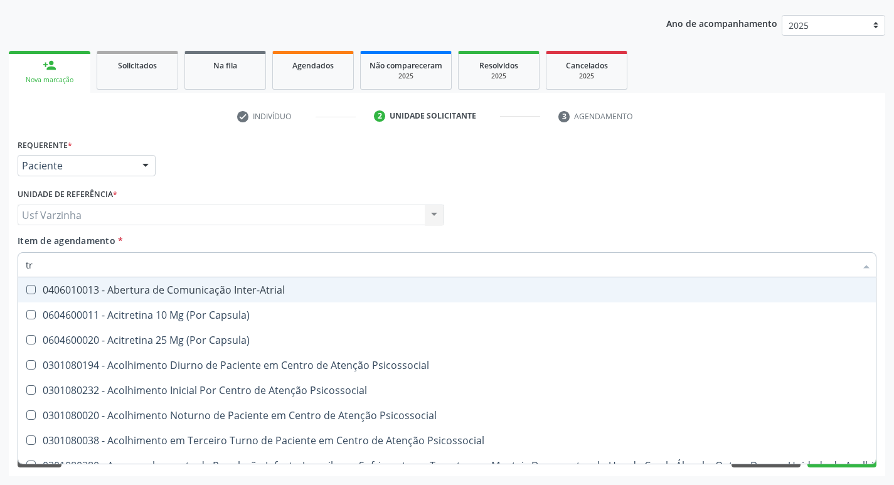
type input "t"
checkbox \(Tgo\) "false"
checkbox \(Tgp\) "false"
checkbox Triglicerideos "false"
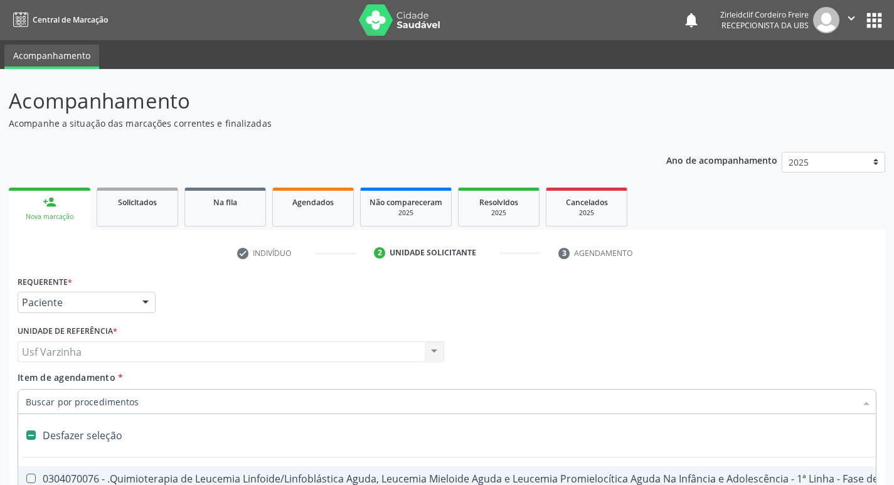
scroll to position [137, 0]
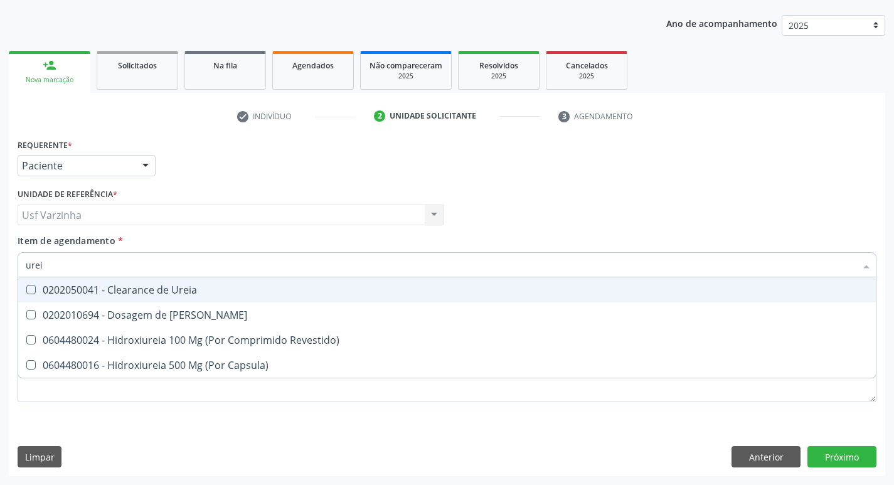
type input "ureia"
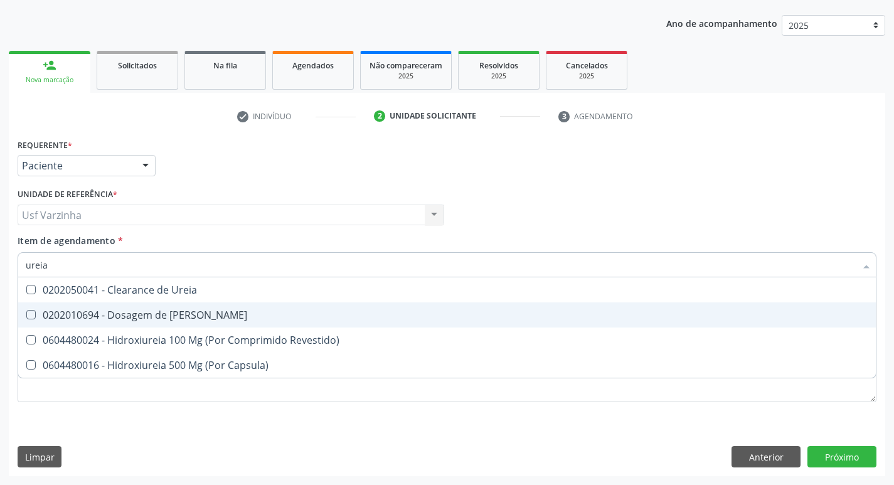
click at [134, 312] on div "0202010694 - Dosagem de [PERSON_NAME]" at bounding box center [447, 315] width 843 height 10
checkbox Ureia "true"
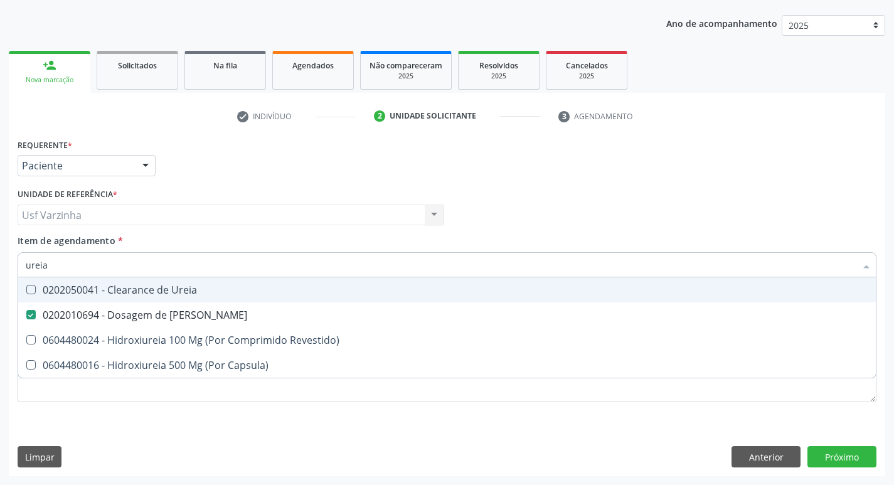
click at [75, 264] on input "ureia" at bounding box center [441, 264] width 830 height 25
type input "u"
checkbox Ureia "false"
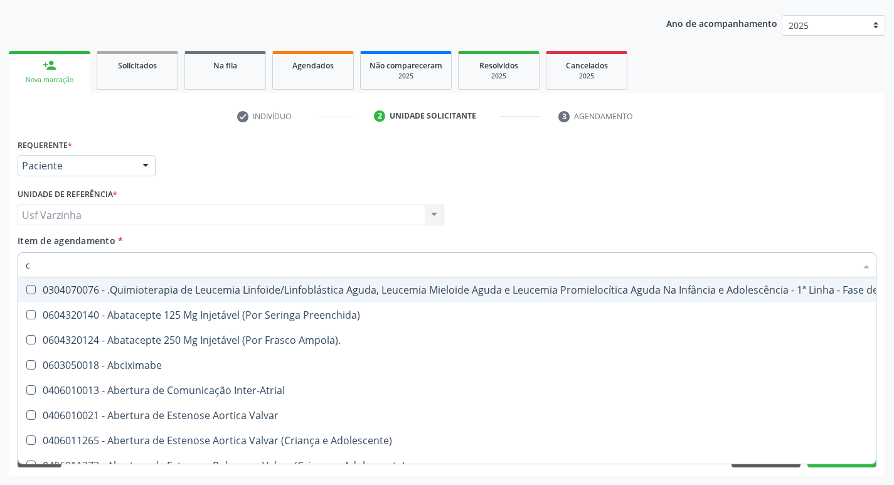
type input "co"
checkbox Tempo "true"
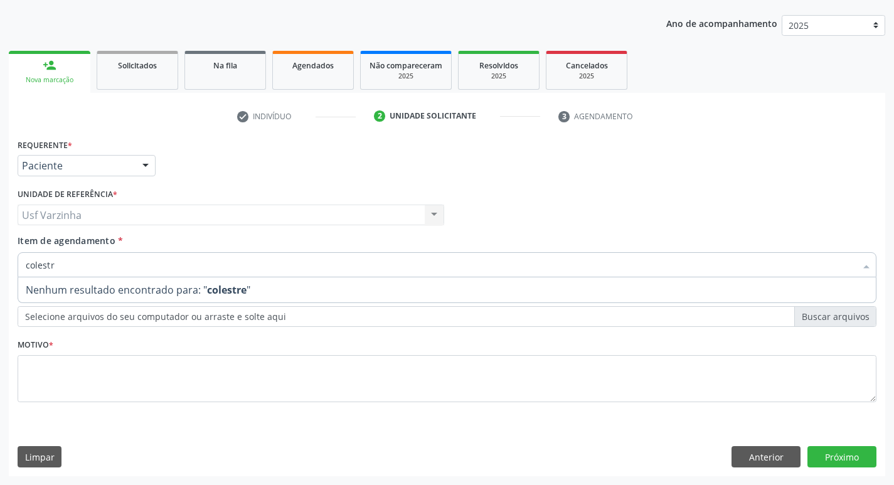
type input "colest"
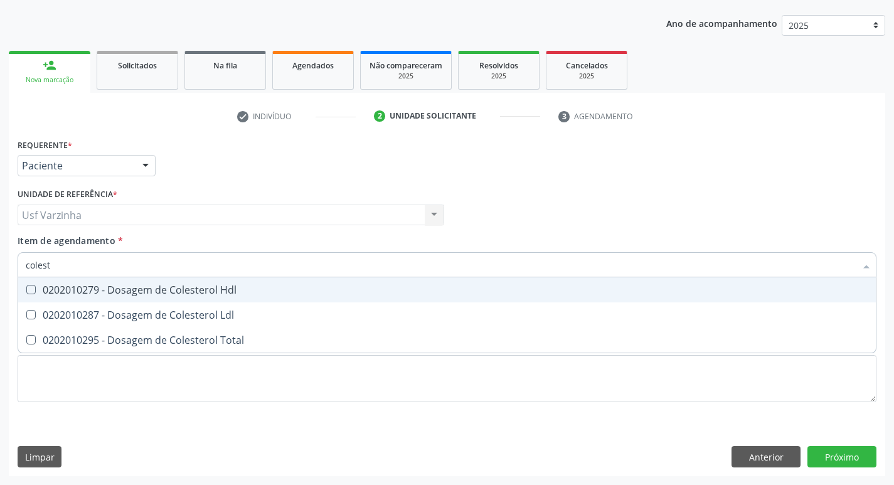
click at [101, 294] on div "0202010279 - Dosagem de Colesterol Hdl" at bounding box center [447, 290] width 843 height 10
checkbox Hdl "true"
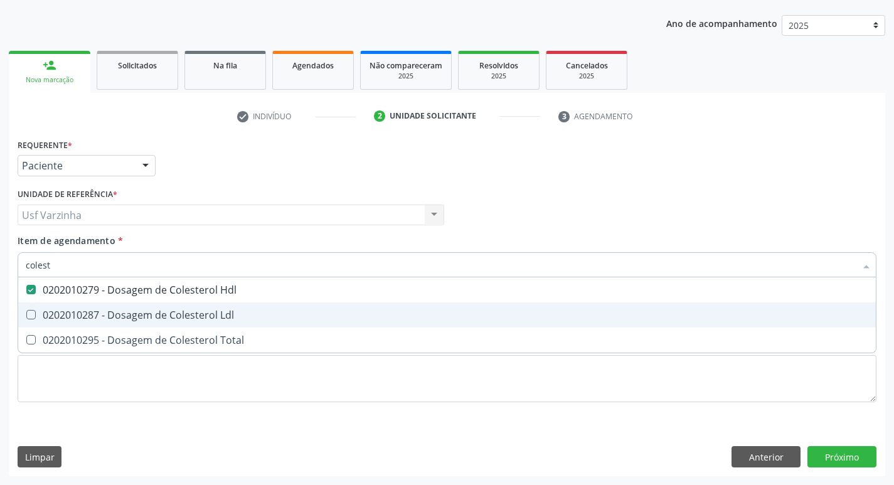
click at [97, 320] on div "0202010287 - Dosagem de Colesterol Ldl" at bounding box center [447, 315] width 843 height 10
checkbox Ldl "true"
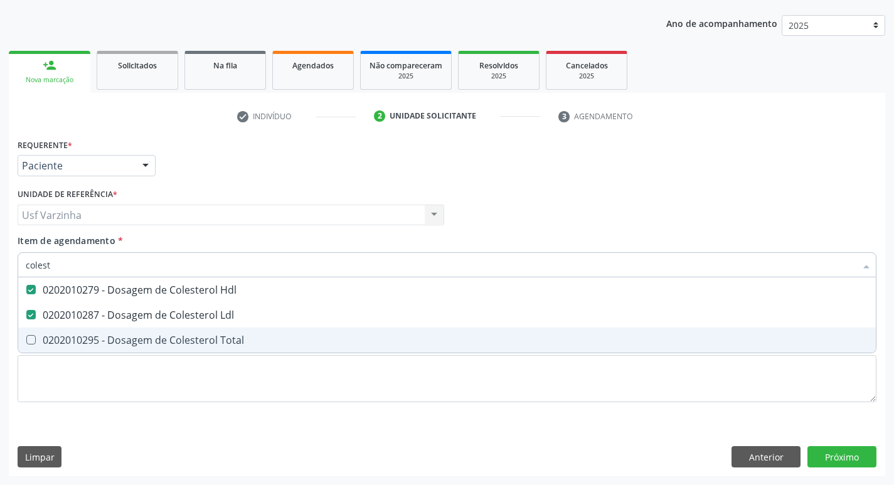
drag, startPoint x: 99, startPoint y: 343, endPoint x: 93, endPoint y: 320, distance: 23.3
click at [99, 342] on div "0202010295 - Dosagem de Colesterol Total" at bounding box center [447, 340] width 843 height 10
checkbox Total "true"
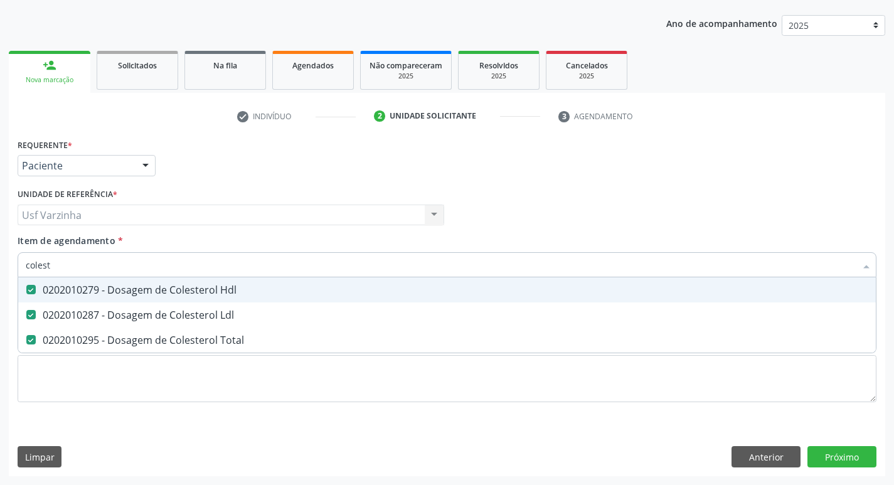
click at [68, 268] on input "colest" at bounding box center [441, 264] width 830 height 25
type input "c"
checkbox Hdl "false"
checkbox Ldl "false"
checkbox Total "false"
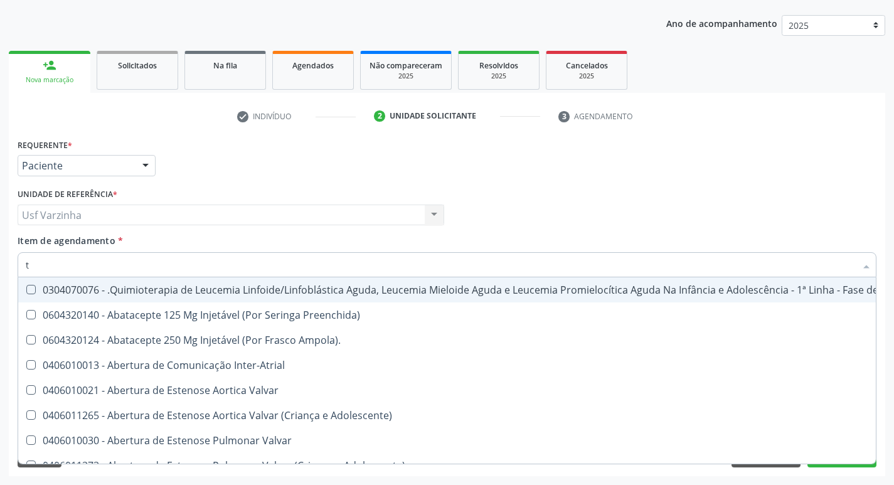
type input "tg"
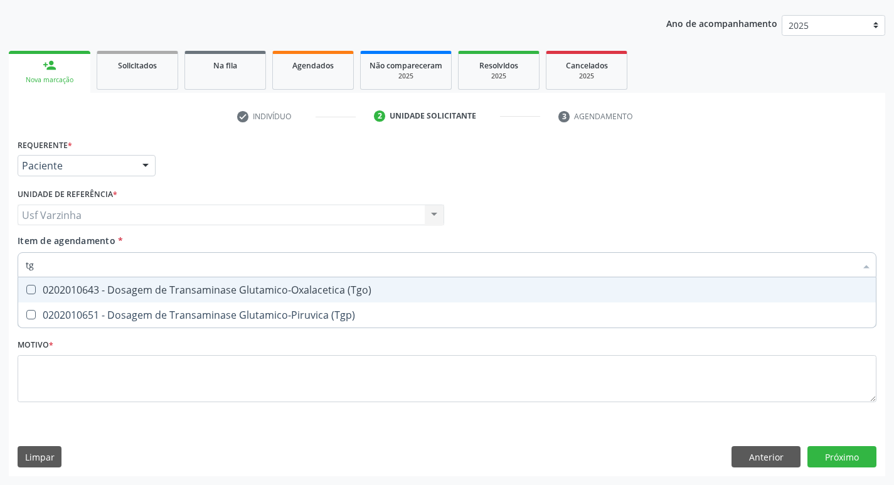
click at [60, 291] on div "0202010643 - Dosagem de Transaminase Glutamico-Oxalacetica (Tgo)" at bounding box center [447, 290] width 843 height 10
checkbox \(Tgo\) "true"
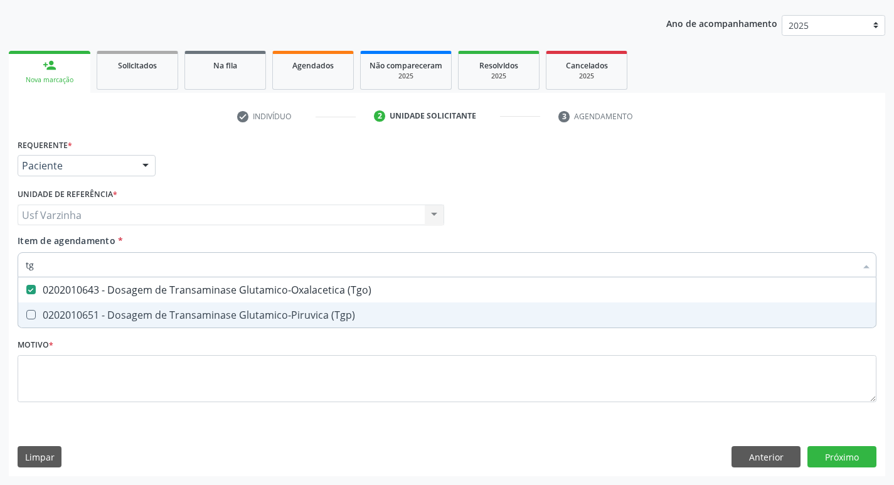
drag, startPoint x: 51, startPoint y: 311, endPoint x: 60, endPoint y: 274, distance: 37.4
click at [53, 310] on div "0202010651 - Dosagem de Transaminase Glutamico-Piruvica (Tgp)" at bounding box center [447, 315] width 843 height 10
checkbox \(Tgp\) "true"
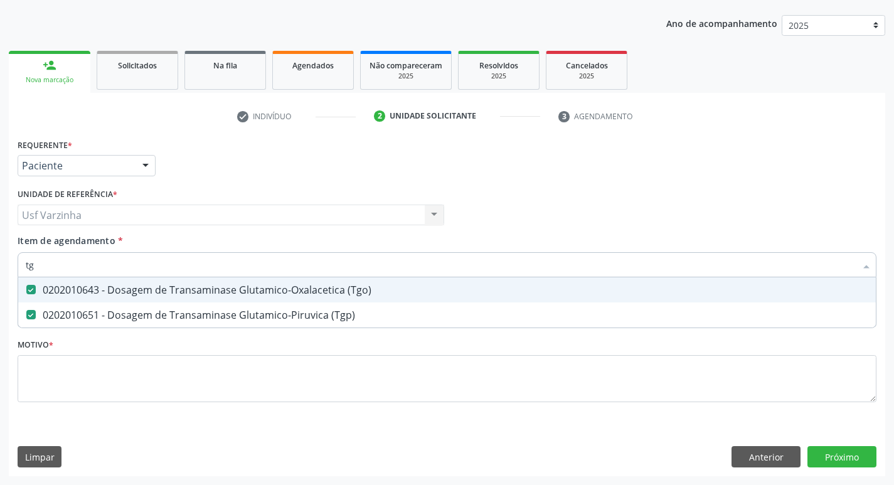
click at [61, 270] on input "tg" at bounding box center [441, 264] width 830 height 25
type input "t"
checkbox \(Tgo\) "false"
checkbox \(Tgp\) "false"
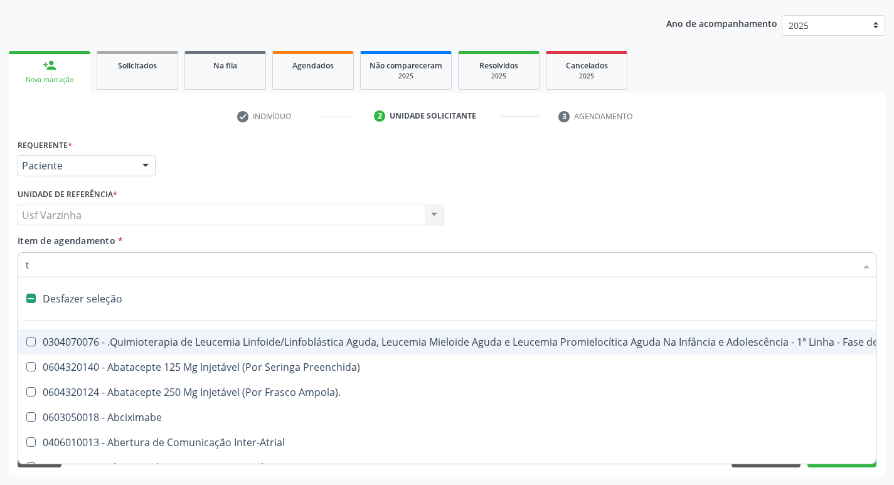
type input "tr"
checkbox Horas "true"
checkbox Remoção "true"
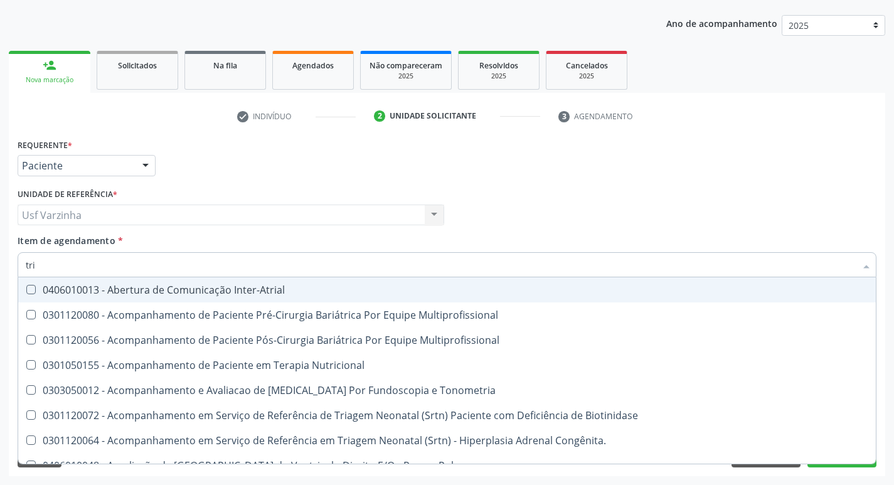
type input "trig"
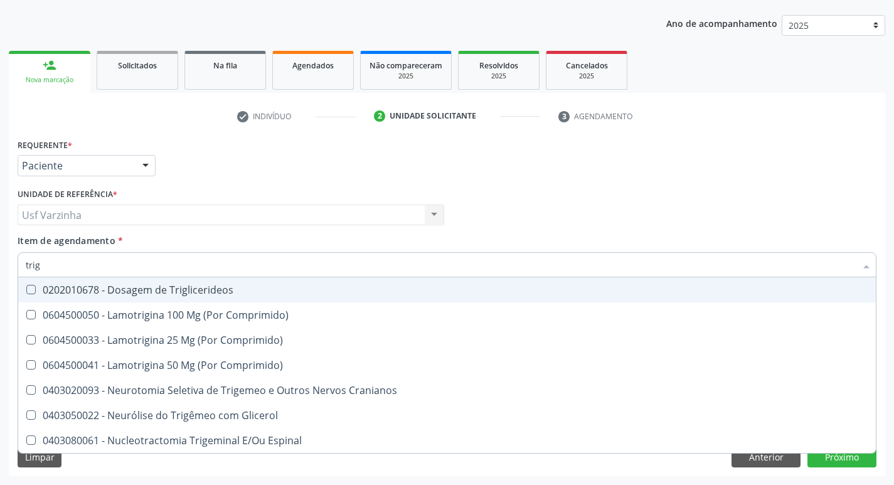
drag, startPoint x: 80, startPoint y: 292, endPoint x: 61, endPoint y: 280, distance: 22.8
click at [78, 292] on div "0202010678 - Dosagem de Triglicerideos" at bounding box center [447, 290] width 843 height 10
checkbox Triglicerideos "true"
click at [60, 266] on input "trig" at bounding box center [441, 264] width 830 height 25
type input "tri"
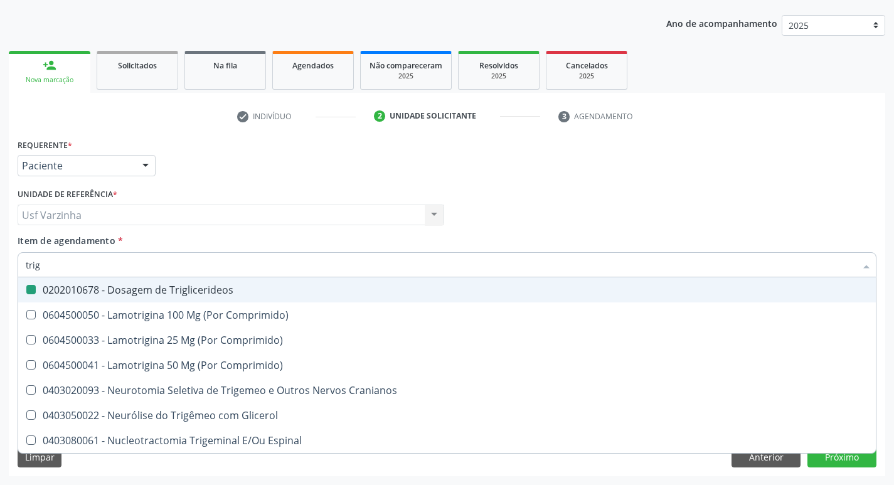
checkbox Triglicerideos "false"
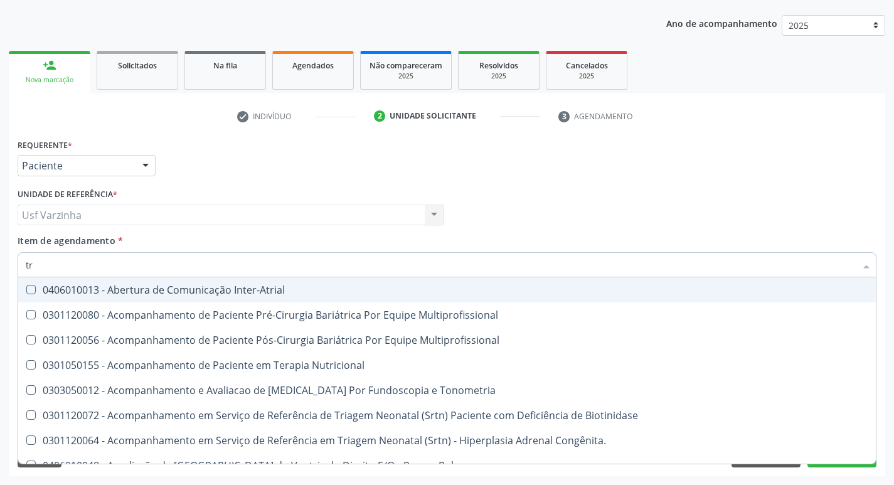
type input "t"
checkbox Triglicerideos "false"
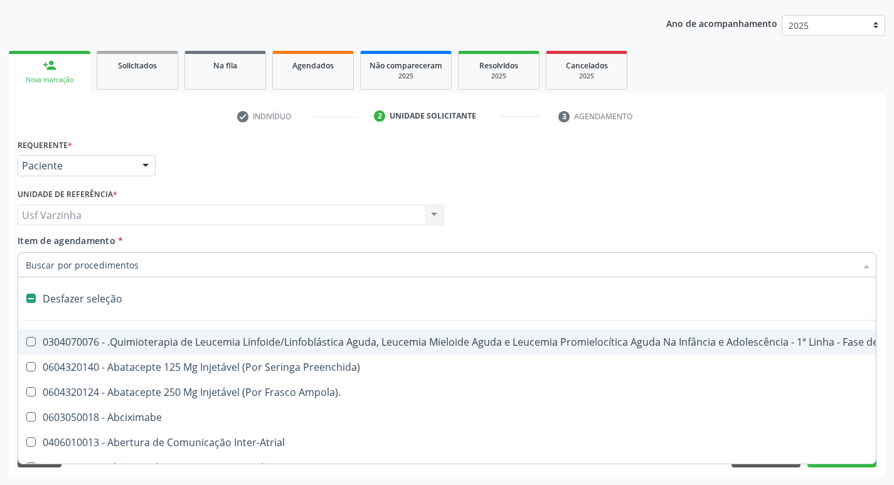
type input "h"
checkbox A "true"
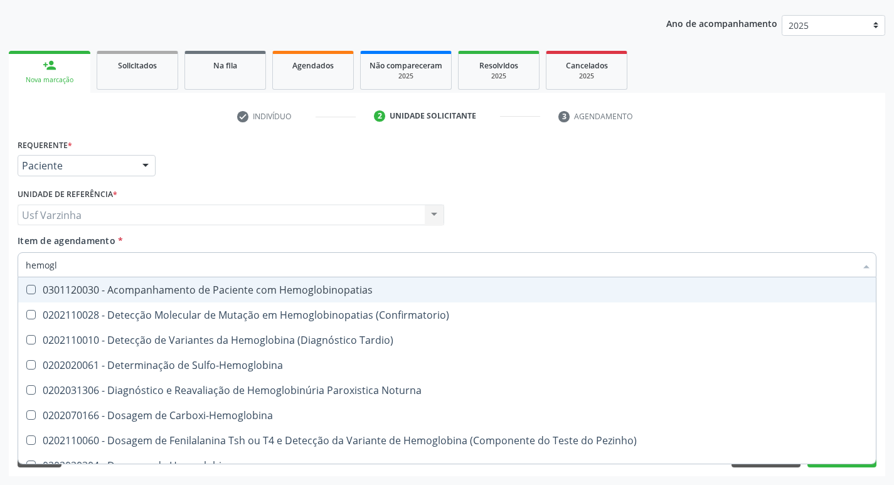
type input "hemoglo"
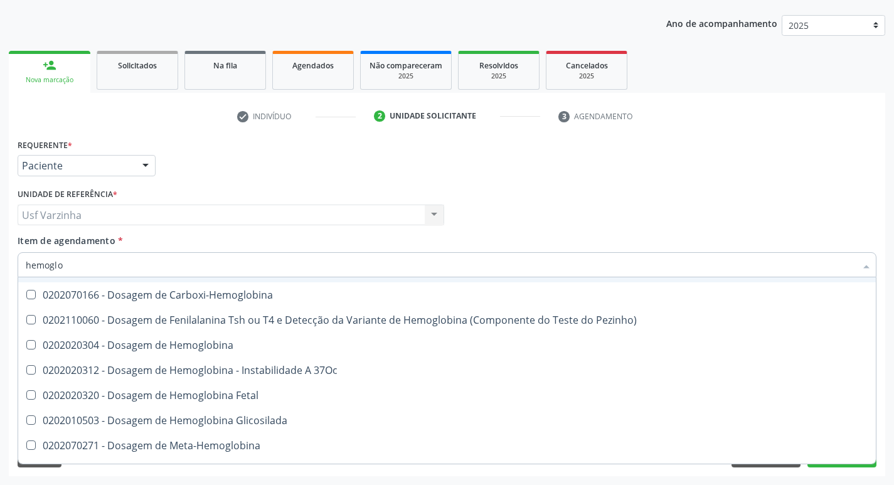
scroll to position [126, 0]
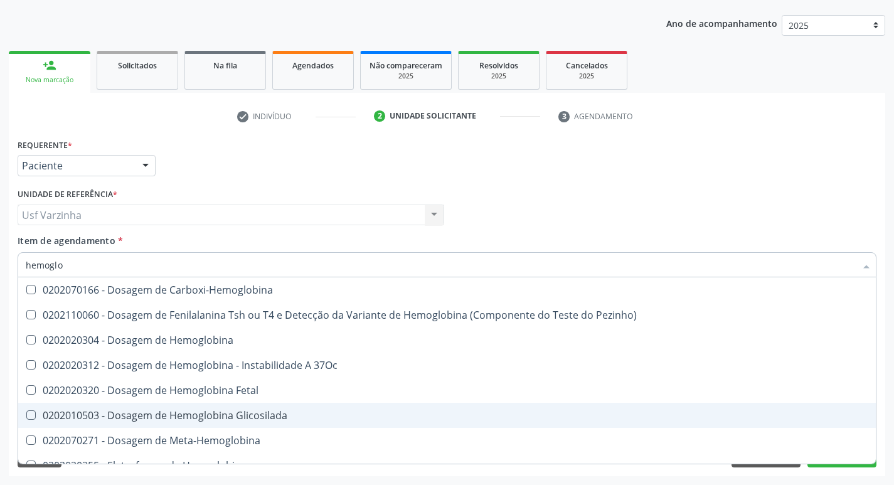
drag, startPoint x: 154, startPoint y: 417, endPoint x: 126, endPoint y: 378, distance: 47.9
click at [153, 415] on div "0202010503 - Dosagem de Hemoglobina Glicosilada" at bounding box center [447, 415] width 843 height 10
checkbox Glicosilada "true"
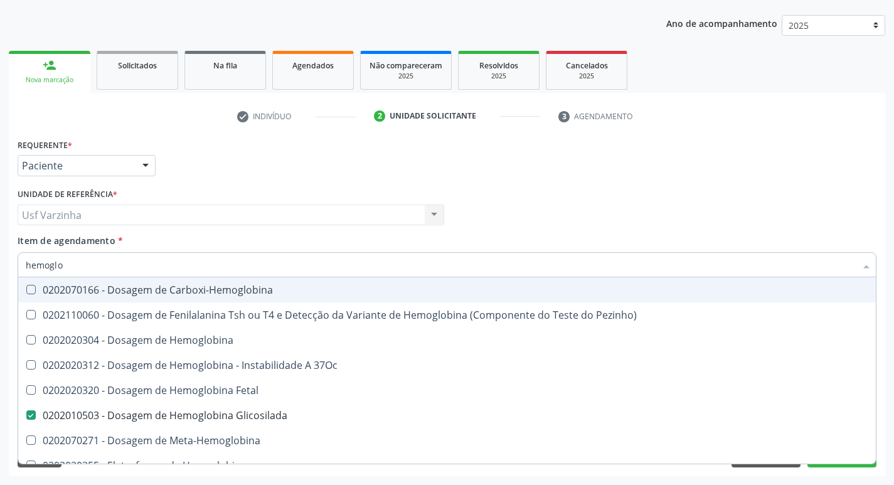
click at [75, 264] on input "hemoglo" at bounding box center [441, 264] width 830 height 25
type input "h"
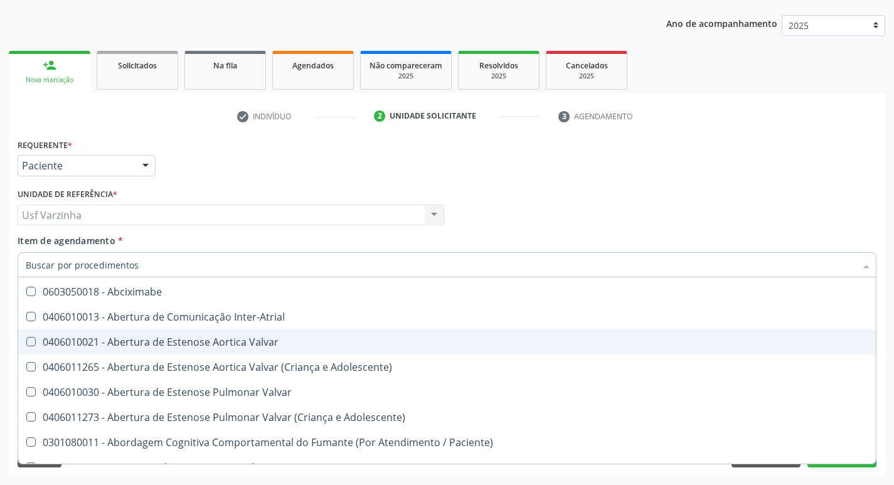
checkbox Dente\) "false"
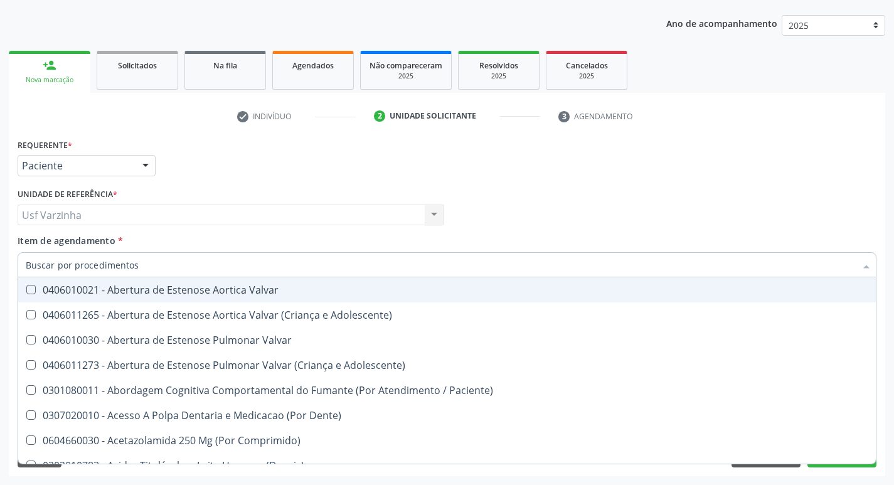
type input "h"
checkbox A "true"
checkbox Coagulação\ "true"
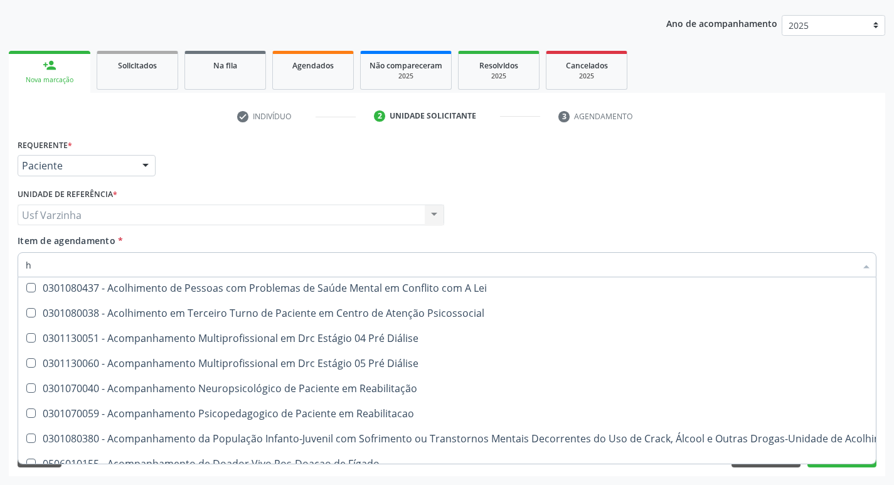
scroll to position [126, 0]
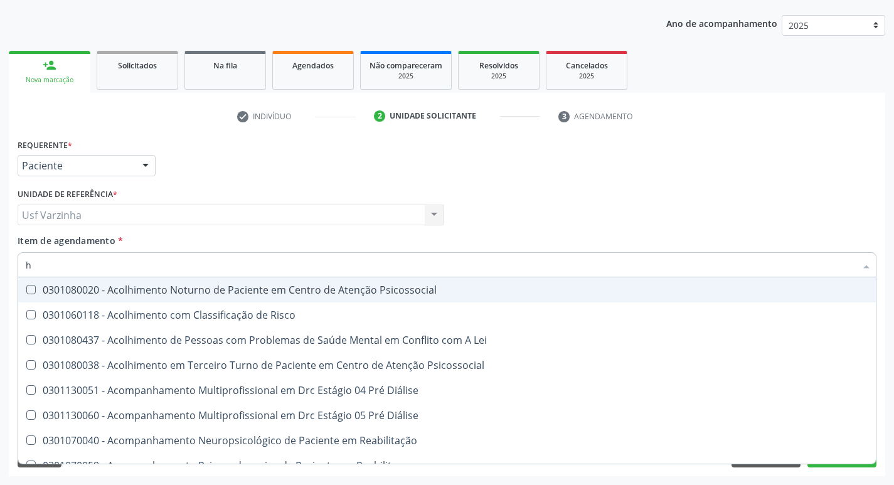
type input "he"
checkbox Pulmão "true"
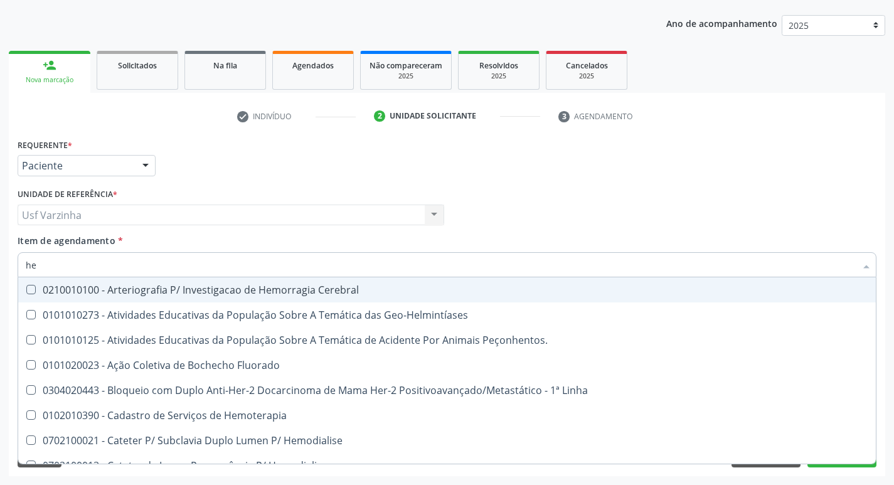
type input "hem"
checkbox \(Qualitativo\) "true"
checkbox Glicosilada "false"
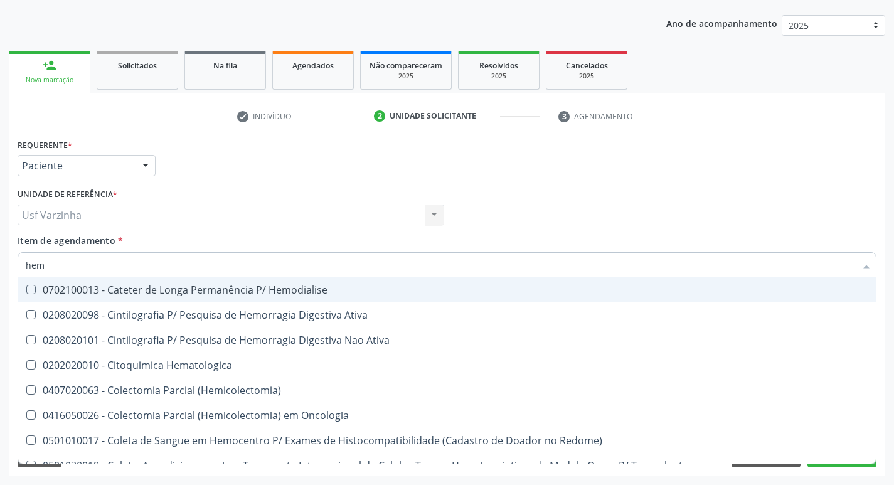
type input "hemo"
checkbox Hemacias "true"
checkbox Glicosilada "false"
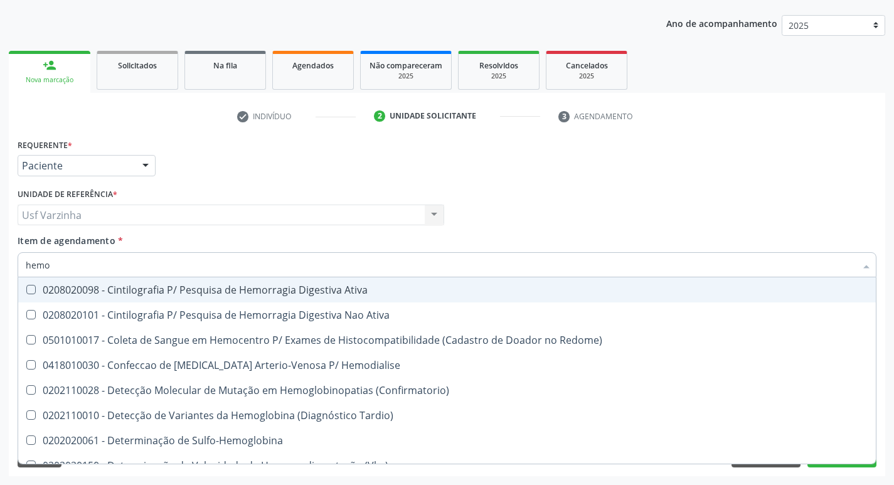
type input "hemog"
checkbox Tardio\) "true"
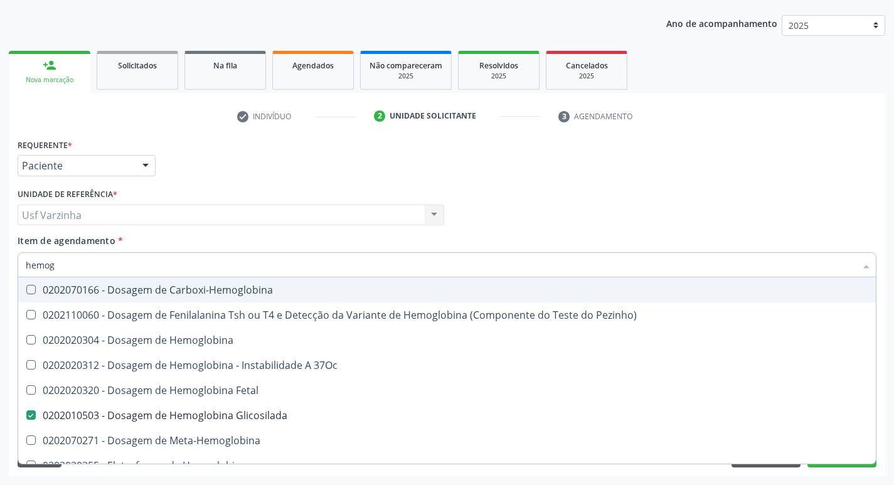
type input "hemogr"
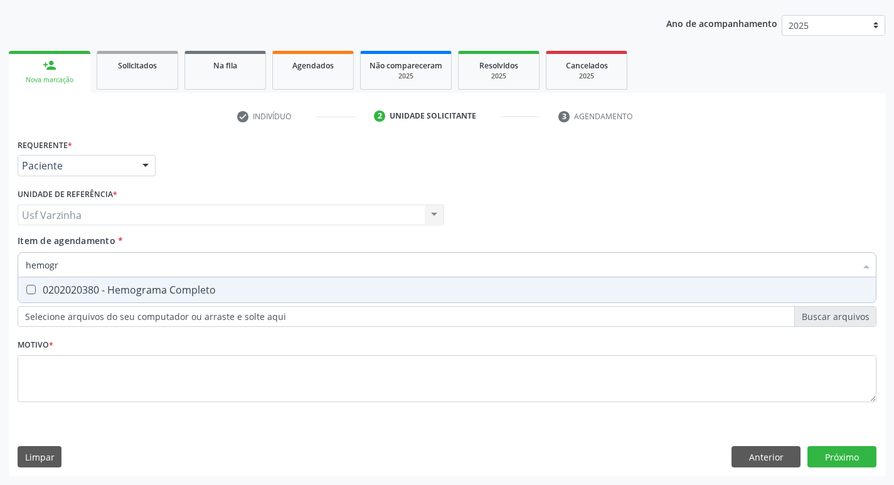
drag, startPoint x: 47, startPoint y: 294, endPoint x: 50, endPoint y: 288, distance: 6.8
click at [48, 291] on div "0202020380 - Hemograma Completo" at bounding box center [447, 290] width 843 height 10
checkbox Completo "true"
click at [66, 272] on input "hemogr" at bounding box center [441, 264] width 830 height 25
type input "hemog"
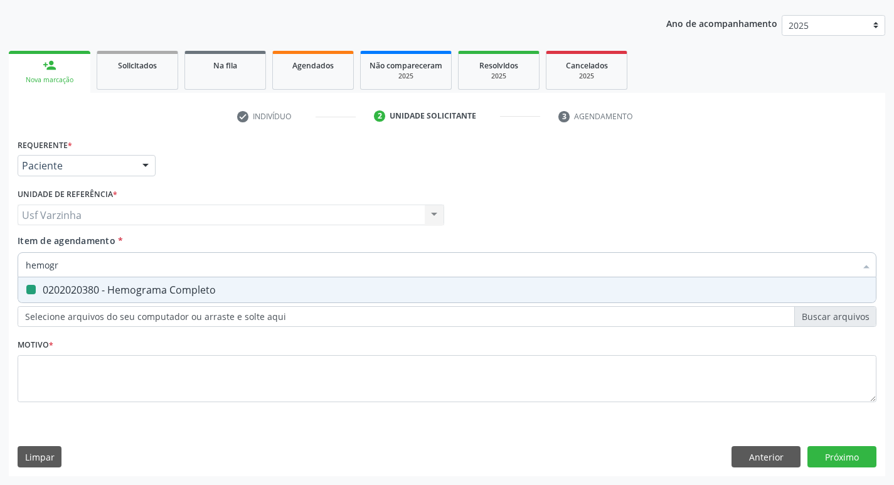
checkbox Completo "false"
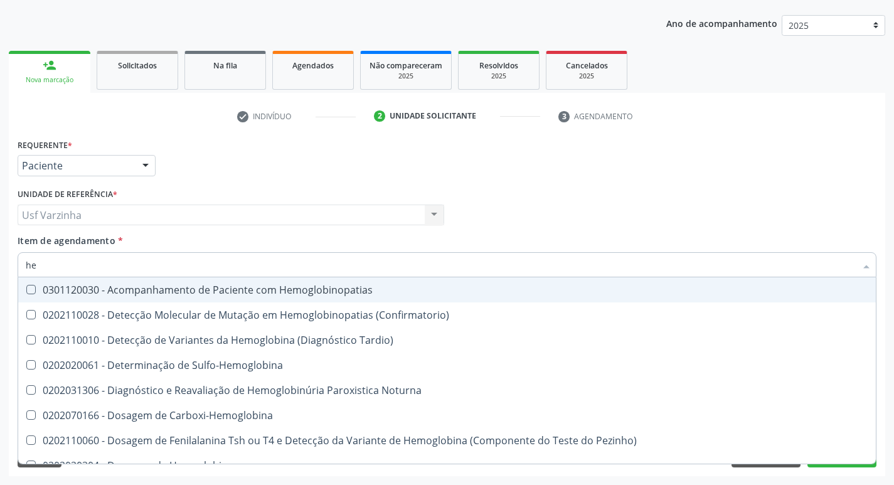
type input "h"
checkbox Glicosilada "false"
checkbox Completo "false"
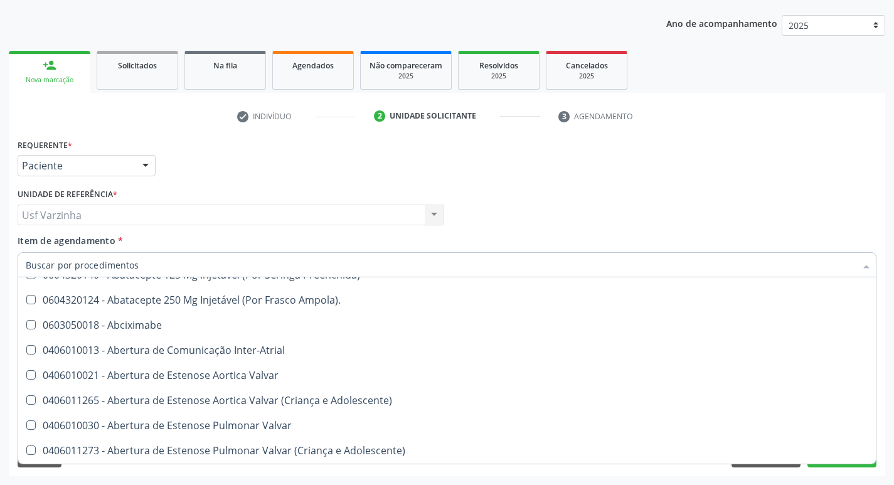
scroll to position [126, 0]
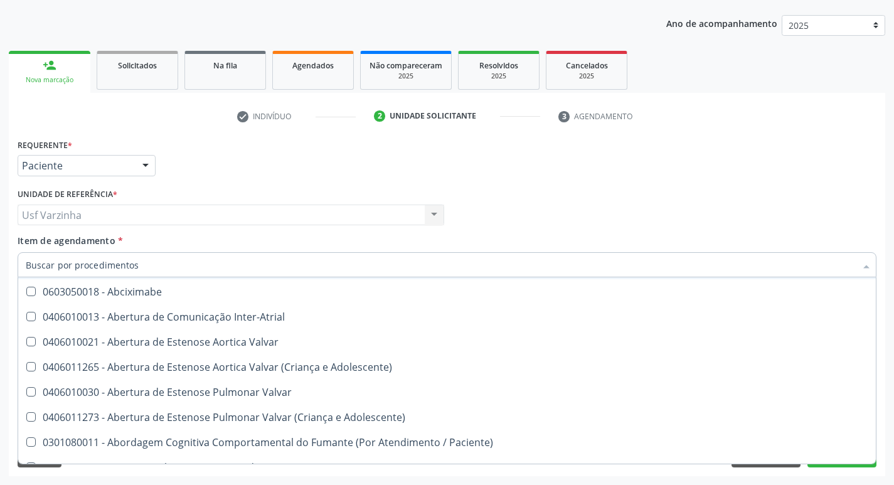
click at [139, 166] on div at bounding box center [145, 166] width 19 height 21
checkbox Preenchida\) "true"
checkbox Ampola\)\ "true"
checkbox Abciximabe "true"
checkbox Inter-Atrial "true"
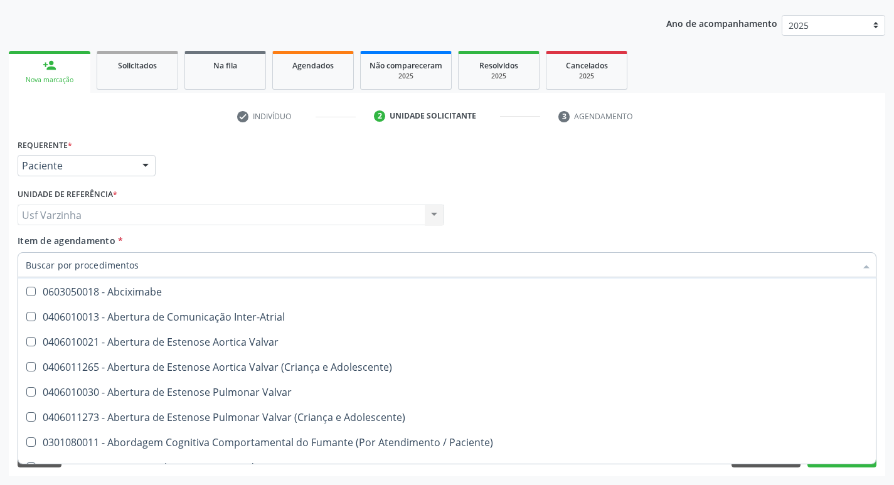
checkbox Valvar "true"
checkbox Adolescente\) "true"
checkbox Valvar "true"
checkbox Adolescente\) "true"
checkbox Paciente\) "true"
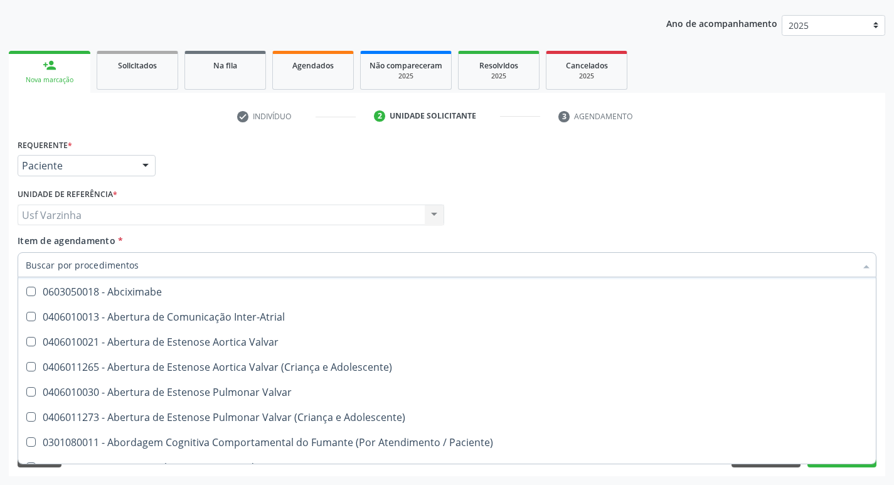
checkbox Dente\) "true"
checkbox Comprimido\) "true"
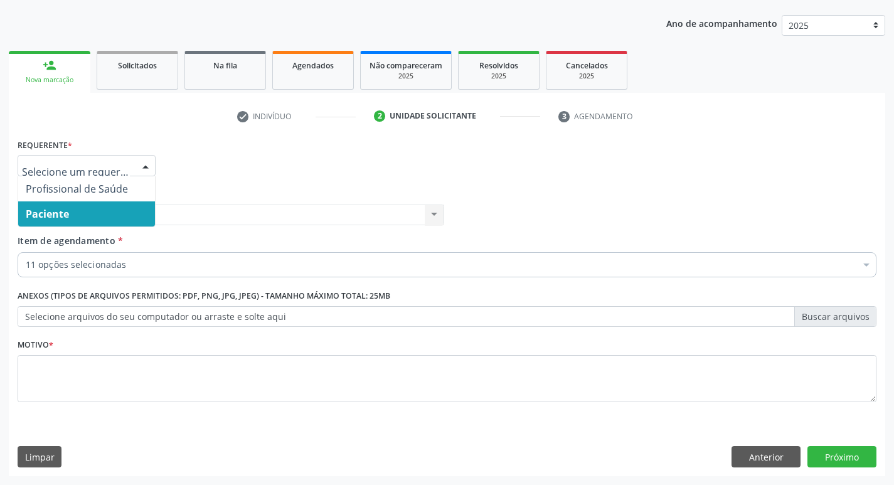
scroll to position [0, 0]
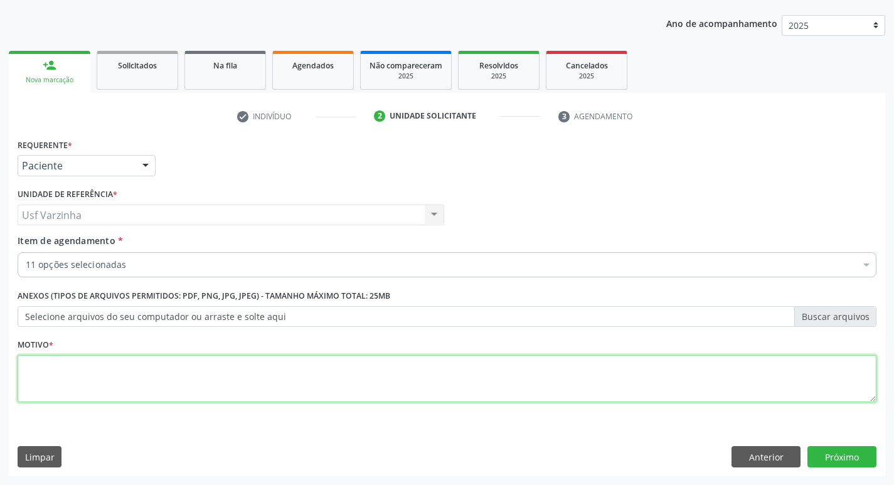
click at [29, 375] on textarea at bounding box center [447, 379] width 859 height 48
type textarea "rastreio"
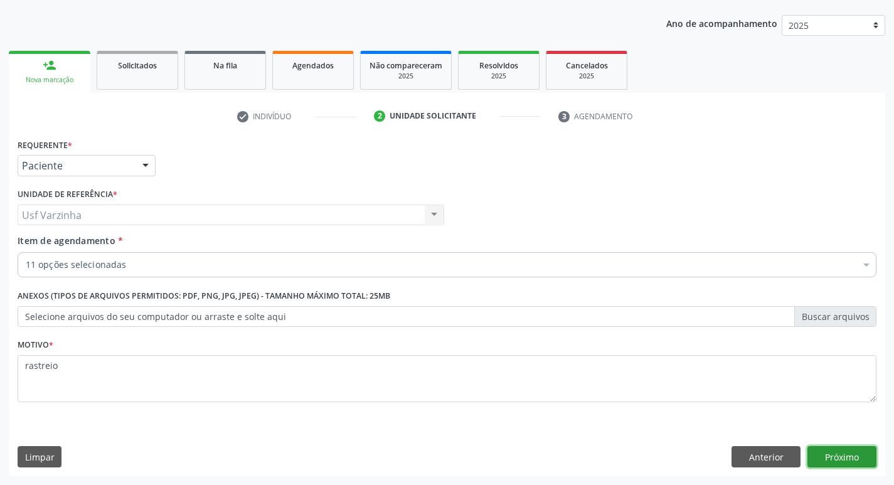
click at [841, 457] on button "Próximo" at bounding box center [842, 456] width 69 height 21
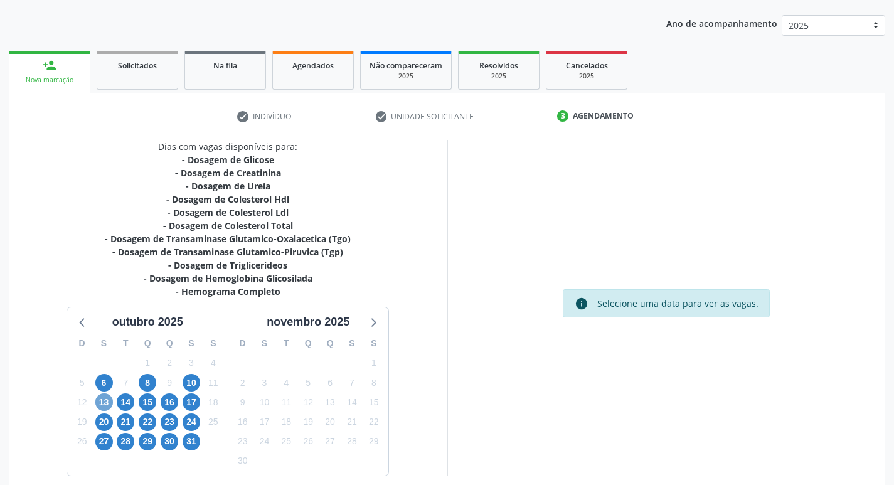
click at [102, 399] on span "13" at bounding box center [104, 402] width 18 height 18
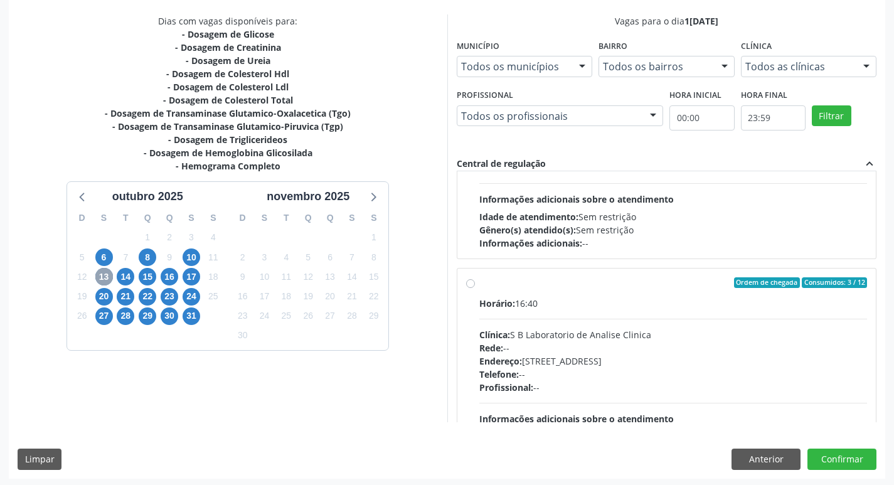
scroll to position [188, 0]
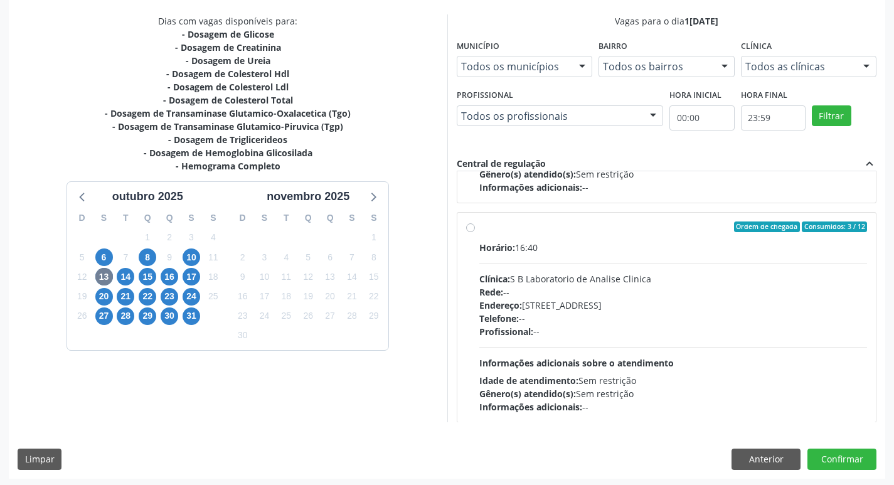
click at [479, 230] on label "Ordem de chegada Consumidos: 3 / 12 Horário: 16:40 Clínica: S B Laboratorio de …" at bounding box center [673, 318] width 388 height 193
click at [470, 230] on input "Ordem de chegada Consumidos: 3 / 12 Horário: 16:40 Clínica: S B Laboratorio de …" at bounding box center [470, 227] width 9 height 11
radio input "true"
click at [833, 464] on button "Confirmar" at bounding box center [842, 459] width 69 height 21
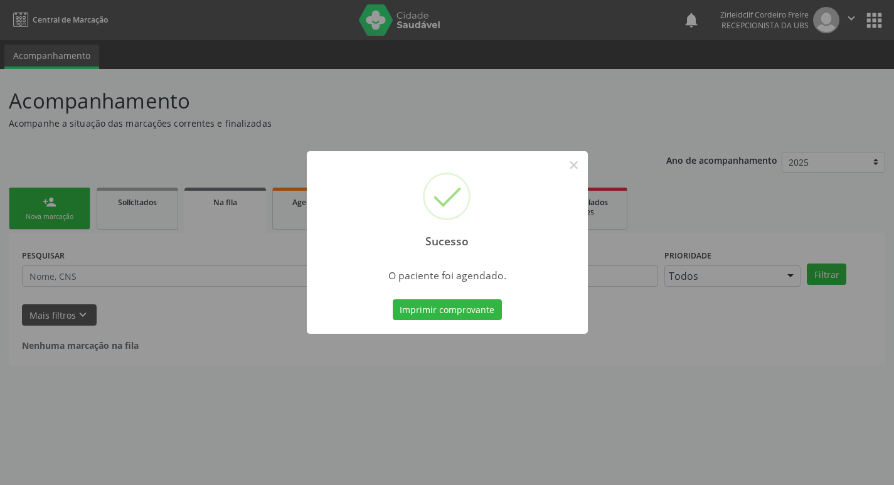
scroll to position [0, 0]
click at [577, 170] on button "×" at bounding box center [578, 164] width 21 height 21
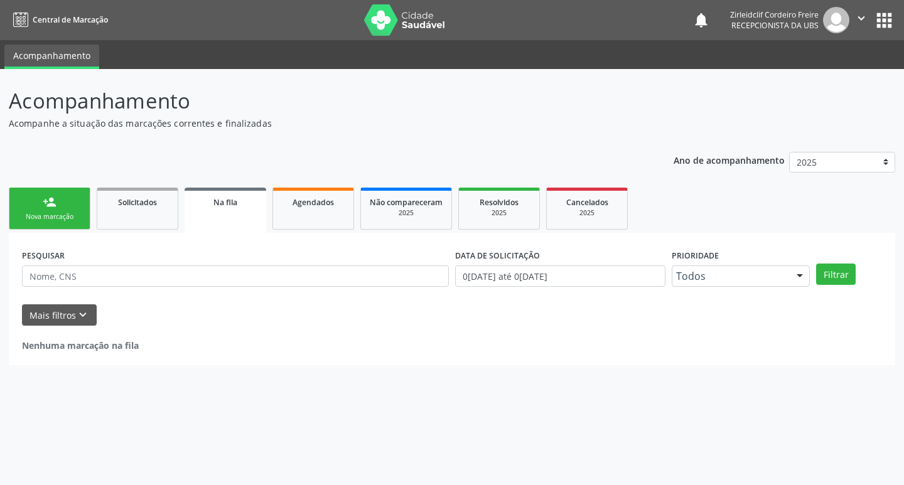
click at [75, 200] on link "person_add Nova marcação" at bounding box center [50, 209] width 82 height 42
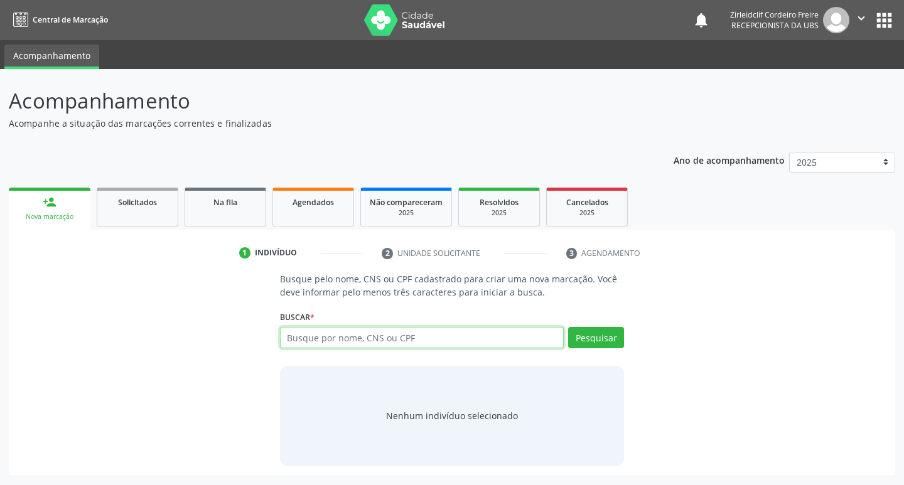
click at [339, 334] on input "text" at bounding box center [422, 337] width 284 height 21
type input "alice rafaela da silva souza"
click at [605, 334] on button "Pesquisar" at bounding box center [596, 337] width 56 height 21
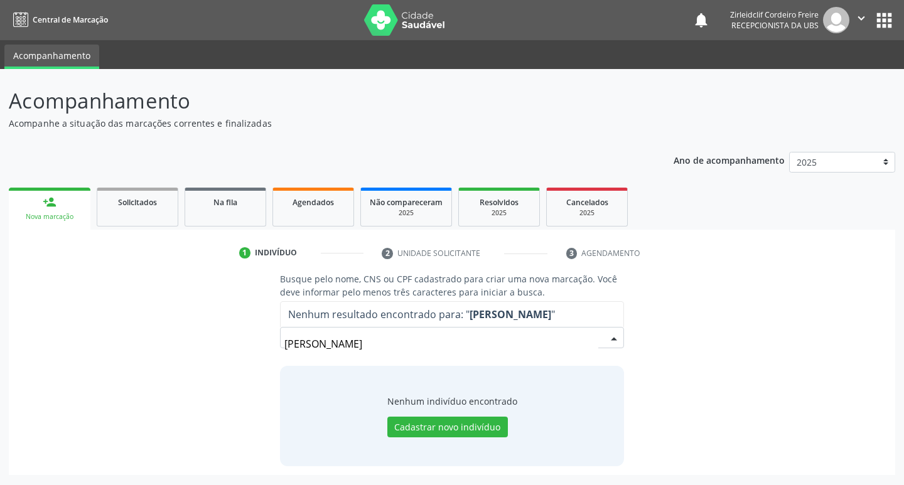
drag, startPoint x: 426, startPoint y: 346, endPoint x: 425, endPoint y: 335, distance: 10.7
click at [426, 345] on input "alice rafaela da silva souza" at bounding box center [441, 343] width 314 height 25
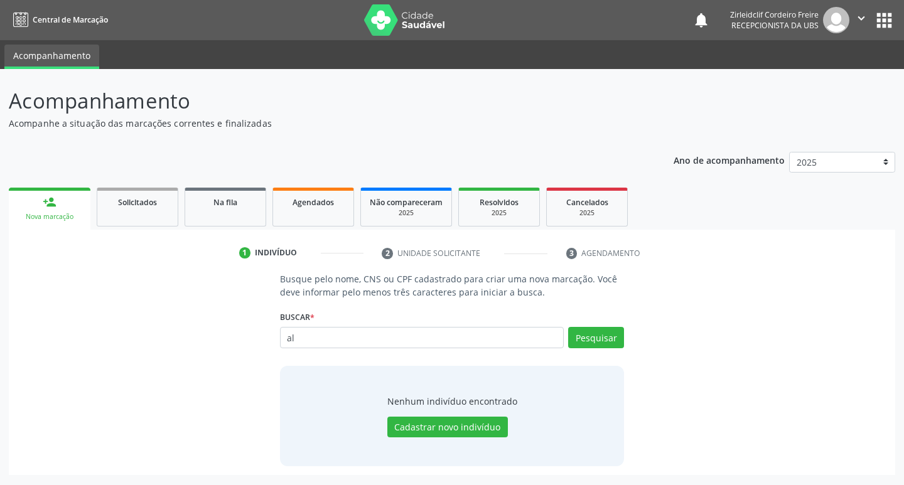
type input "a"
type input "898006232935928"
click at [601, 345] on button "Pesquisar" at bounding box center [596, 337] width 56 height 21
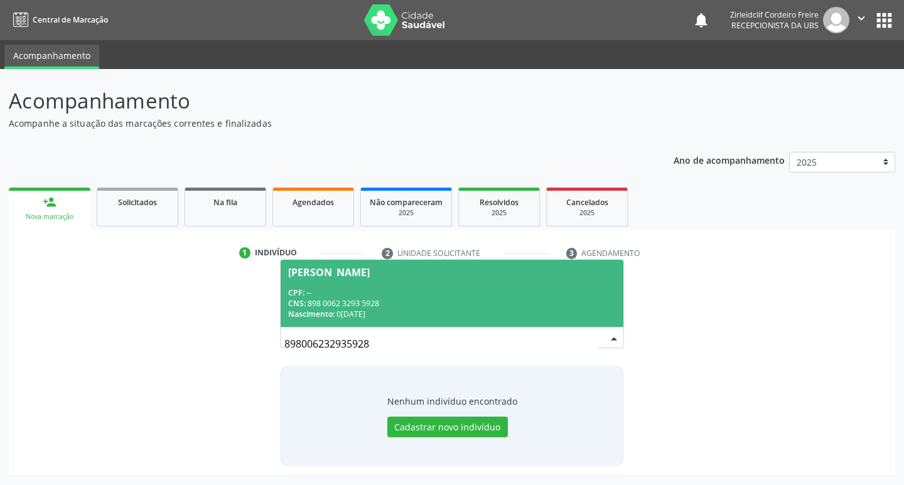
click at [457, 282] on span "Alice Rafaella da Silva Souza CPF: -- CNS: 898 0062 3293 5928 Nascimento: 06/11…" at bounding box center [451, 293] width 343 height 67
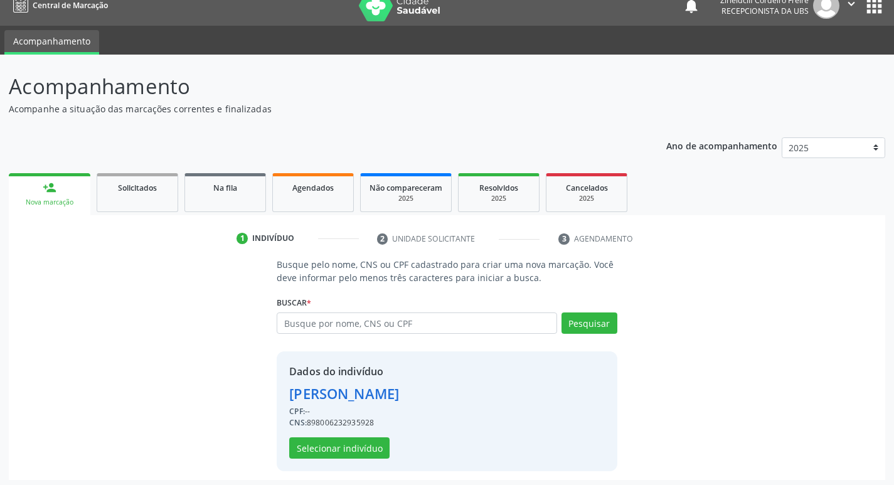
scroll to position [18, 0]
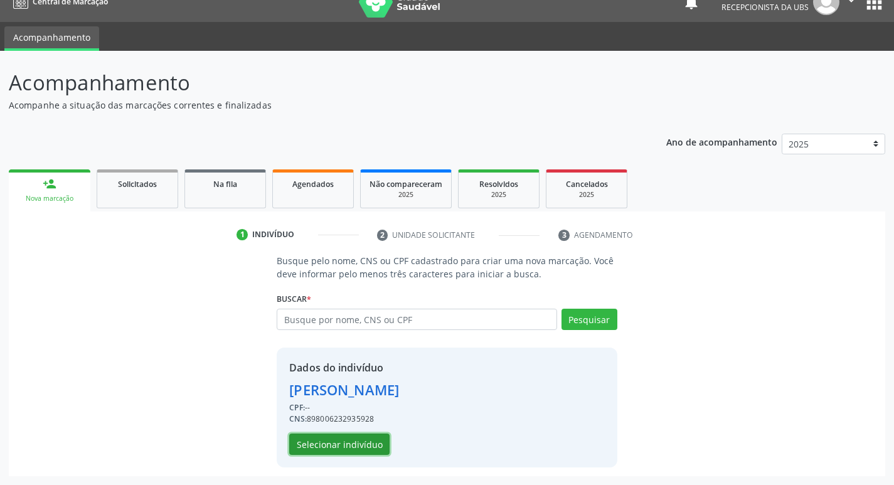
click at [343, 443] on button "Selecionar indivíduo" at bounding box center [339, 444] width 100 height 21
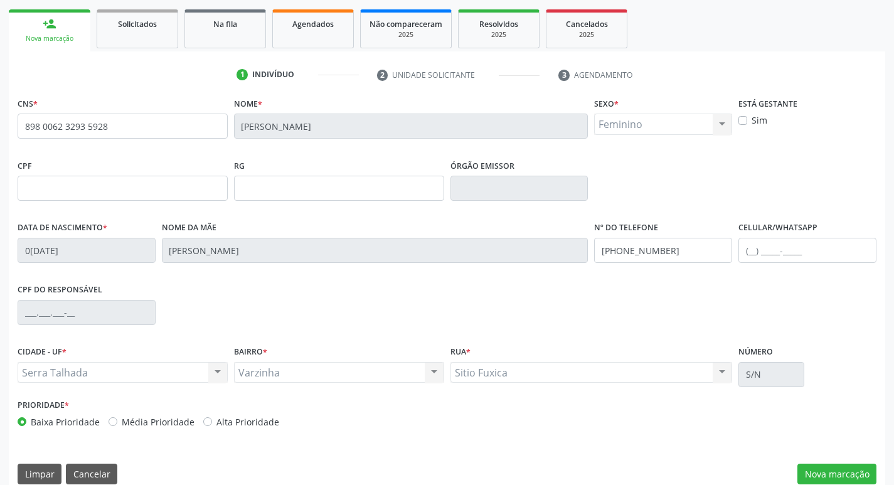
scroll to position [195, 0]
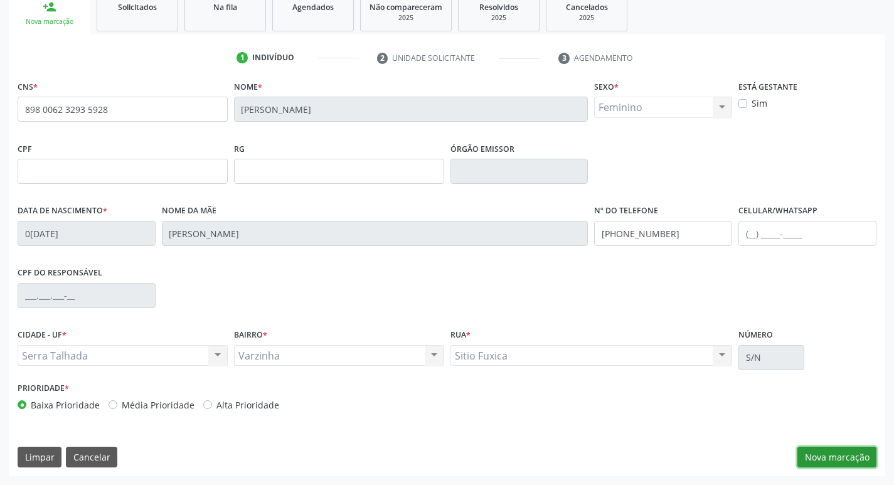
click at [832, 457] on button "Nova marcação" at bounding box center [837, 457] width 79 height 21
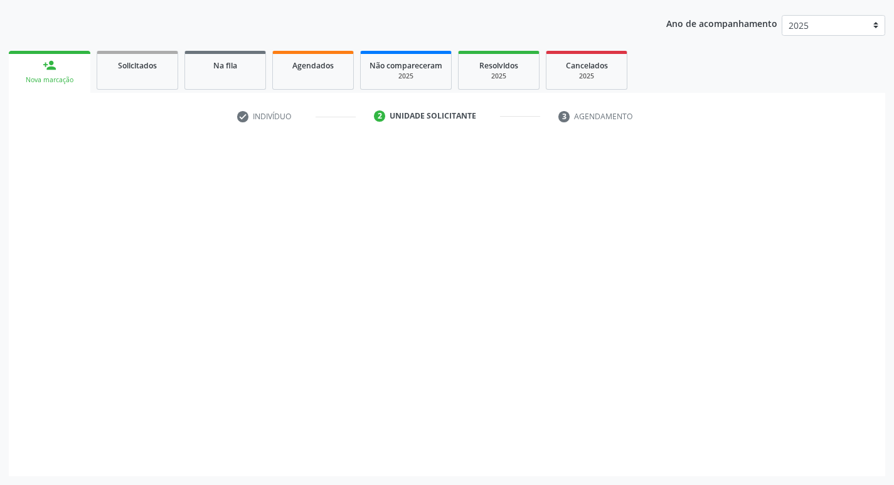
scroll to position [137, 0]
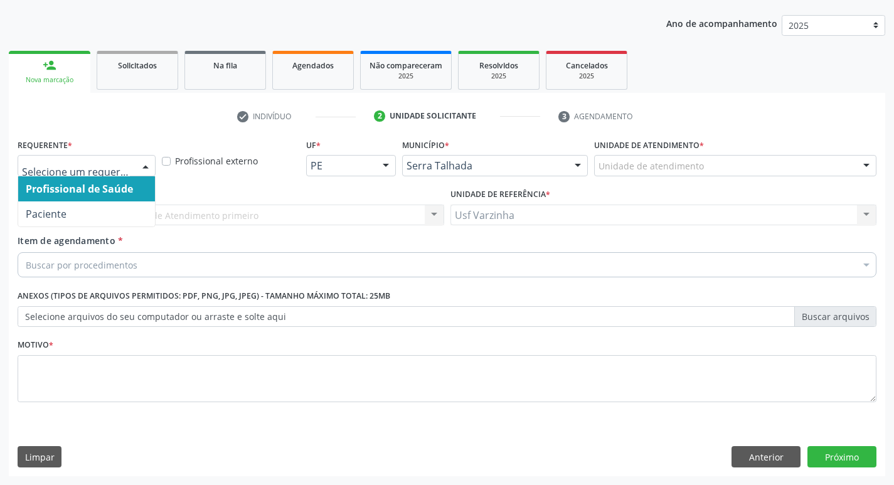
click at [142, 164] on div at bounding box center [145, 166] width 19 height 21
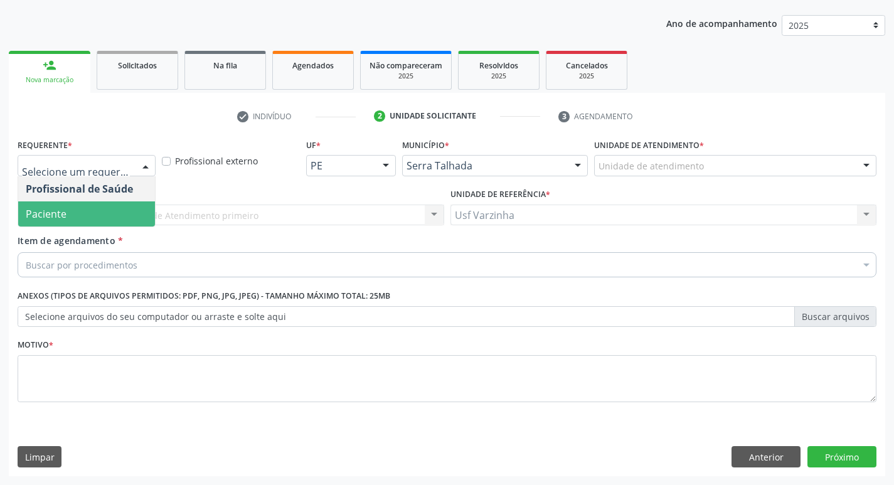
click at [112, 212] on span "Paciente" at bounding box center [86, 213] width 137 height 25
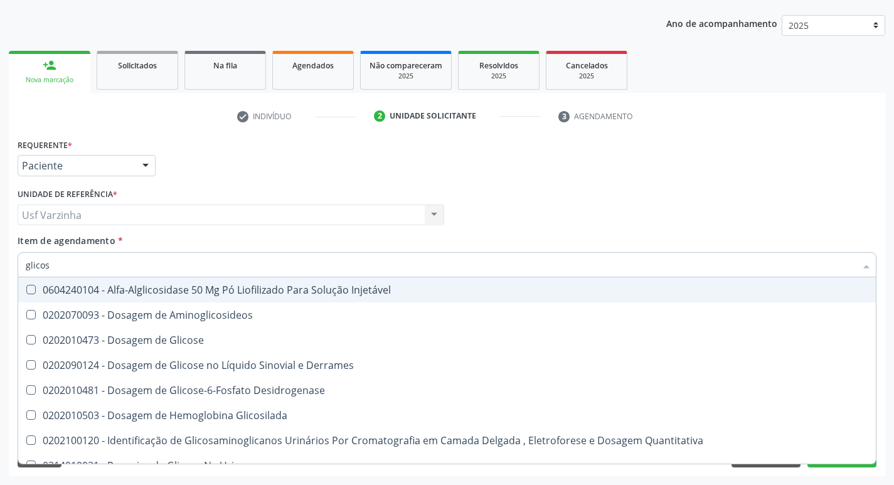
type input "glicose"
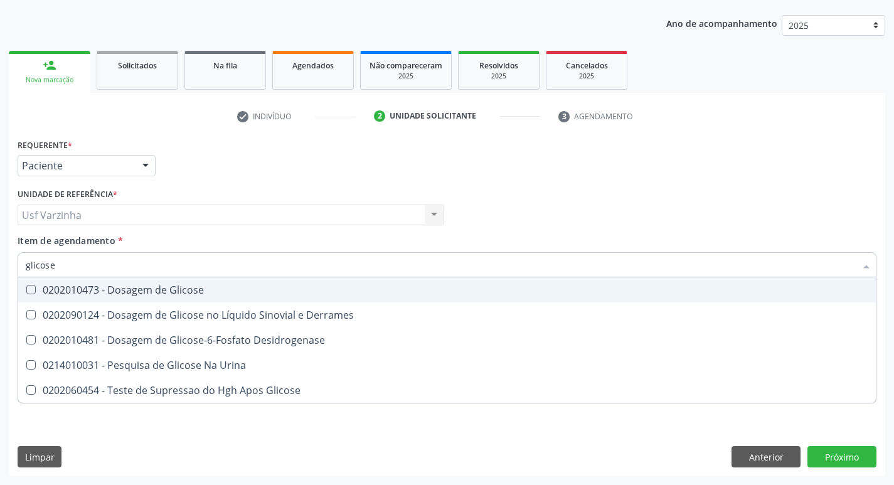
click at [87, 291] on div "0202010473 - Dosagem de Glicose" at bounding box center [447, 290] width 843 height 10
checkbox Glicose "true"
click at [75, 265] on input "glicose" at bounding box center [441, 264] width 830 height 25
type input "glicos"
checkbox Glicose "false"
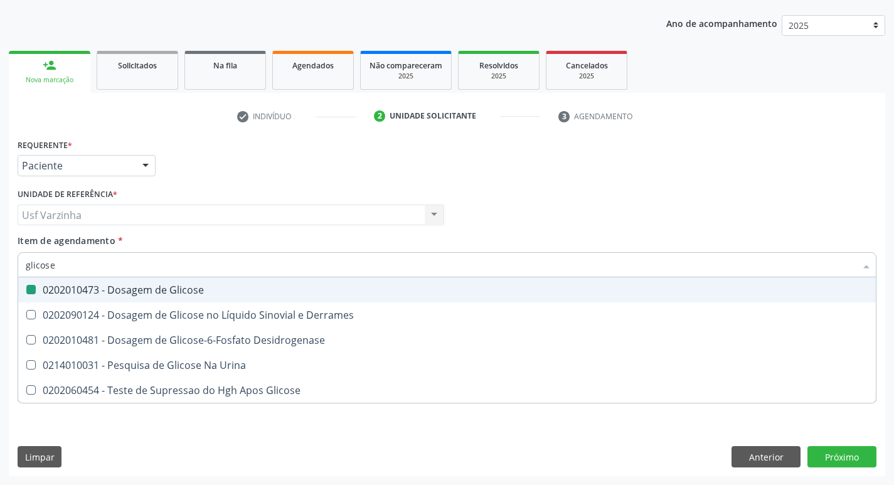
checkbox Desidrogenase "true"
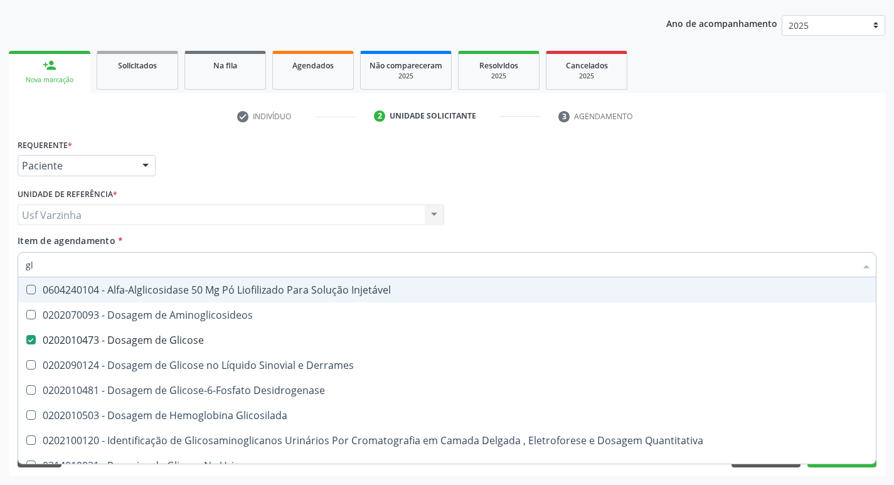
type input "g"
checkbox Glicose "false"
checkbox Glicosilada "false"
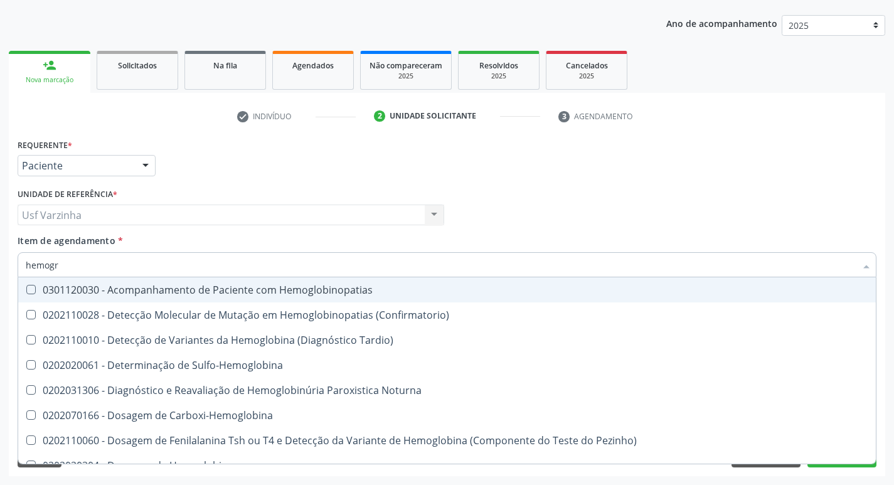
type input "hemogra"
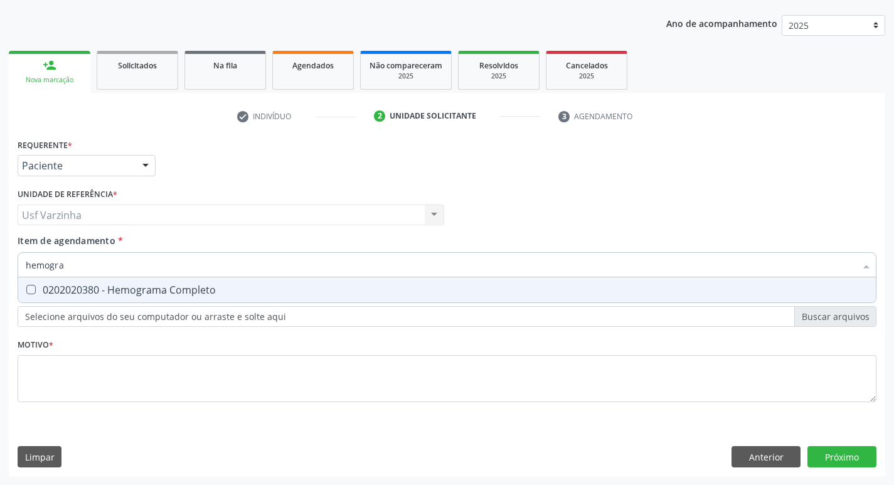
click at [36, 284] on span "0202020380 - Hemograma Completo" at bounding box center [447, 289] width 858 height 25
checkbox Completo "true"
click at [85, 271] on input "hemogra" at bounding box center [441, 264] width 830 height 25
type input "h"
checkbox Completo "false"
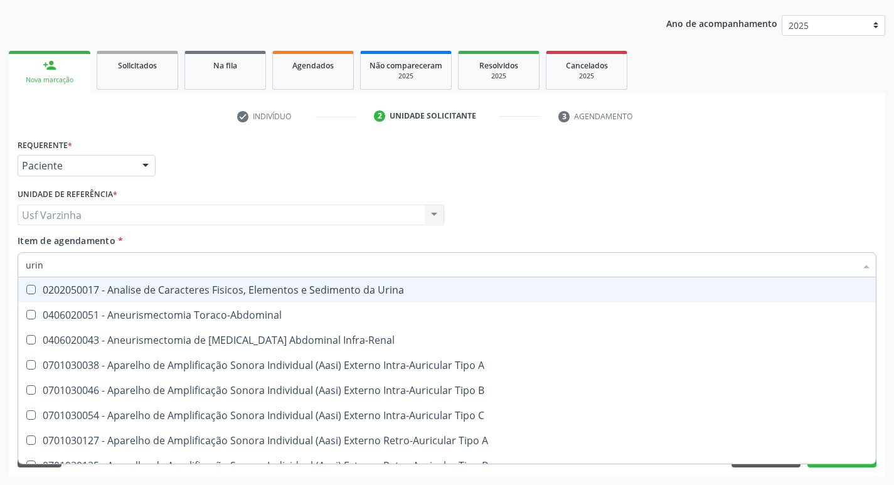
type input "urina"
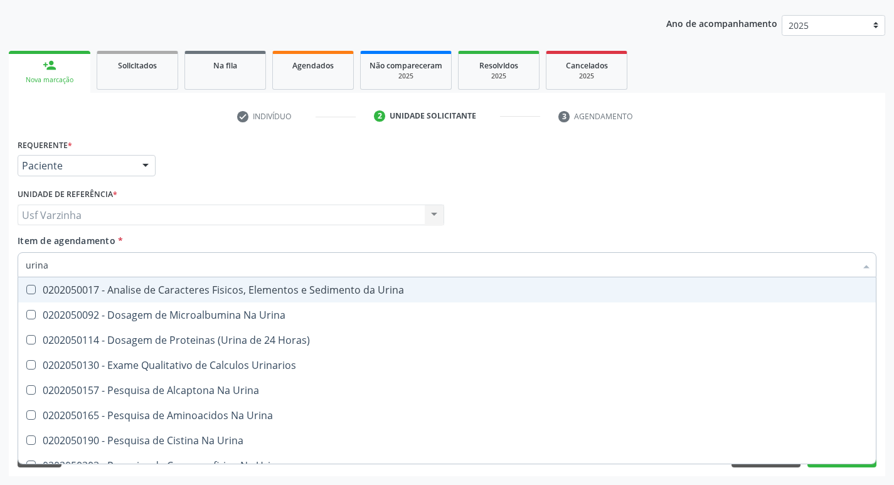
drag, startPoint x: 157, startPoint y: 287, endPoint x: 144, endPoint y: 275, distance: 18.2
click at [157, 287] on div "0202050017 - Analise de Caracteres Fisicos, Elementos e Sedimento da Urina" at bounding box center [447, 290] width 843 height 10
checkbox Urina "true"
click at [112, 267] on input "urina" at bounding box center [441, 264] width 830 height 25
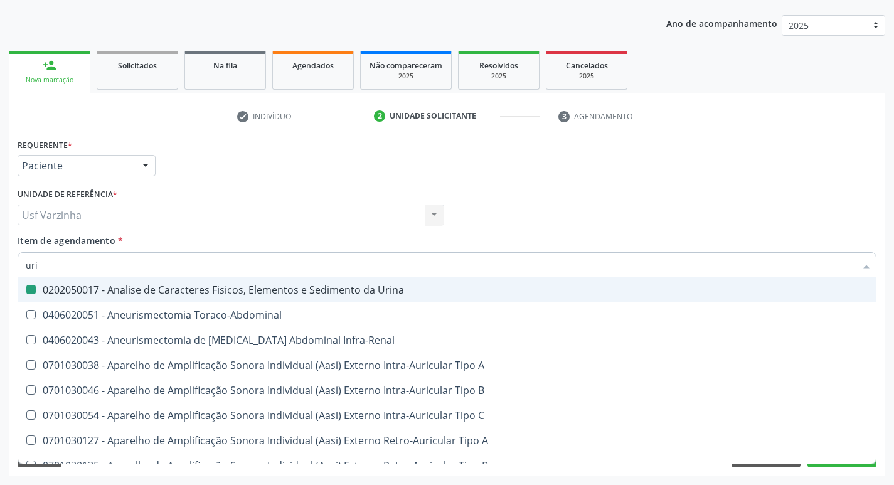
type input "ur"
checkbox Urina "false"
checkbox Cônica "true"
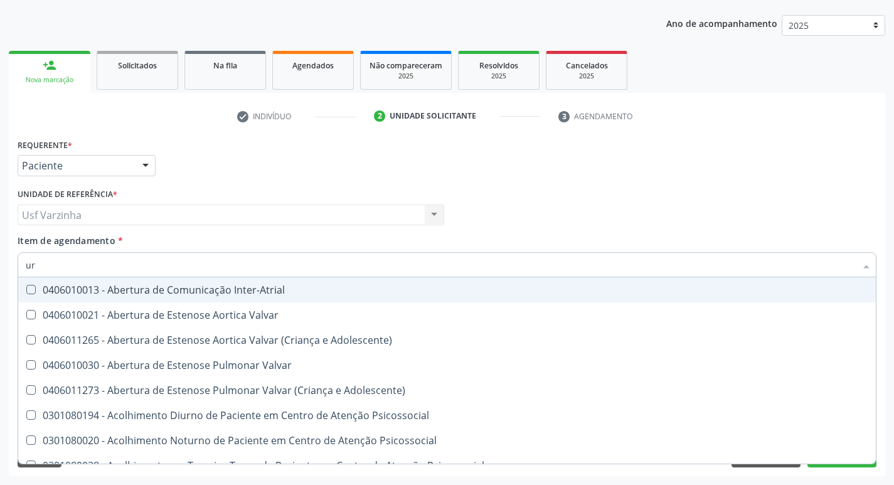
type input "u"
checkbox Urina "false"
checkbox Uretroscopia "true"
checkbox Uretroscopia "false"
checkbox Hipurico "true"
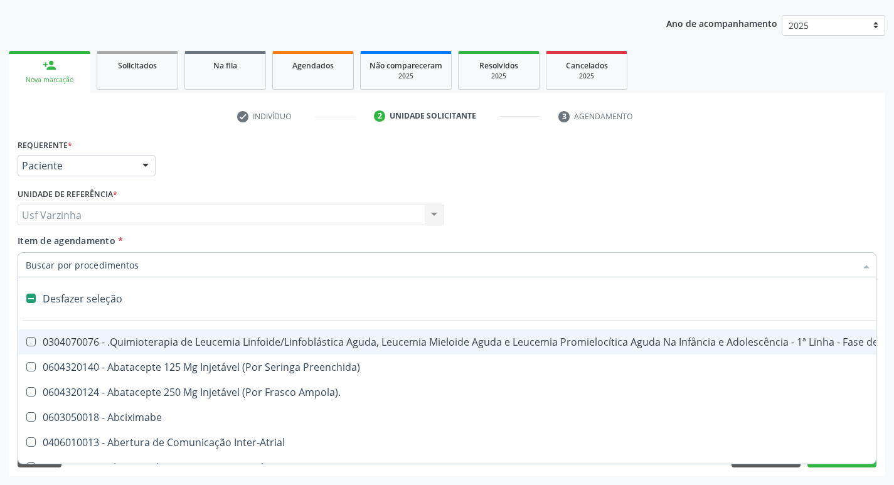
click at [144, 171] on div at bounding box center [145, 166] width 19 height 21
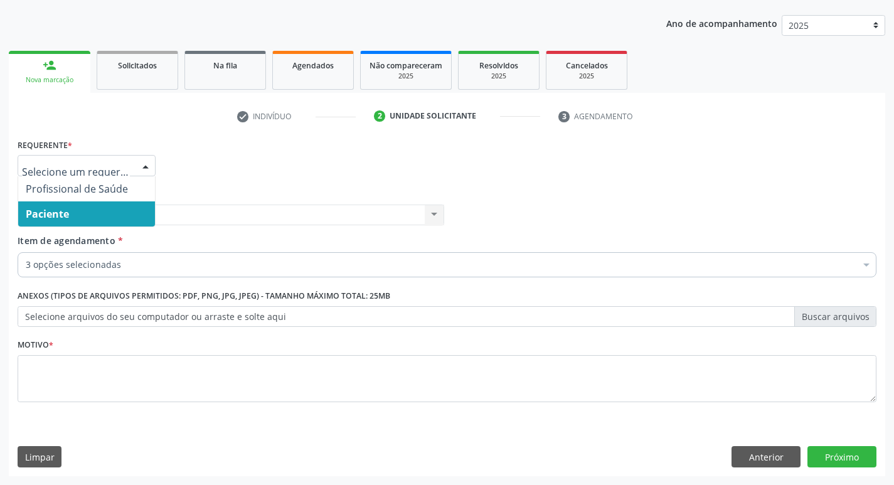
click at [145, 165] on div at bounding box center [145, 166] width 19 height 21
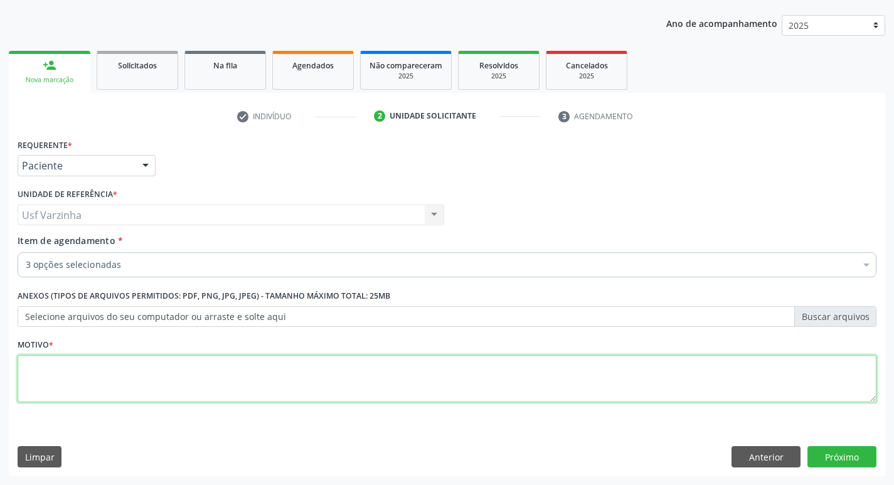
click at [23, 377] on textarea at bounding box center [447, 379] width 859 height 48
type textarea "rastreio"
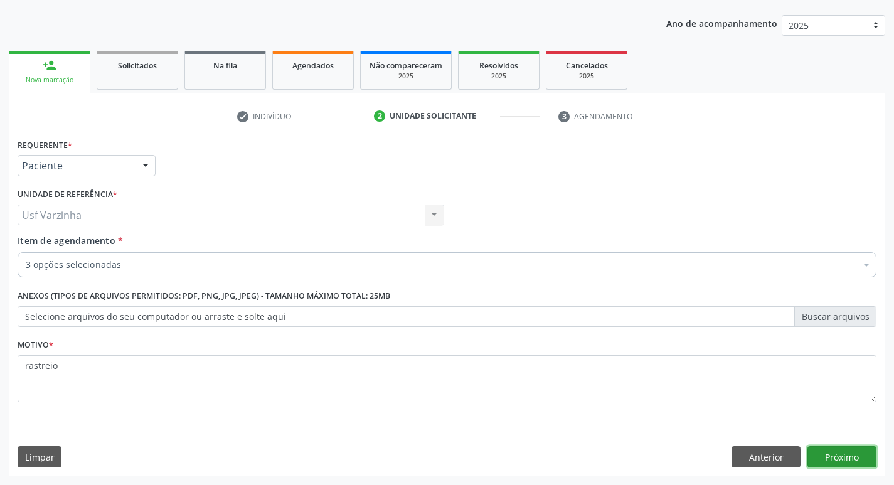
click at [840, 452] on button "Próximo" at bounding box center [842, 456] width 69 height 21
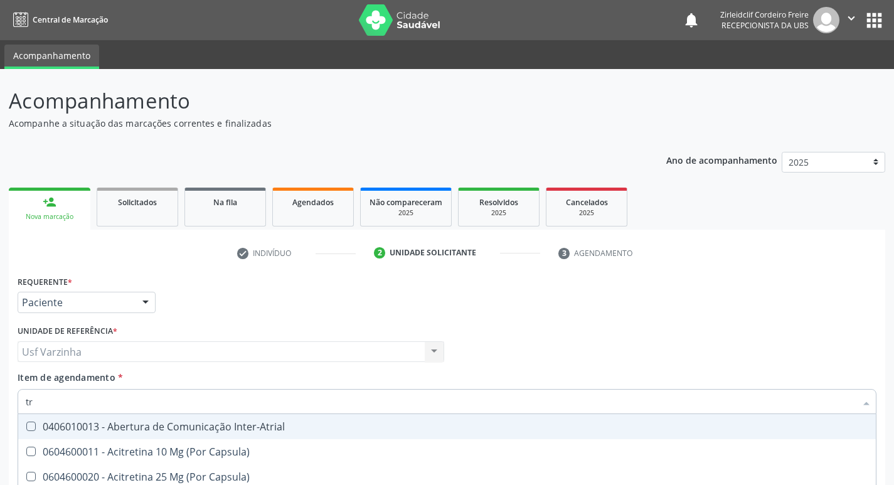
scroll to position [137, 0]
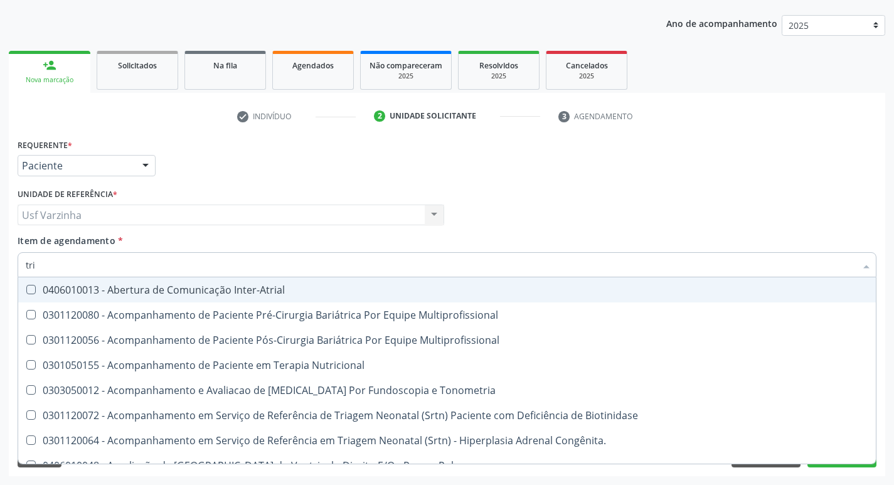
type input "trig"
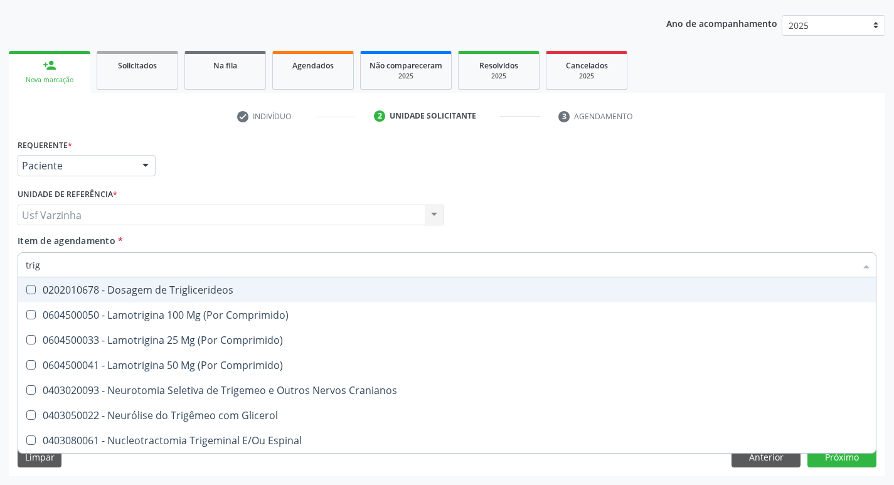
click at [84, 287] on div "0202010678 - Dosagem de Triglicerideos" at bounding box center [447, 290] width 843 height 10
checkbox Triglicerideos "true"
click at [70, 267] on input "trig" at bounding box center [441, 264] width 830 height 25
type input "tri"
checkbox Triglicerideos "false"
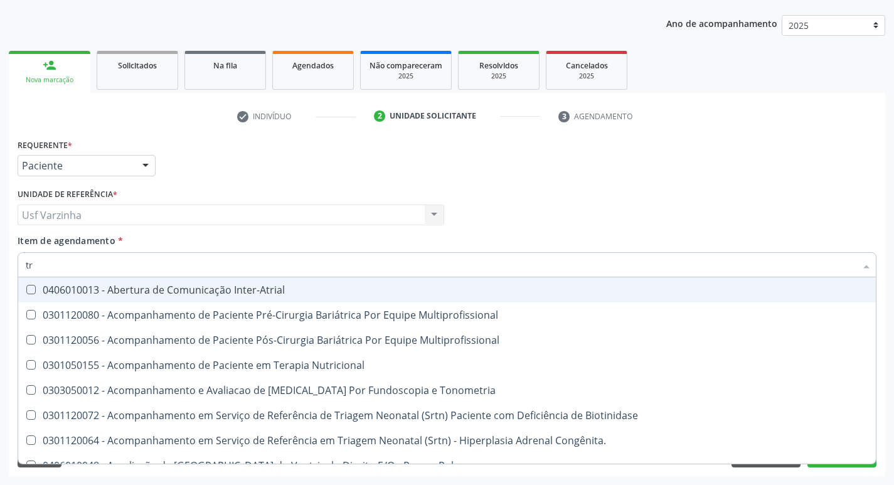
type input "t"
checkbox Triglicerideos "false"
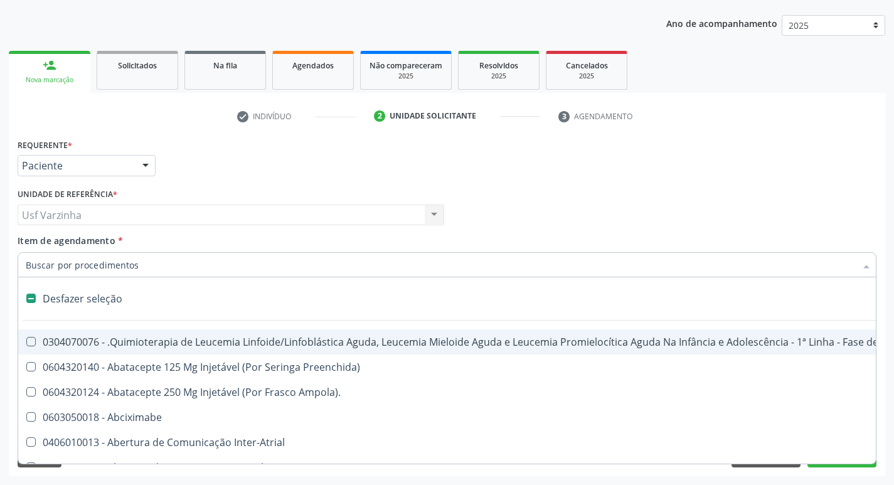
type input "g"
checkbox Doses\) "true"
checkbox Inalante\) "true"
checkbox Bursectomia "true"
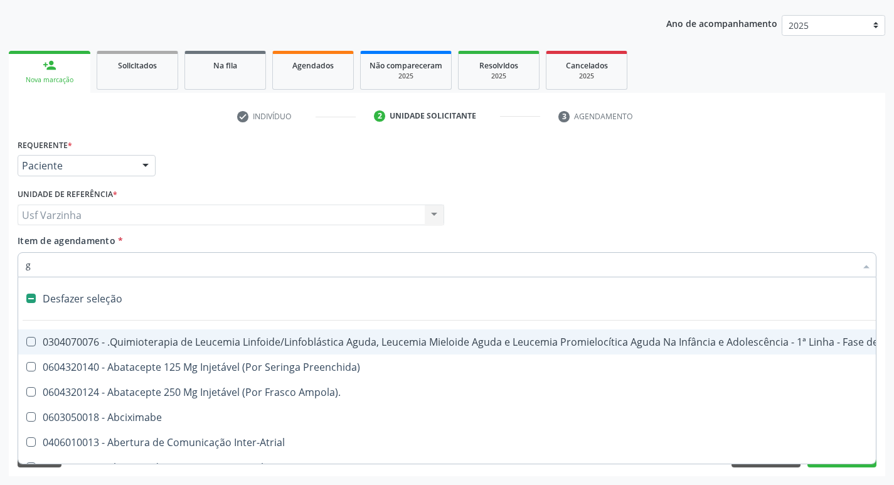
checkbox Inteiro "true"
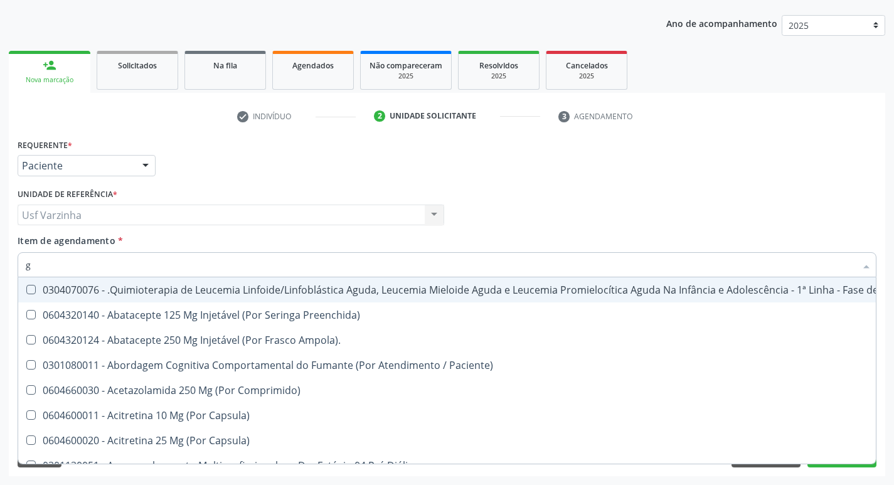
type input "gl"
checkbox Pé "true"
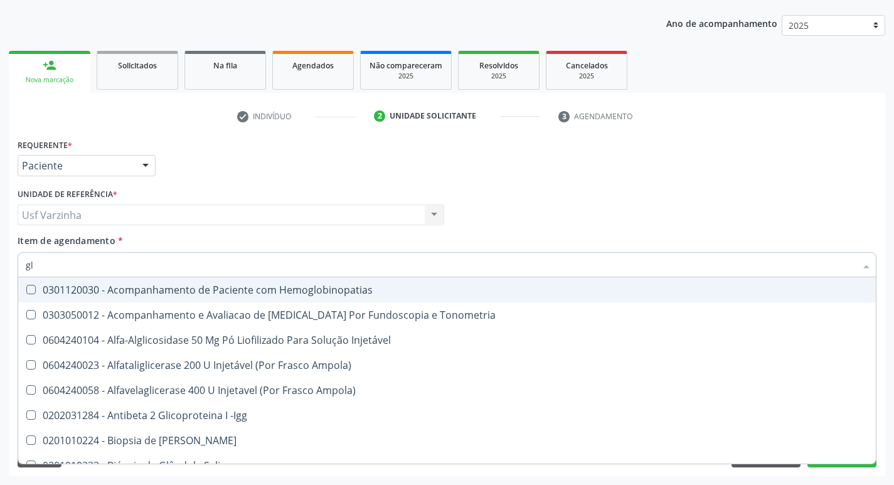
type input "gli"
checkbox Glomerular "true"
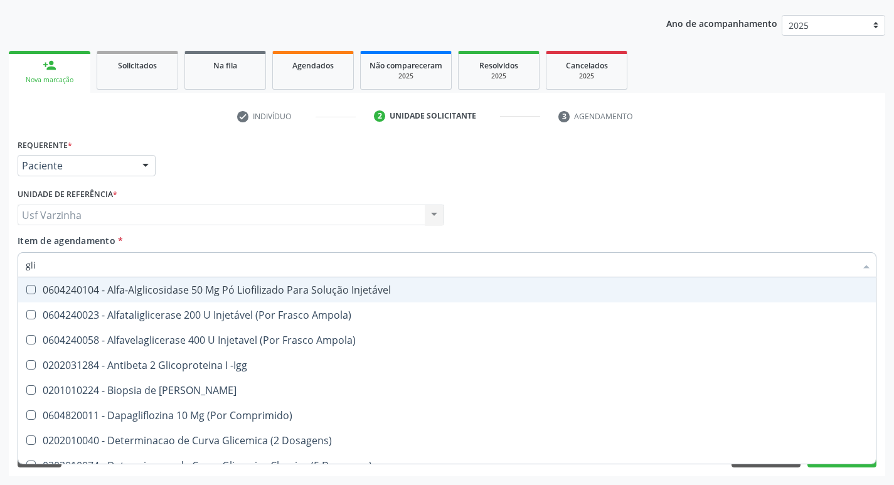
type input "glic"
checkbox Derrames "true"
checkbox Triglicerideos "false"
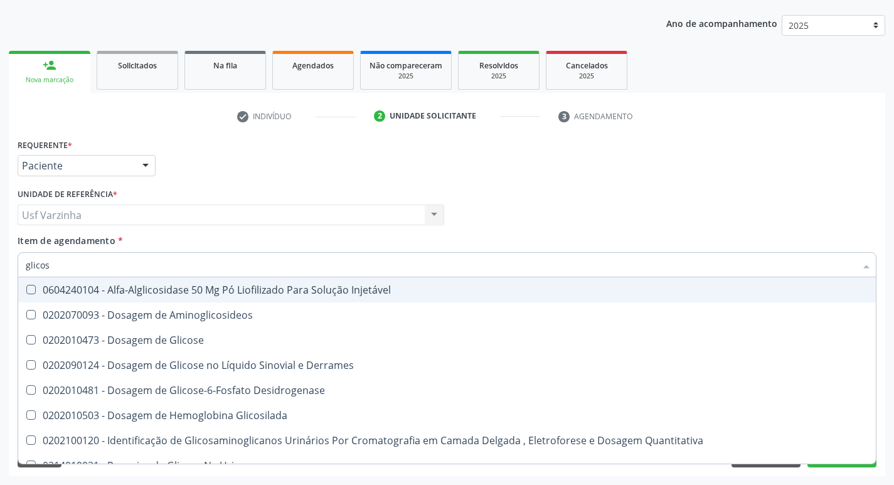
type input "glicose"
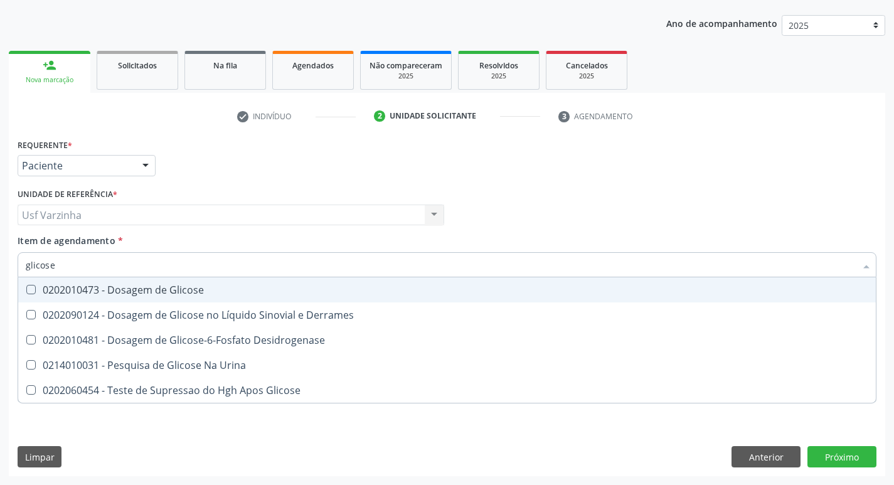
drag, startPoint x: 83, startPoint y: 295, endPoint x: 76, endPoint y: 274, distance: 21.8
click at [82, 295] on div "0202010473 - Dosagem de Glicose" at bounding box center [447, 290] width 843 height 10
checkbox Glicose "true"
click at [76, 267] on input "glicose" at bounding box center [441, 264] width 830 height 25
type input "glicos"
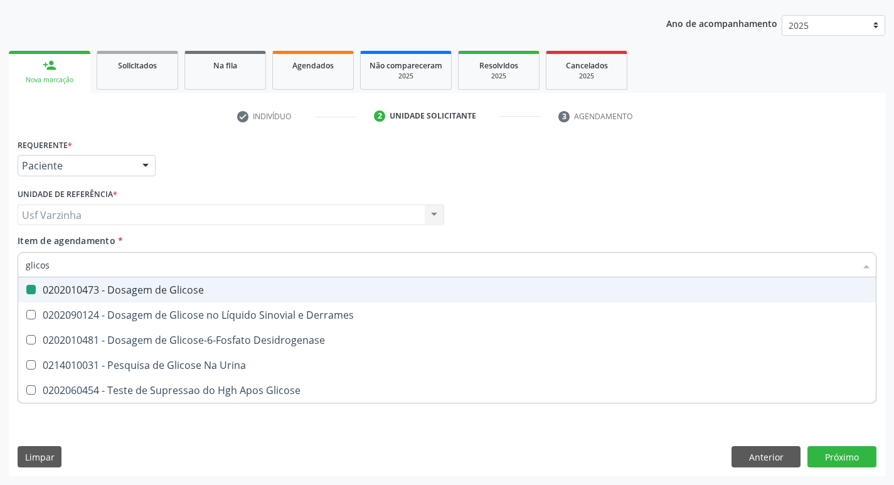
checkbox Glicose "false"
checkbox Desidrogenase "true"
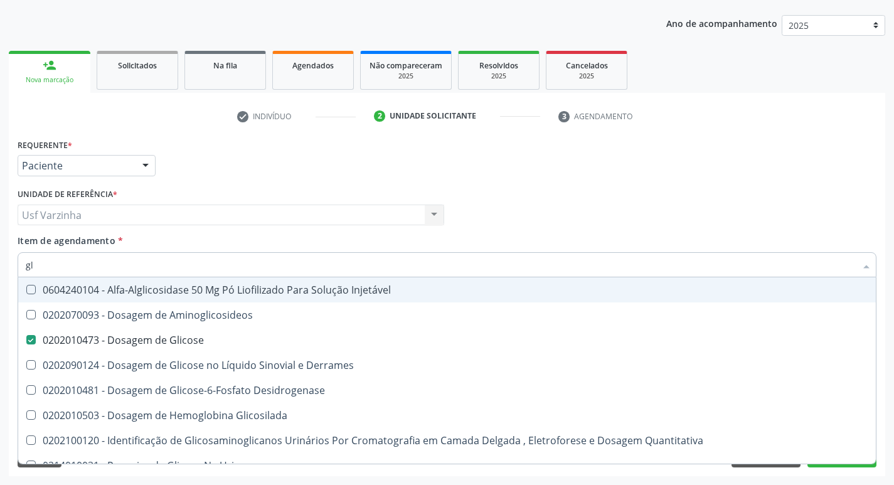
type input "g"
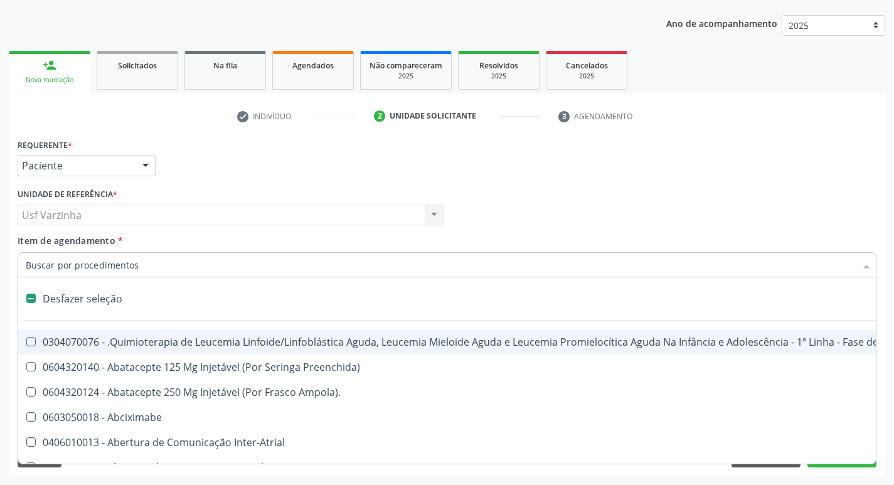
checkbox Ampola\)\ "false"
checkbox Valvar "false"
type input "h"
checkbox A "true"
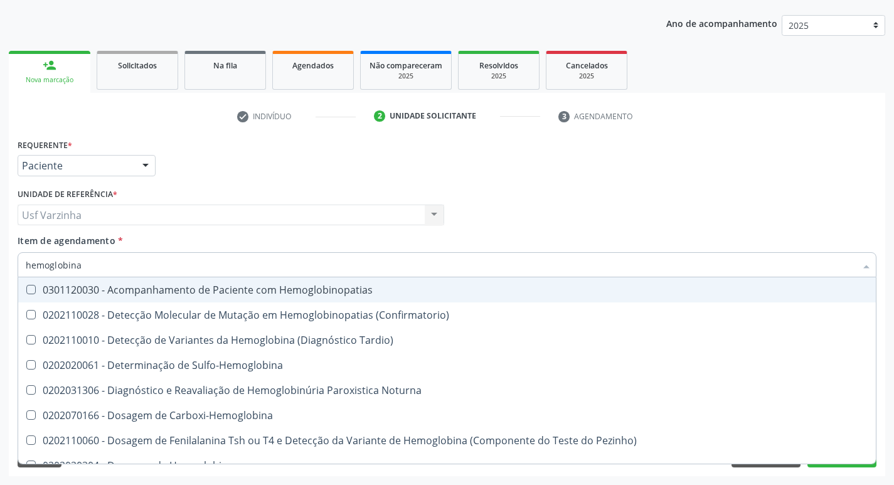
type input "hemoglobina"
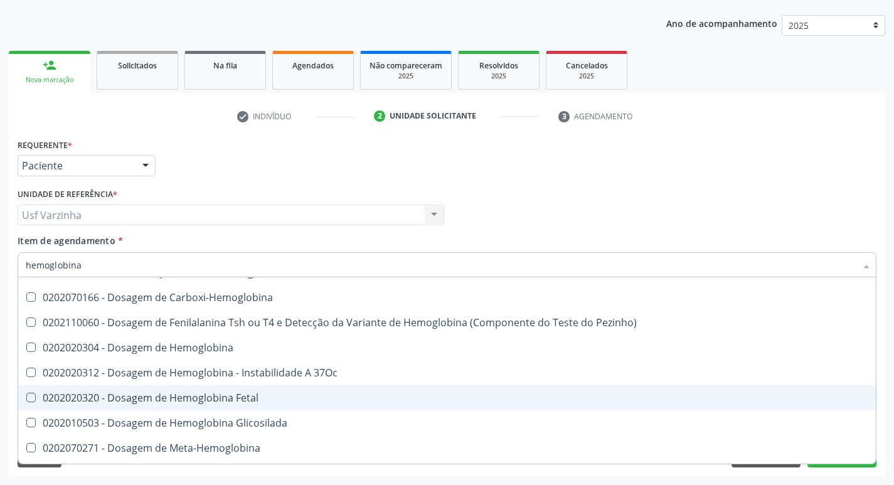
scroll to position [115, 0]
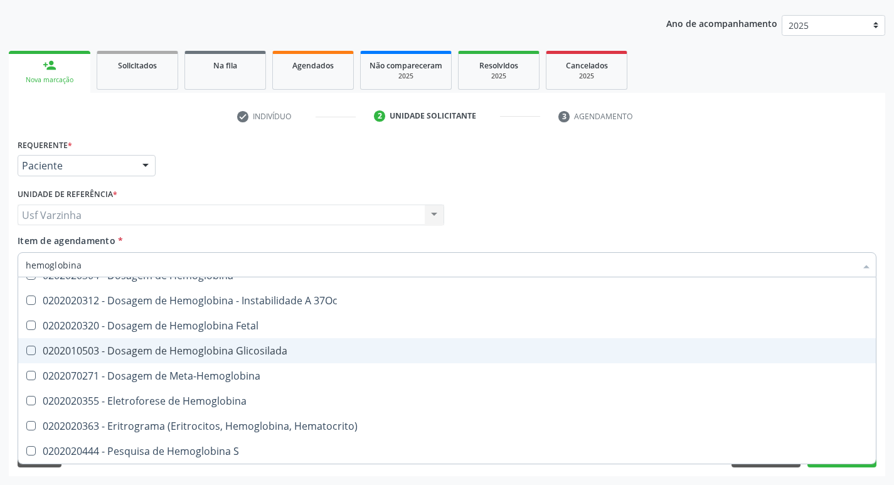
click at [280, 351] on div "0202010503 - Dosagem de Hemoglobina Glicosilada" at bounding box center [447, 351] width 843 height 10
checkbox Glicosilada "true"
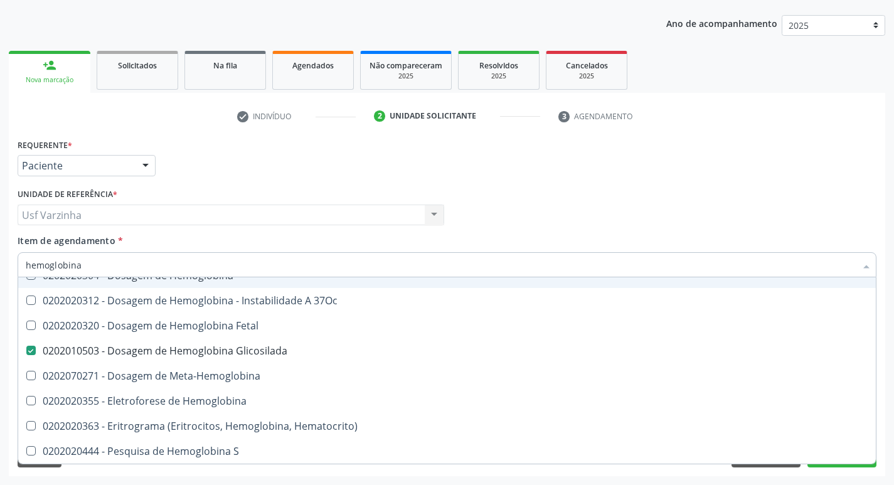
click at [90, 263] on input "hemoglobina" at bounding box center [441, 264] width 830 height 25
type input "hemoglob"
checkbox Glicosilada "false"
checkbox Hematocrito\) "true"
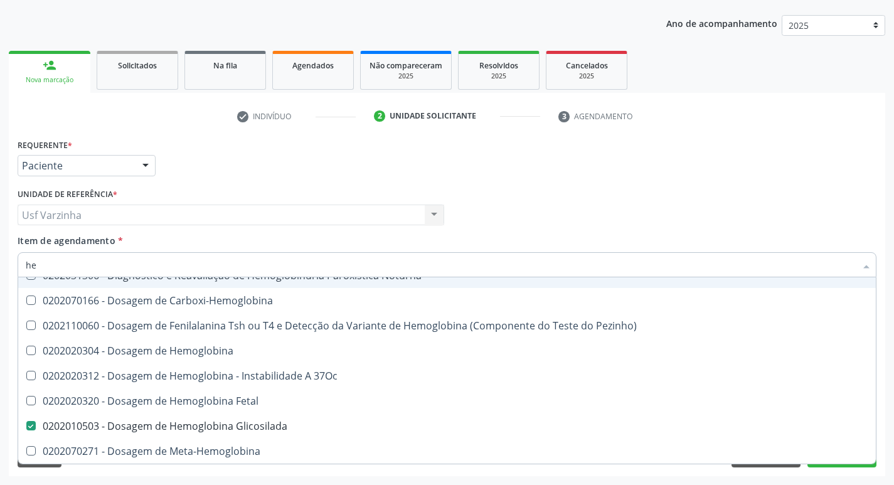
type input "h"
checkbox Glicosilada "false"
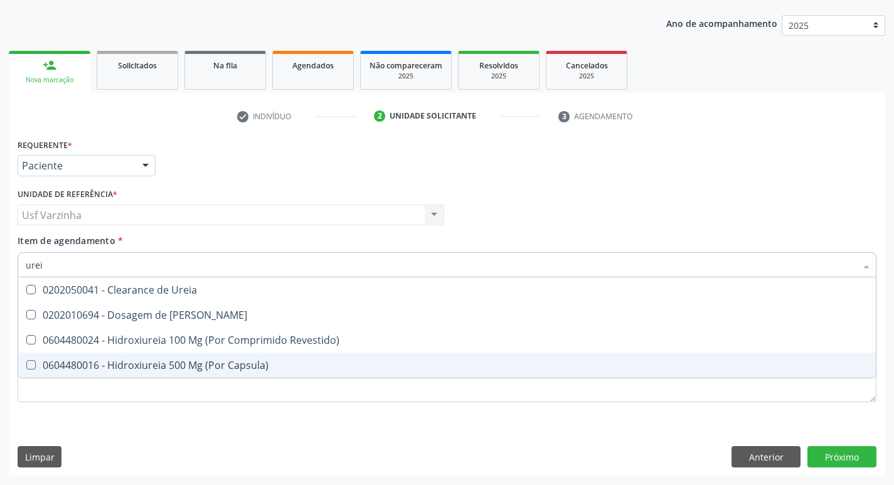
scroll to position [0, 0]
type input "ureia"
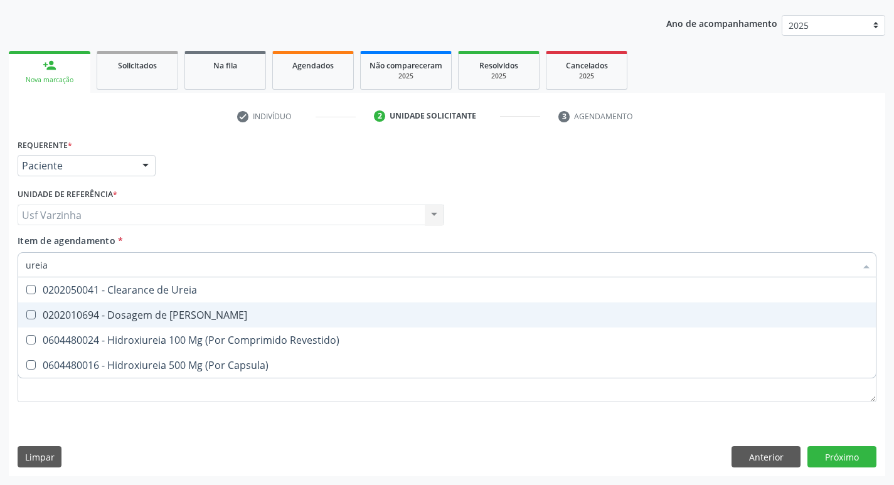
click at [131, 320] on div "0202010694 - Dosagem de [PERSON_NAME]" at bounding box center [447, 315] width 843 height 10
checkbox Ureia "true"
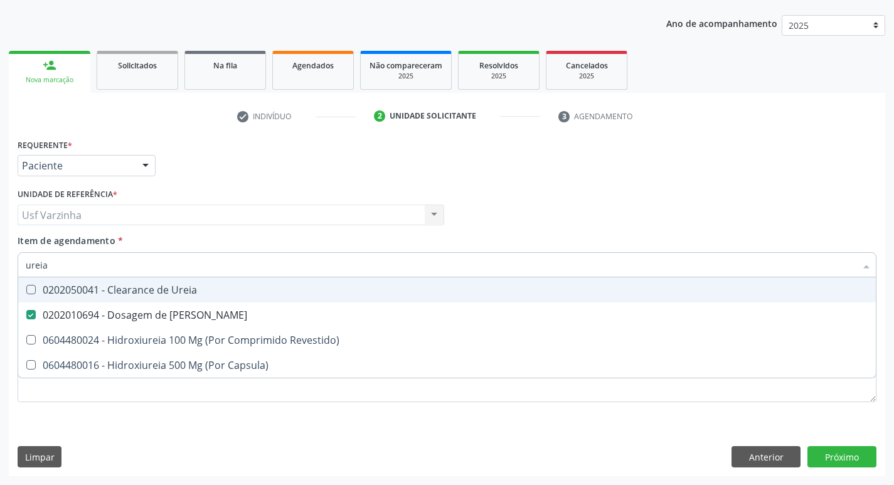
click at [60, 263] on input "ureia" at bounding box center [441, 264] width 830 height 25
type input "ure"
checkbox Ureia "false"
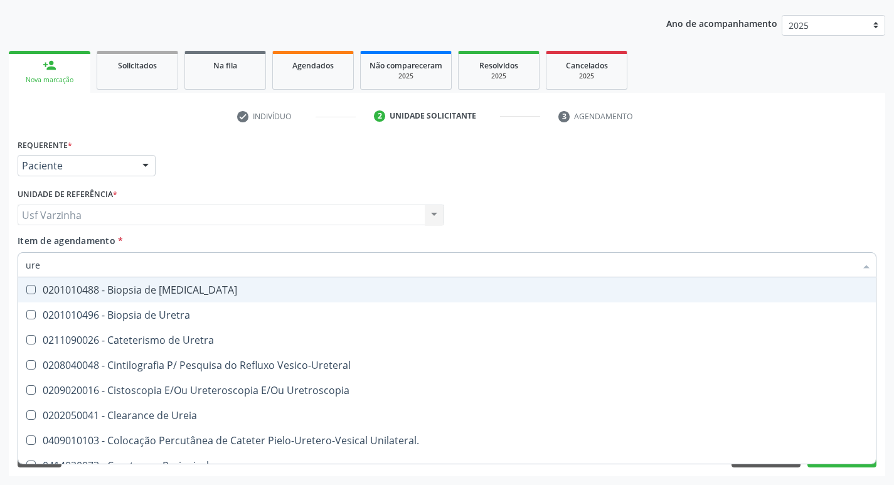
type input "ur"
checkbox Ureia "false"
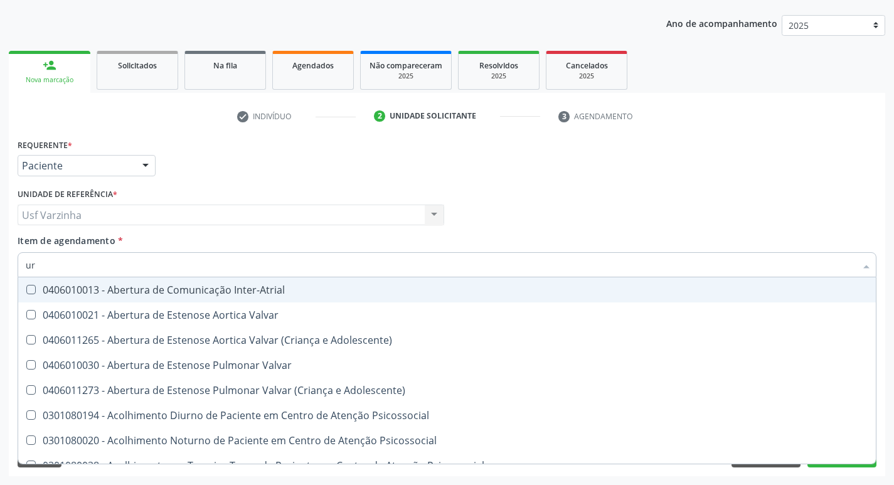
type input "u"
checkbox Ureia "false"
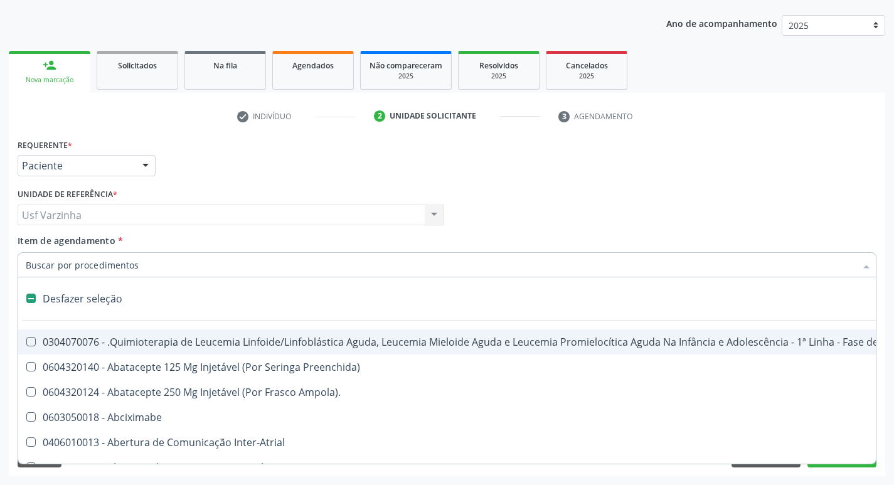
type input "h"
checkbox A "true"
checkbox Coagulação\ "true"
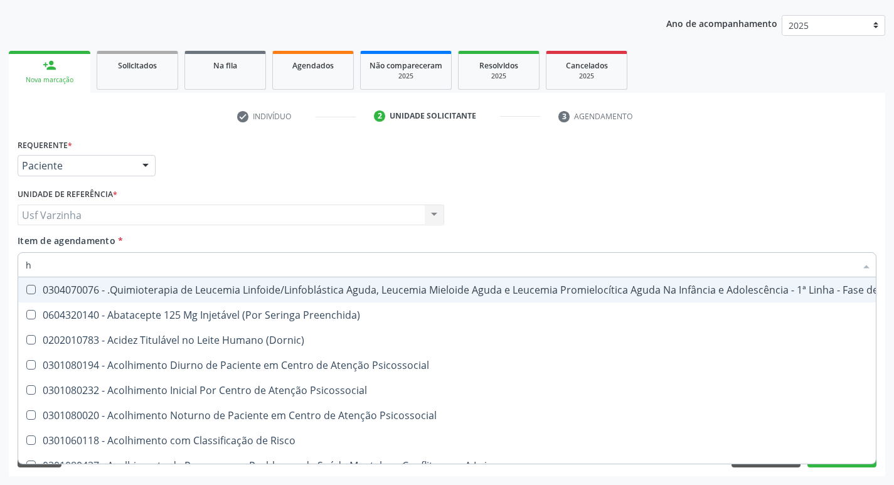
type input "he"
checkbox Pulmão "true"
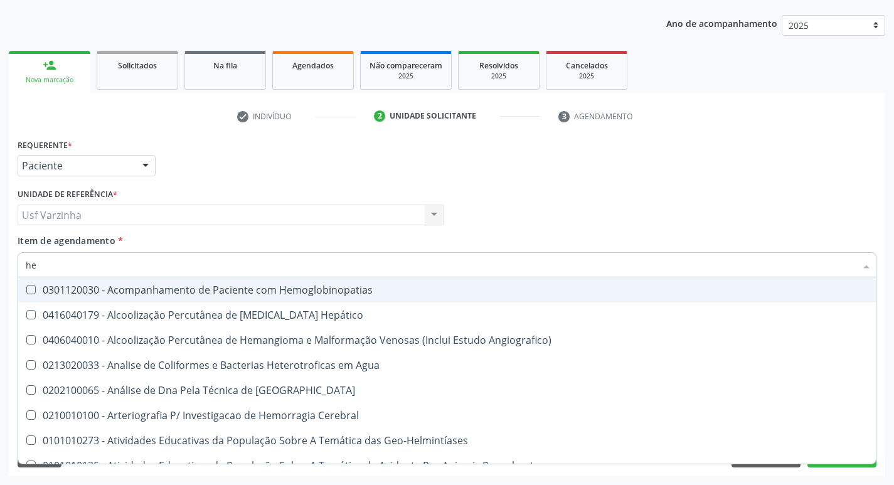
type input "hem"
checkbox \(Qualitativo\) "true"
checkbox Glicosilada "false"
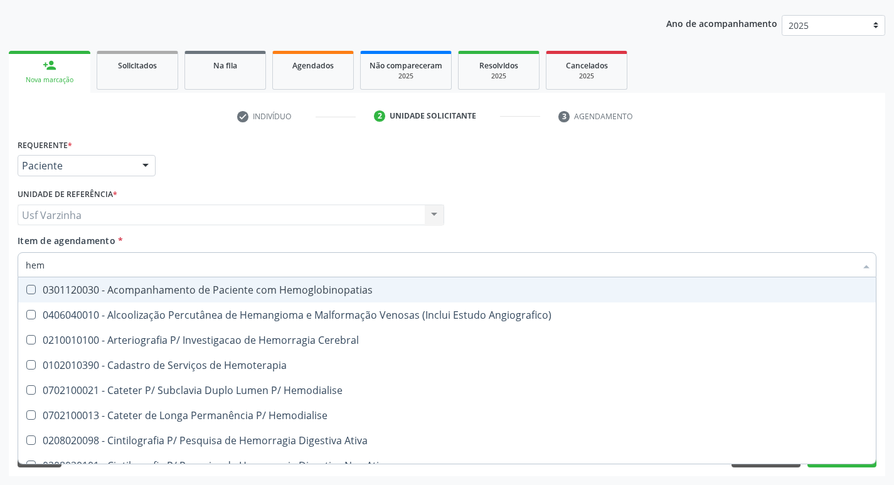
type input "hemo"
checkbox Hemacias "true"
checkbox Glicosilada "false"
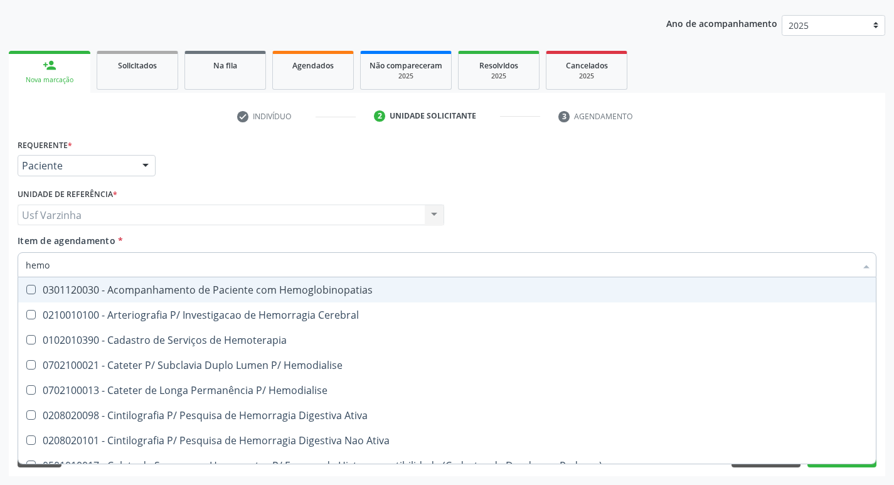
type input "hemog"
checkbox Tardio\) "true"
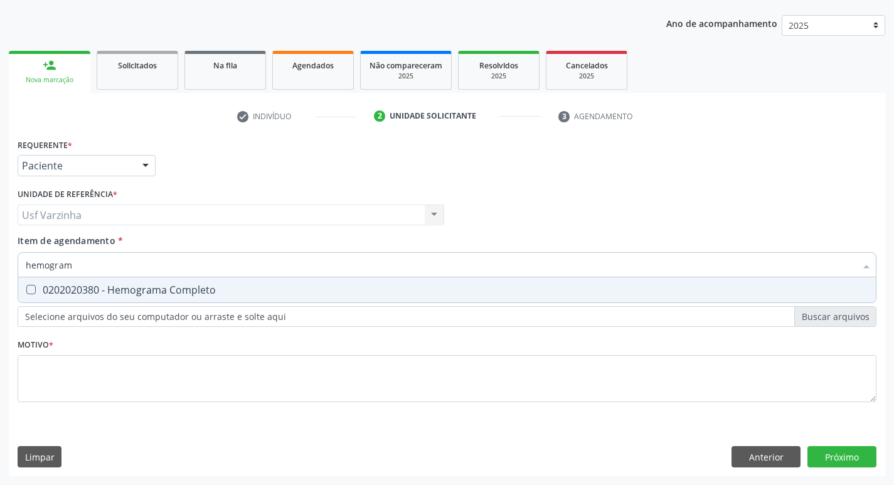
type input "hemograma"
click at [50, 285] on div "0202020380 - Hemograma Completo" at bounding box center [447, 290] width 843 height 10
checkbox Completo "true"
click at [86, 265] on input "hemograma" at bounding box center [441, 264] width 830 height 25
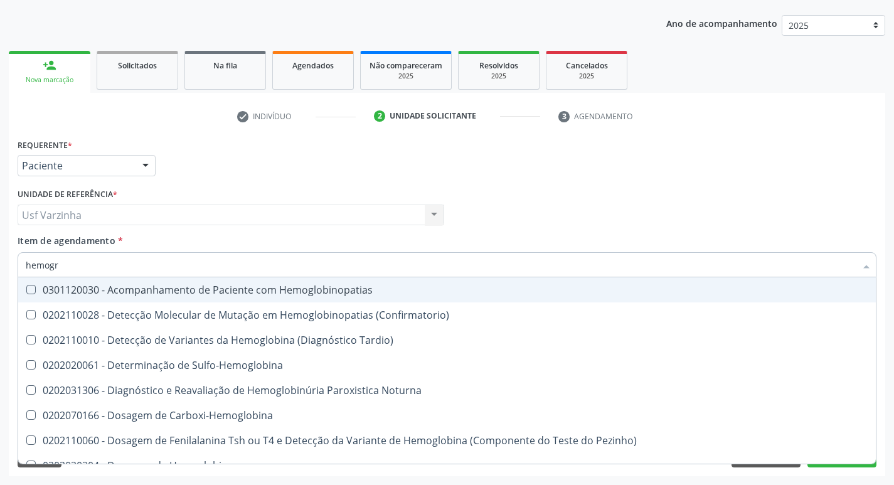
type input "hemog"
checkbox Hemoglobinopatias "false"
type input "hemo"
checkbox Glicosilada "false"
checkbox Completo "false"
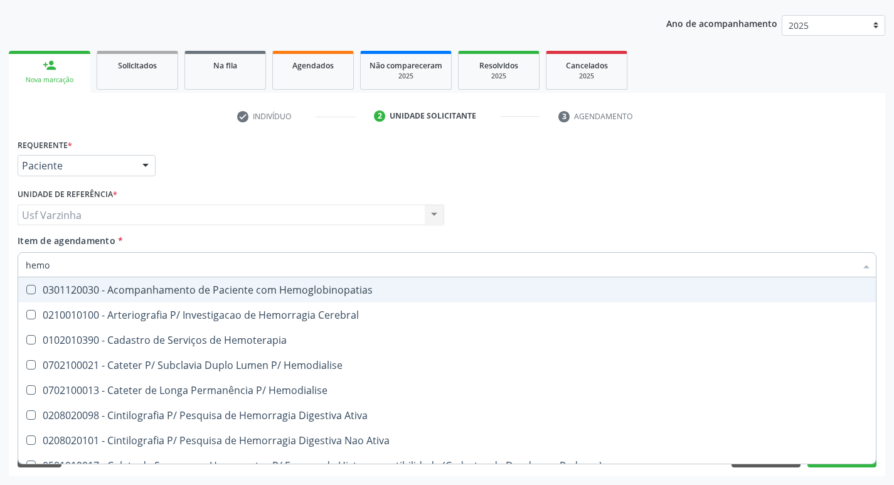
type input "hem"
checkbox Glicosilada "false"
checkbox Semana\) "true"
checkbox Completo "false"
checkbox Elástica "true"
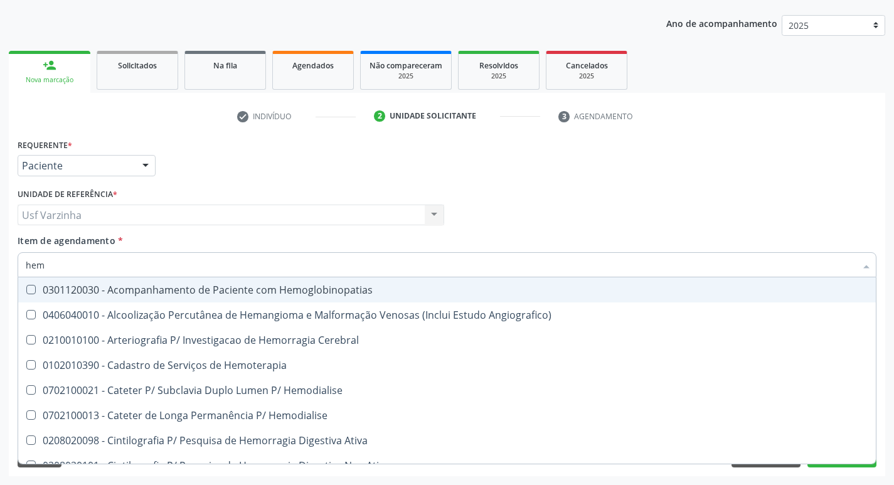
type input "he"
checkbox Glicosilada "false"
checkbox Hematocrito "true"
checkbox Completo "false"
checkbox Orgaos "true"
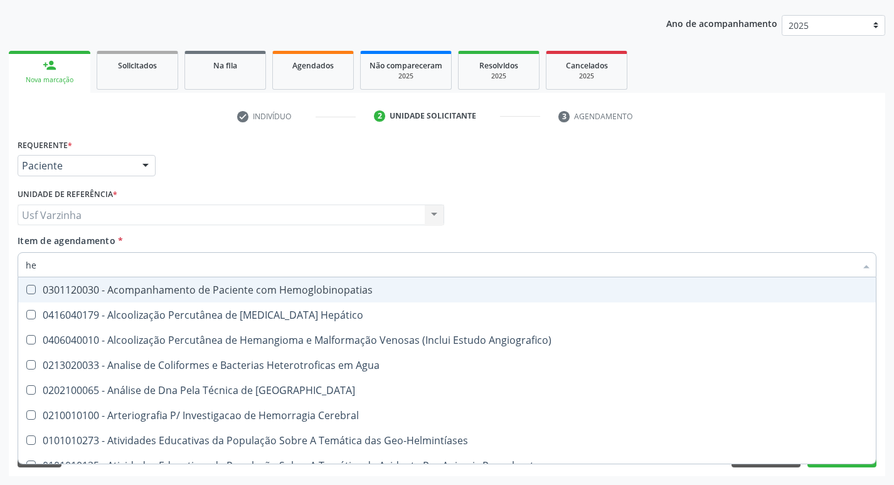
type input "h"
checkbox Glicosilada "false"
checkbox Completo "false"
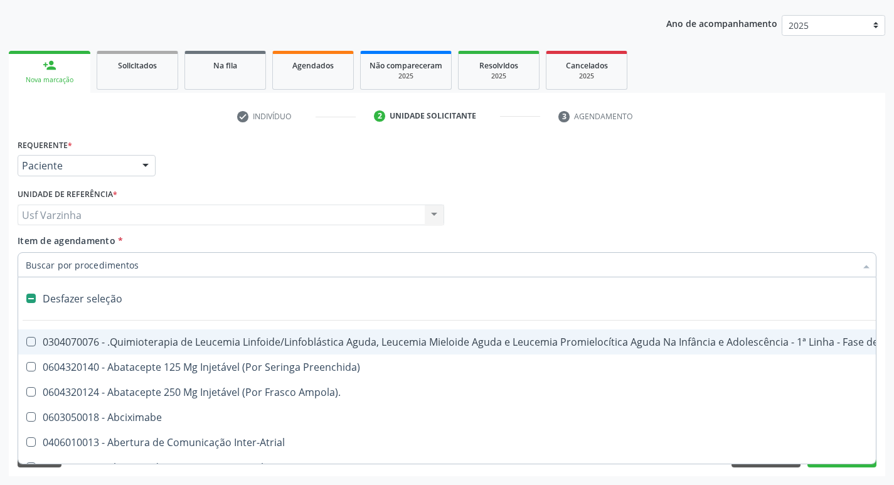
click at [147, 164] on div at bounding box center [145, 166] width 19 height 21
checkbox Preenchida\) "true"
checkbox Ampola\)\ "true"
checkbox Abciximabe "true"
checkbox Inter-Atrial "true"
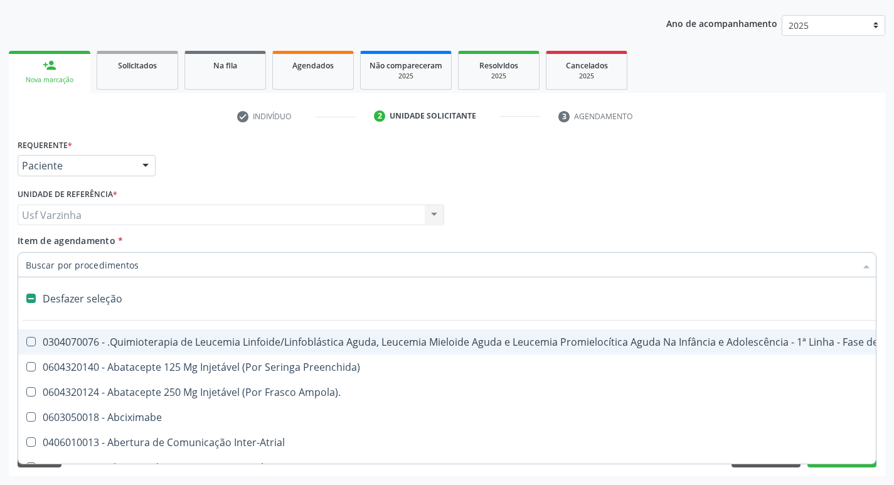
checkbox Valvar "true"
checkbox Adolescente\) "true"
checkbox Valvar "true"
checkbox Adolescente\) "true"
checkbox Paciente\) "true"
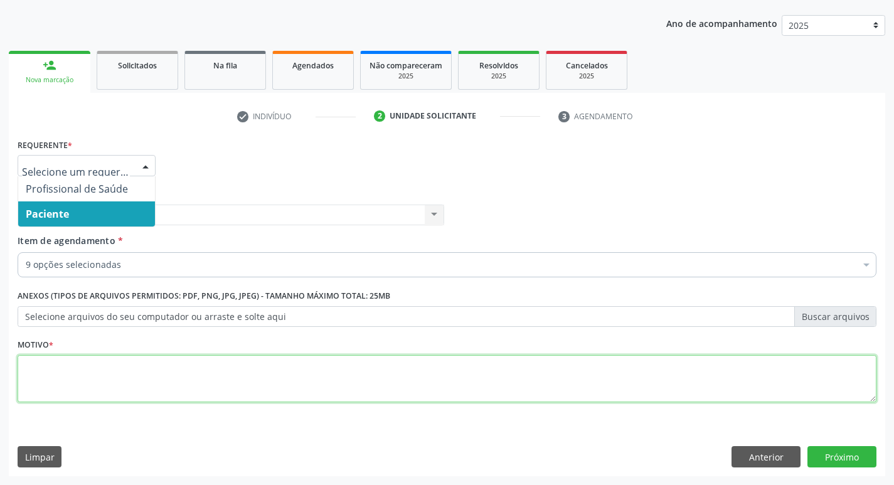
click at [70, 372] on textarea at bounding box center [447, 379] width 859 height 48
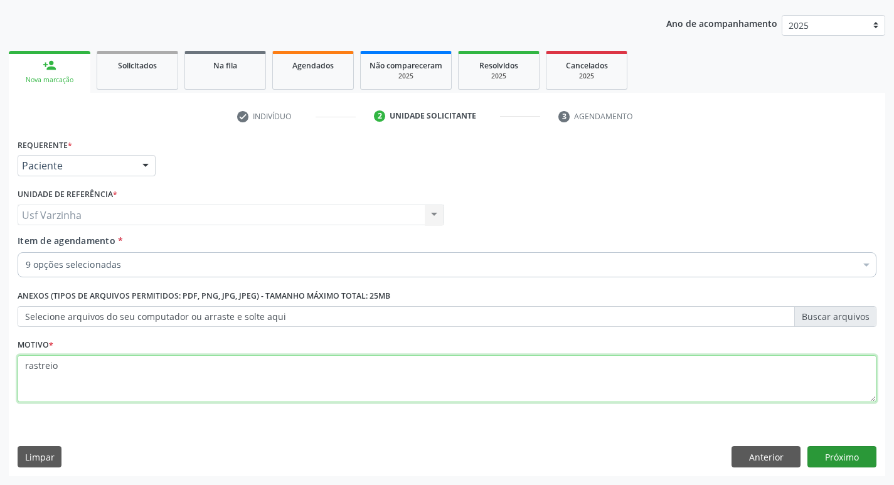
type textarea "rastreio"
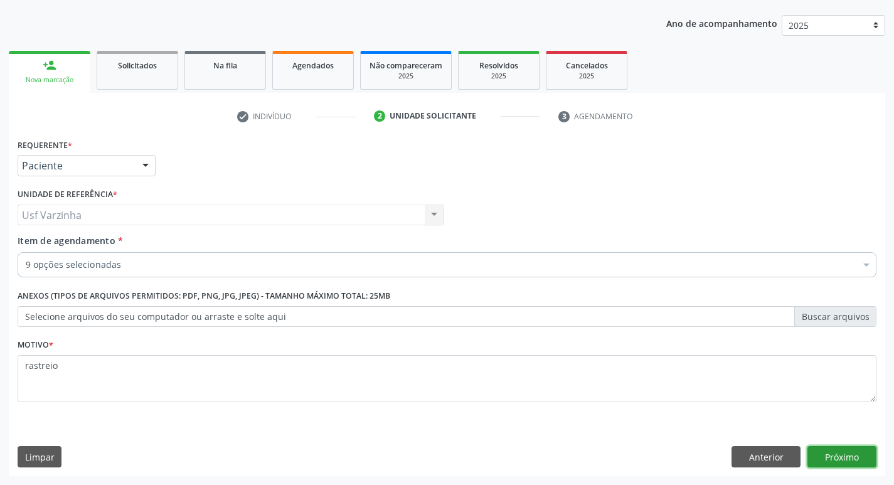
click at [844, 462] on button "Próximo" at bounding box center [842, 456] width 69 height 21
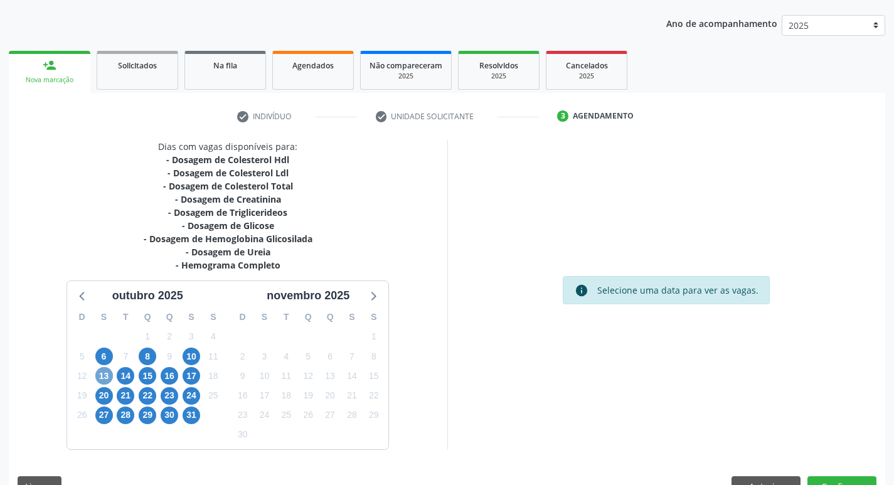
click at [108, 377] on span "13" at bounding box center [104, 376] width 18 height 18
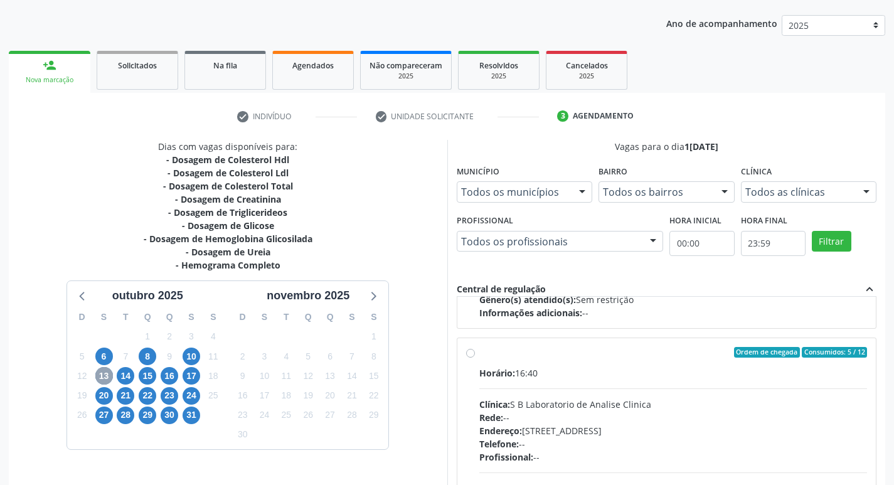
scroll to position [198, 0]
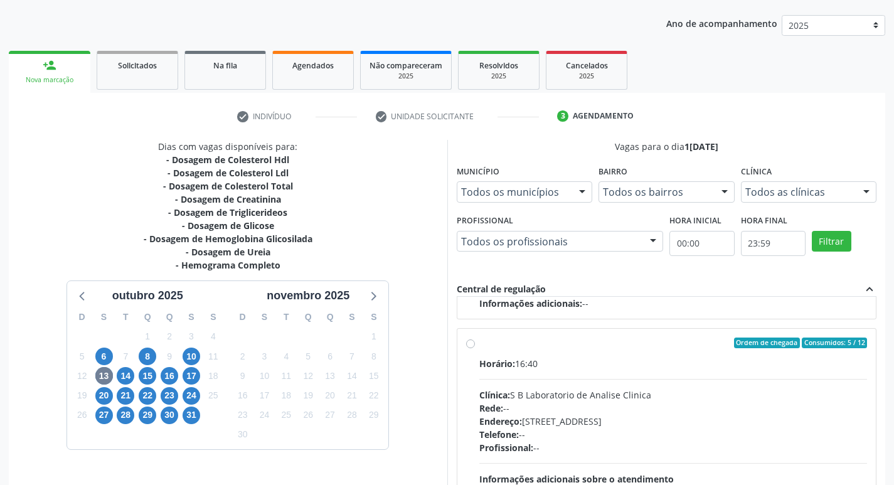
click at [479, 346] on label "Ordem de chegada Consumidos: 5 / 12 Horário: 16:40 Clínica: S B Laboratorio de …" at bounding box center [673, 434] width 388 height 193
click at [474, 346] on input "Ordem de chegada Consumidos: 5 / 12 Horário: 16:40 Clínica: S B Laboratorio de …" at bounding box center [470, 343] width 9 height 11
radio input "true"
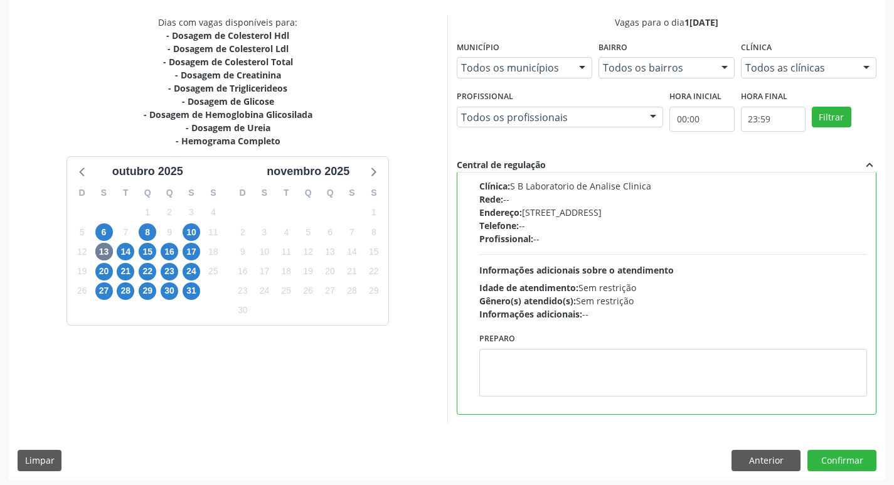
scroll to position [262, 0]
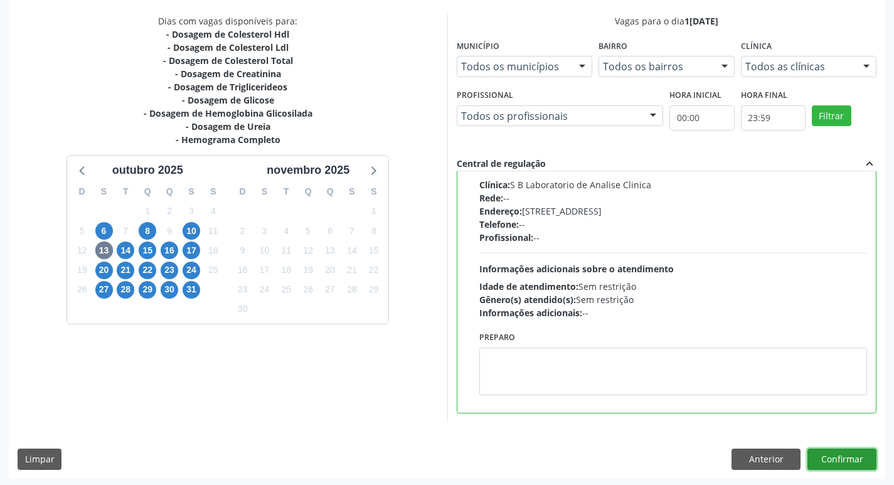
click at [852, 461] on button "Confirmar" at bounding box center [842, 459] width 69 height 21
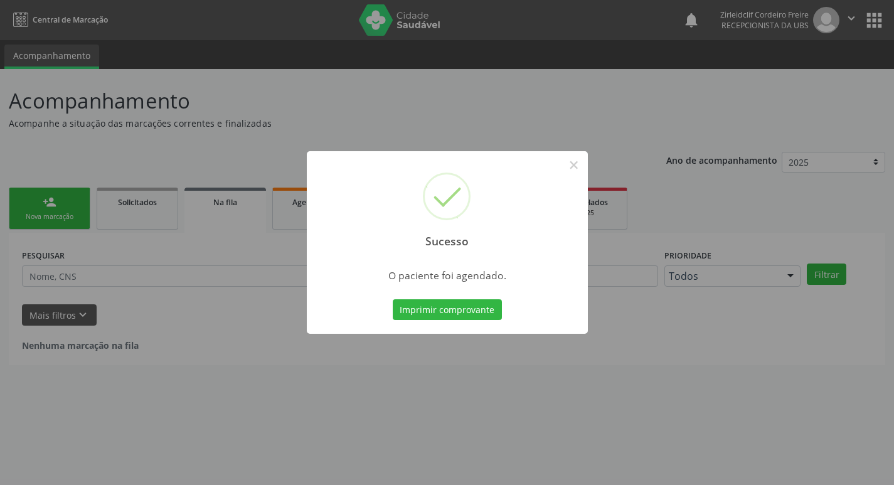
scroll to position [0, 0]
click at [580, 165] on button "×" at bounding box center [578, 164] width 21 height 21
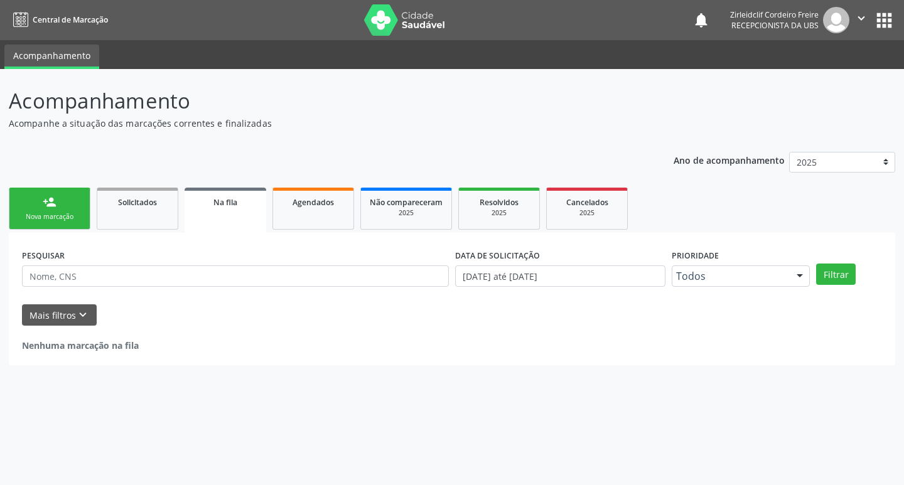
click at [67, 214] on div "Nova marcação" at bounding box center [49, 216] width 63 height 9
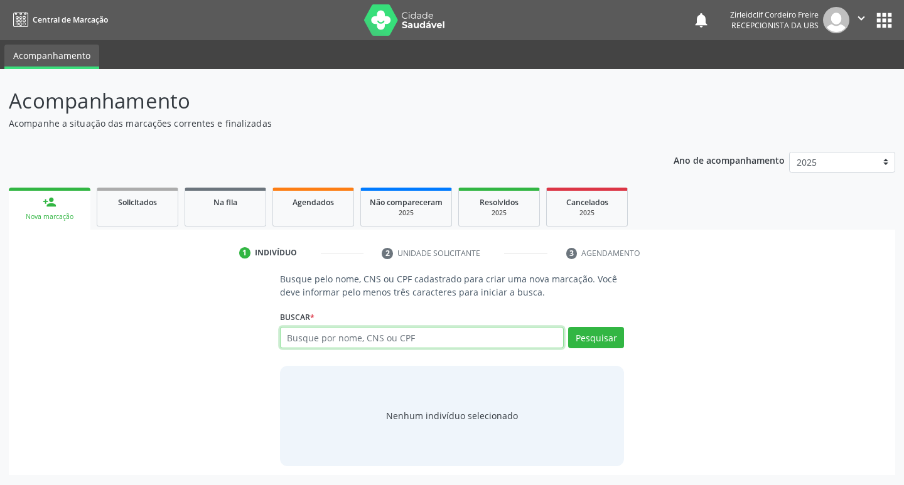
click at [306, 340] on input "text" at bounding box center [422, 337] width 284 height 21
click at [597, 334] on button "Pesquisar" at bounding box center [596, 337] width 56 height 21
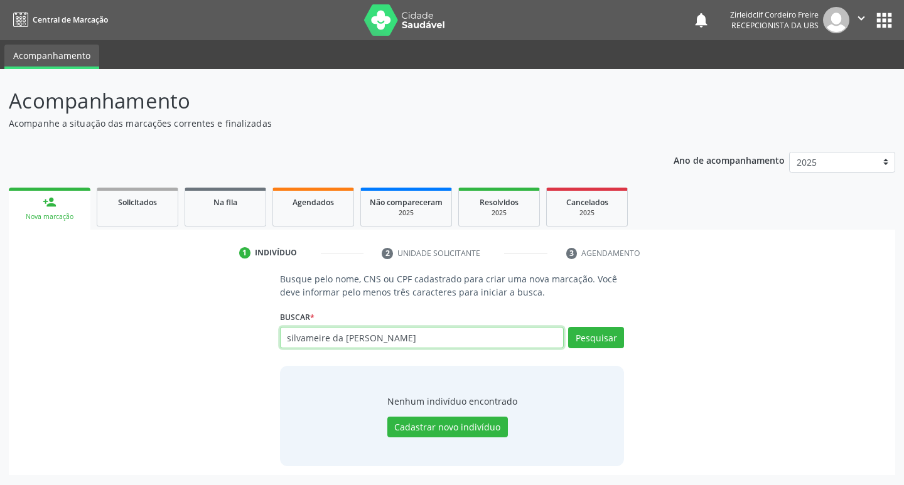
click at [462, 338] on input "silvameire da [PERSON_NAME]" at bounding box center [422, 337] width 284 height 21
type input "s"
type input "705409454994"
click at [589, 344] on button "Pesquisar" at bounding box center [596, 337] width 56 height 21
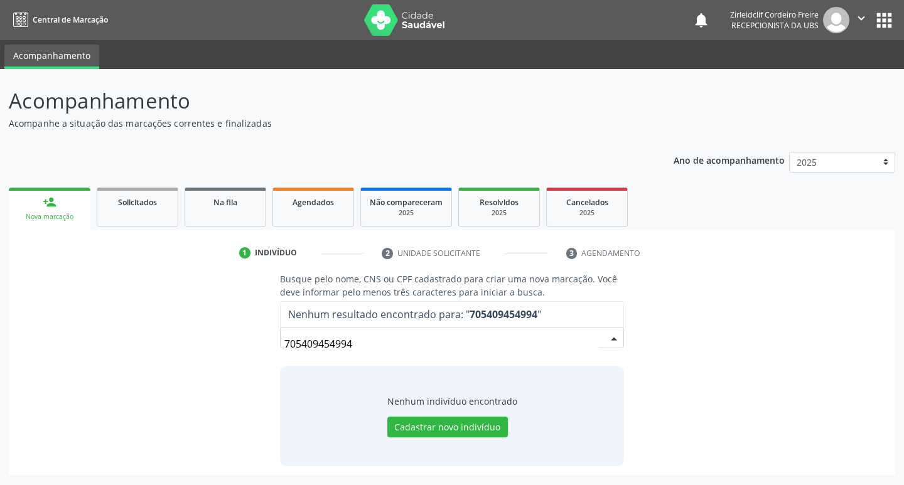
click at [364, 348] on input "705409454994" at bounding box center [441, 343] width 314 height 25
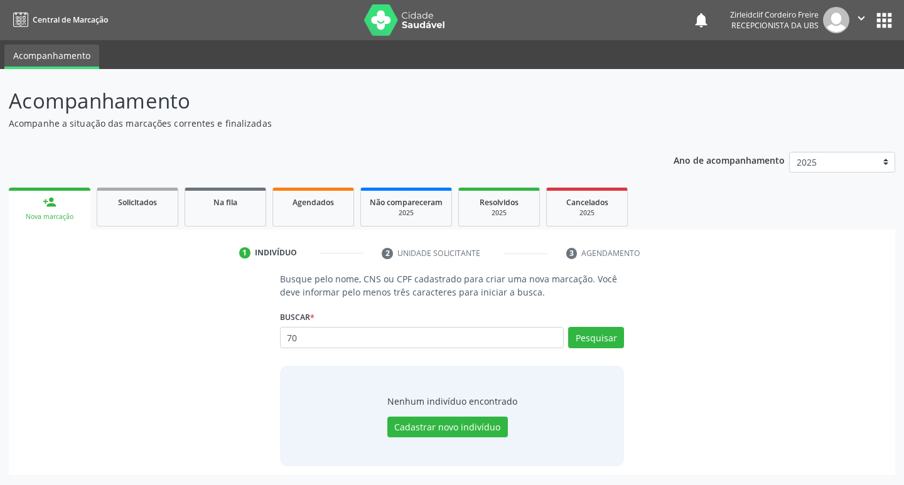
type input "7"
type input "[DATE]"
click at [597, 338] on button "Pesquisar" at bounding box center [596, 337] width 56 height 21
click at [345, 336] on input "[DATE]" at bounding box center [422, 337] width 284 height 21
type input "2"
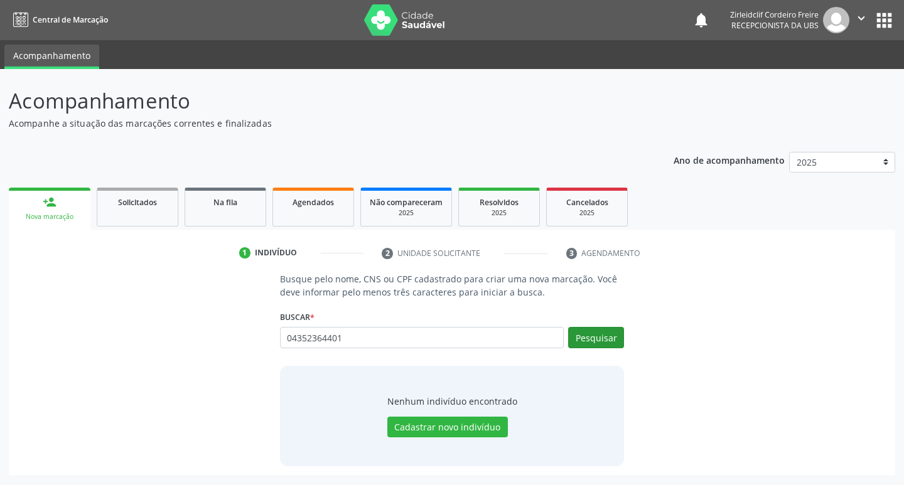
type input "04352364401"
click at [597, 343] on button "Pesquisar" at bounding box center [596, 337] width 56 height 21
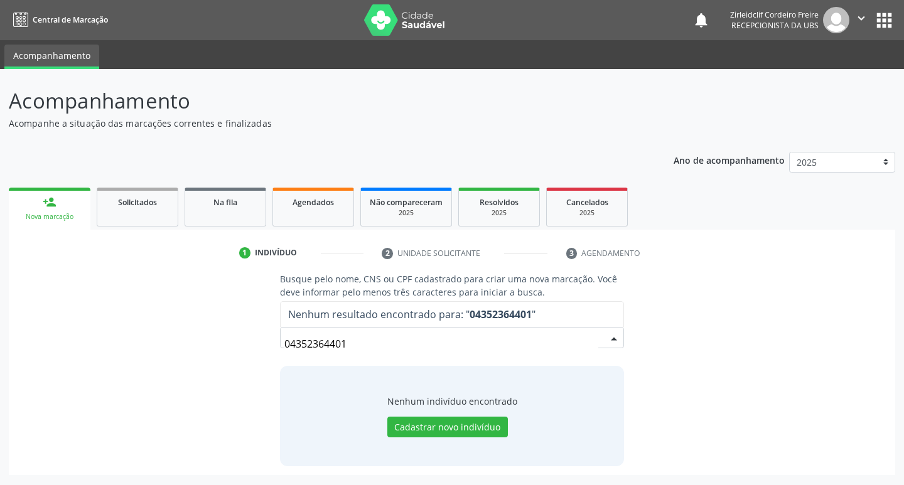
click at [358, 343] on input "04352364401" at bounding box center [441, 343] width 314 height 25
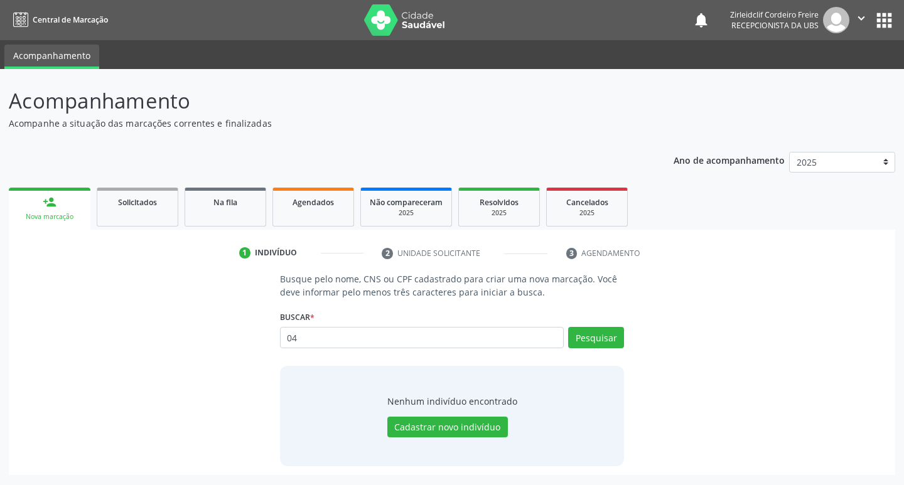
type input "0"
type input "705409454524994"
click at [584, 336] on button "Pesquisar" at bounding box center [596, 337] width 56 height 21
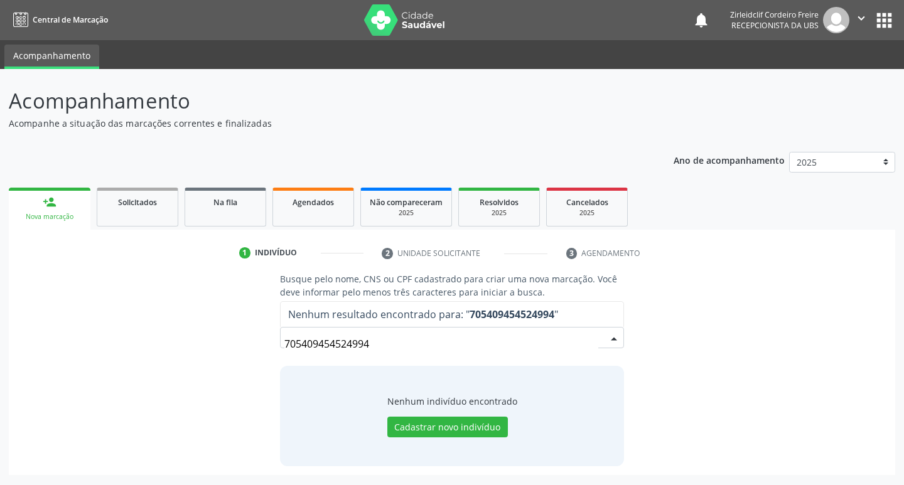
click at [379, 348] on input "705409454524994" at bounding box center [441, 343] width 314 height 25
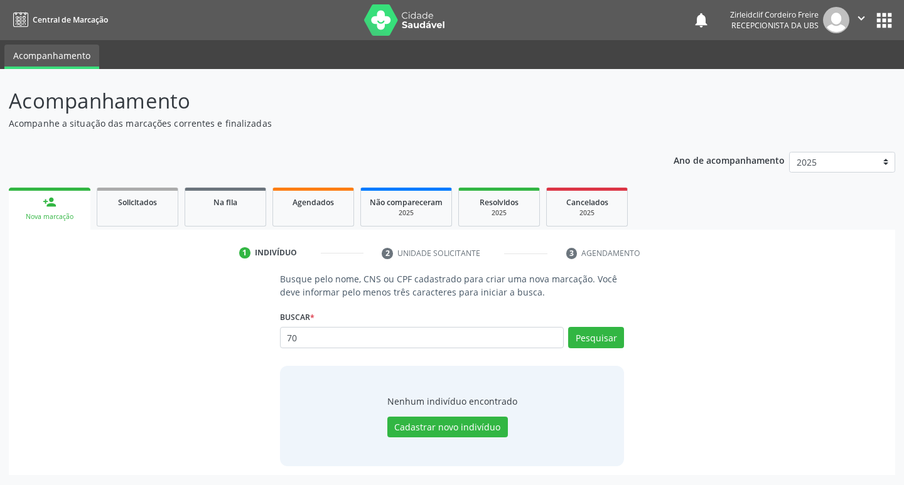
type input "7"
click at [412, 344] on input "text" at bounding box center [422, 337] width 284 height 21
type input "898005846590677"
click at [594, 340] on button "Pesquisar" at bounding box center [596, 337] width 56 height 21
type input "898005846590677"
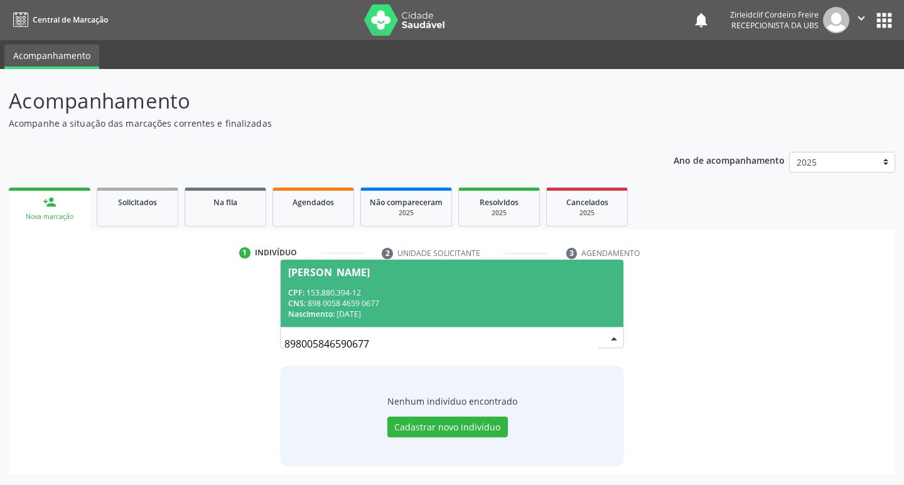
click at [467, 297] on div "CPF: 153.880.394-12" at bounding box center [452, 292] width 328 height 11
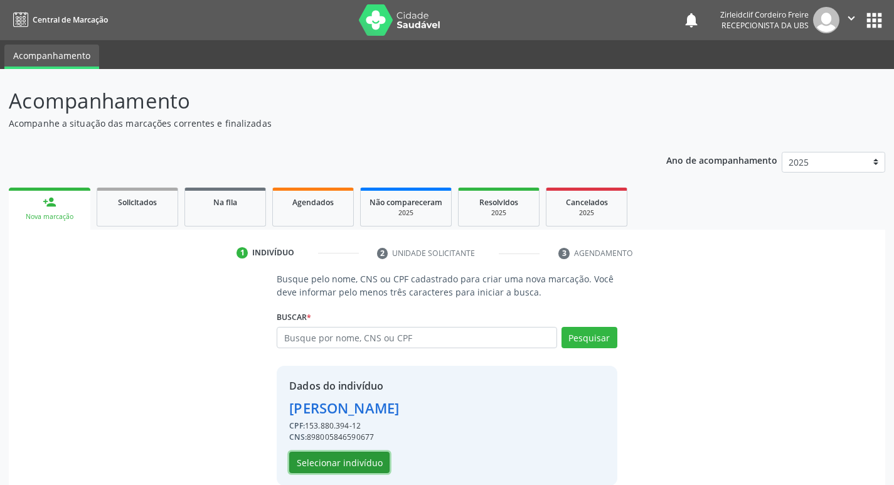
click at [336, 463] on button "Selecionar indivíduo" at bounding box center [339, 462] width 100 height 21
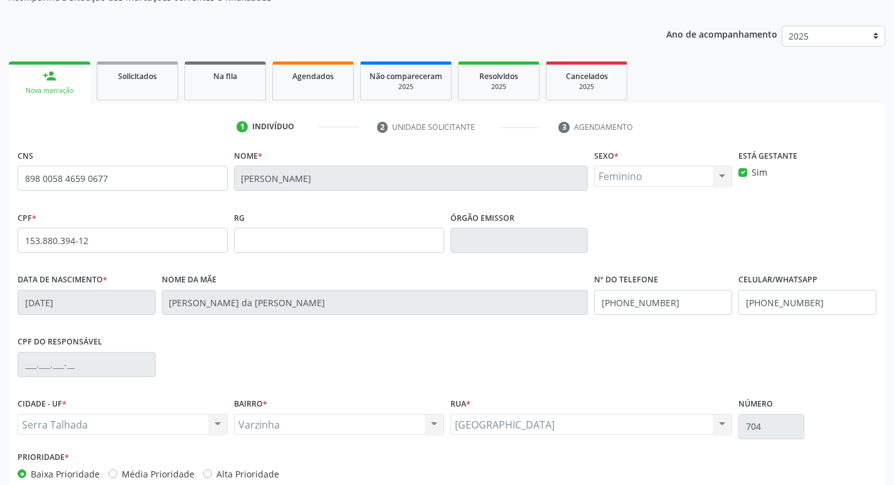
scroll to position [188, 0]
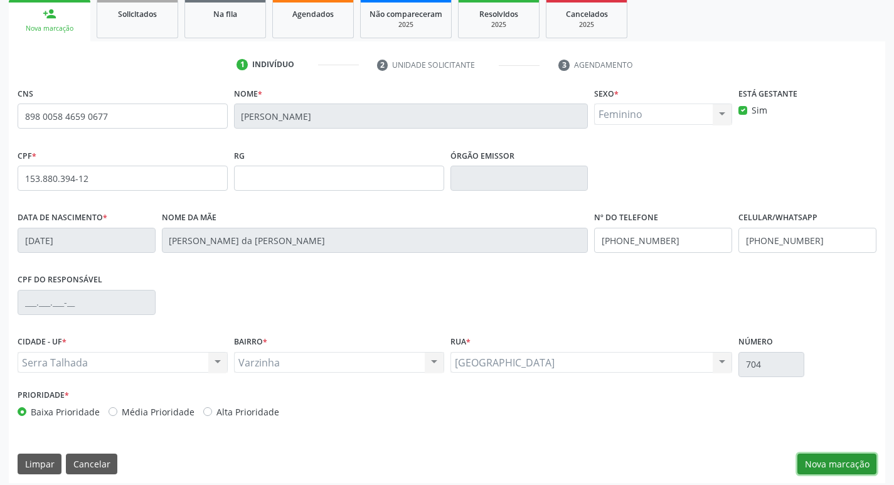
click at [847, 458] on button "Nova marcação" at bounding box center [837, 464] width 79 height 21
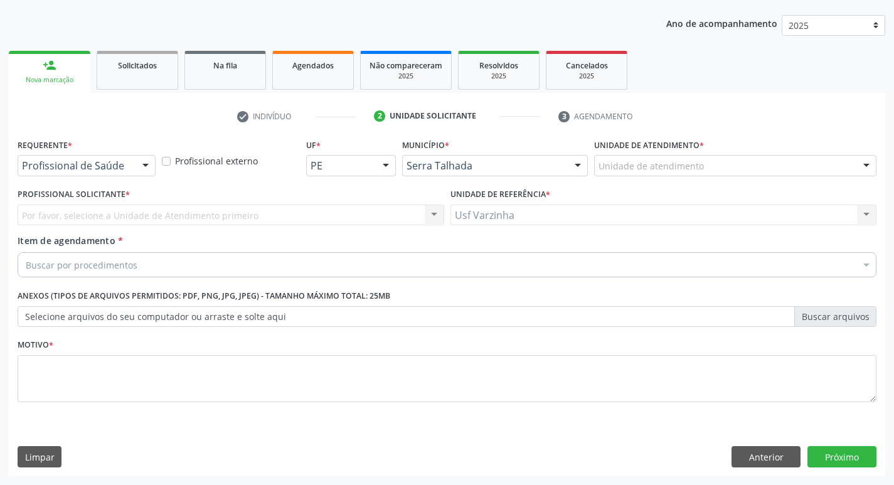
scroll to position [137, 0]
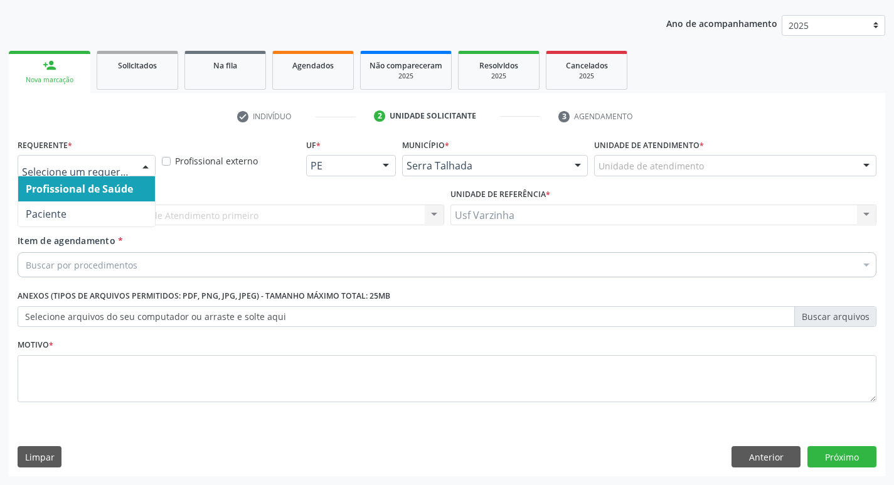
click at [142, 166] on div at bounding box center [145, 166] width 19 height 21
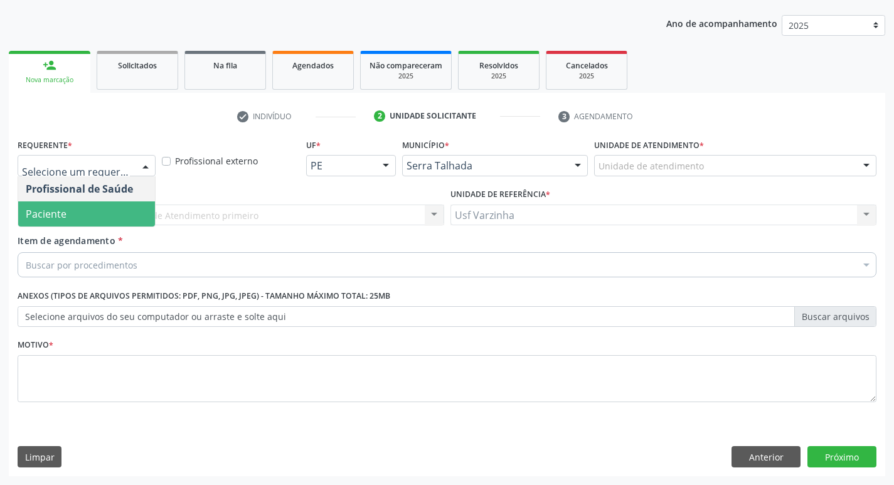
click at [110, 216] on span "Paciente" at bounding box center [86, 213] width 137 height 25
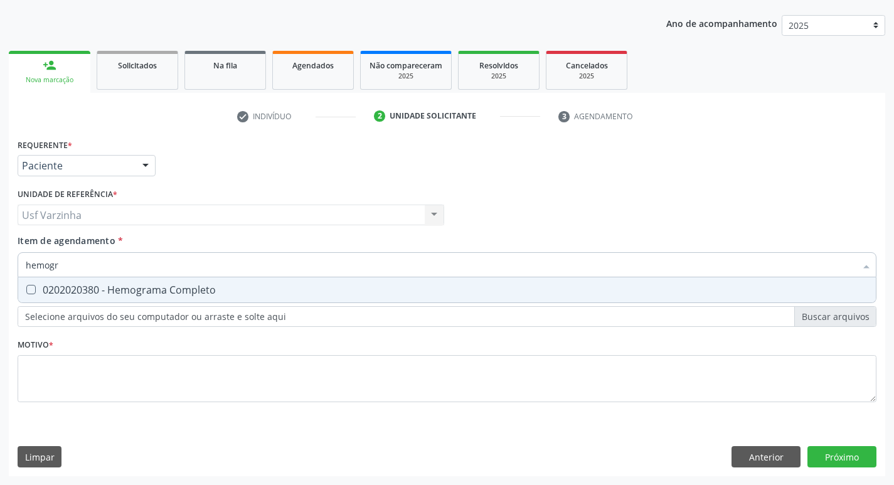
type input "hemogra"
click at [45, 289] on div "0202020380 - Hemograma Completo" at bounding box center [447, 290] width 843 height 10
checkbox Completo "true"
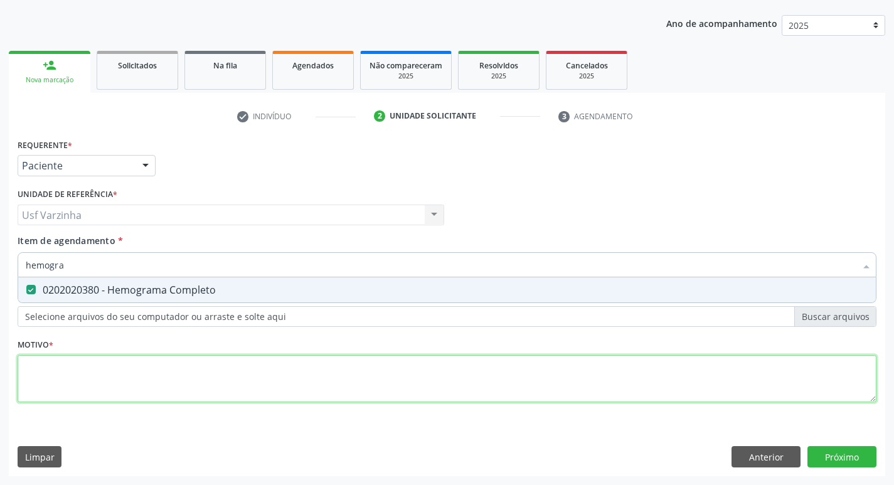
click at [87, 376] on div "Requerente * Paciente Profissional de Saúde Paciente Nenhum resultado encontrad…" at bounding box center [447, 278] width 859 height 284
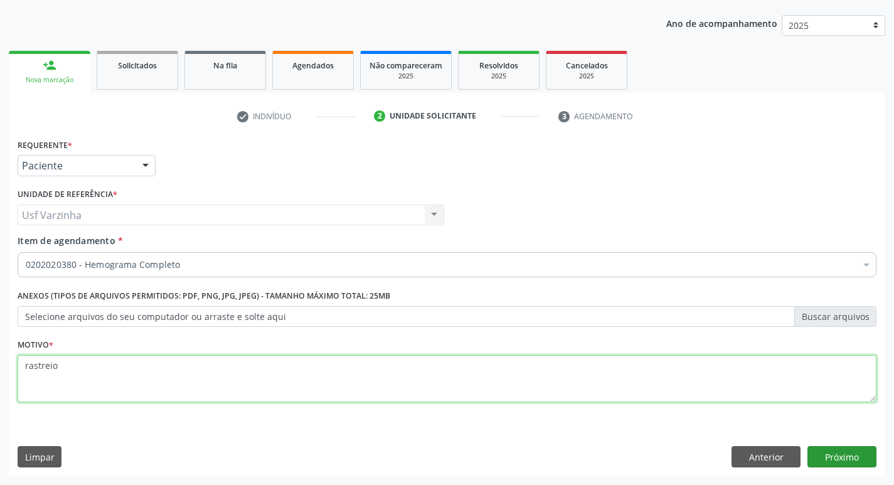
type textarea "rastreio"
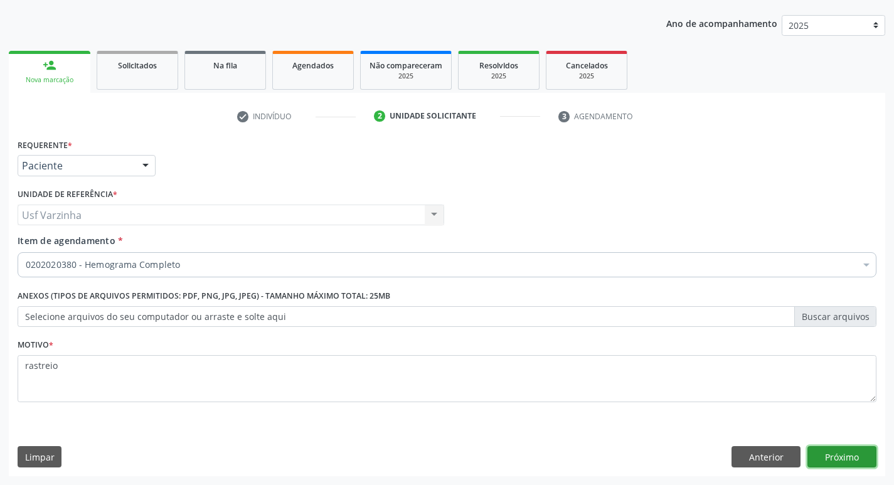
click at [843, 459] on button "Próximo" at bounding box center [842, 456] width 69 height 21
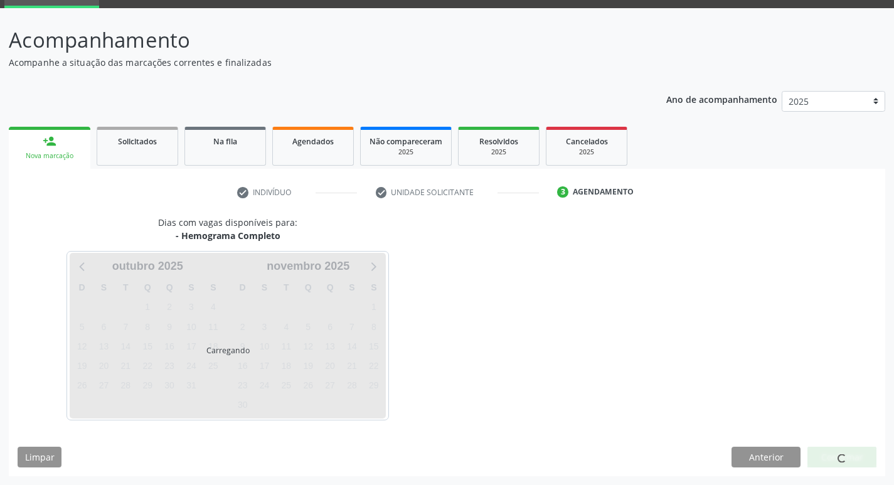
scroll to position [61, 0]
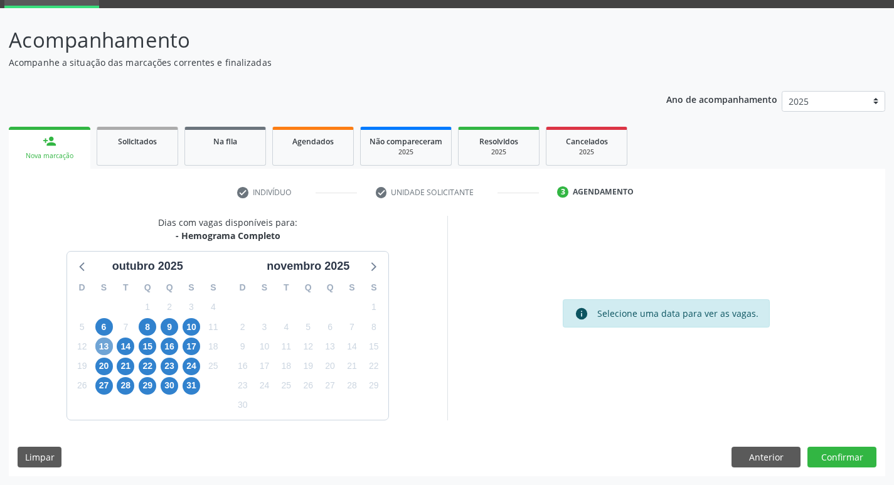
click at [101, 349] on span "13" at bounding box center [104, 347] width 18 height 18
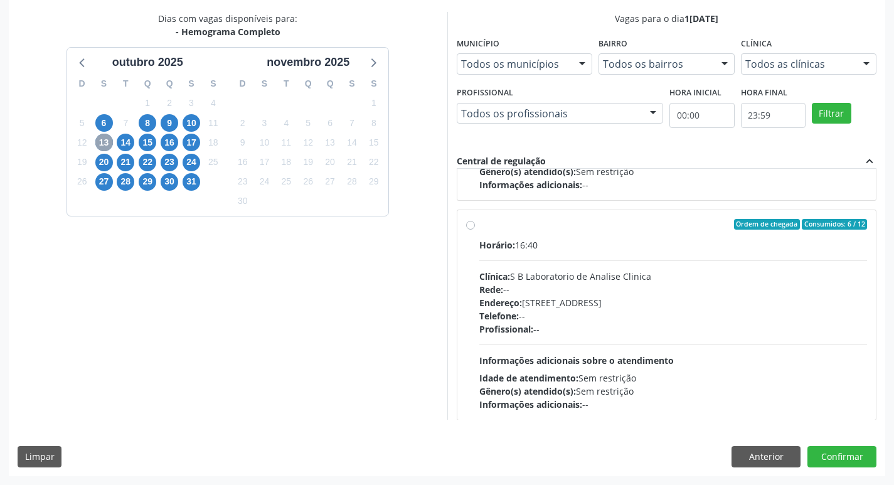
scroll to position [638, 0]
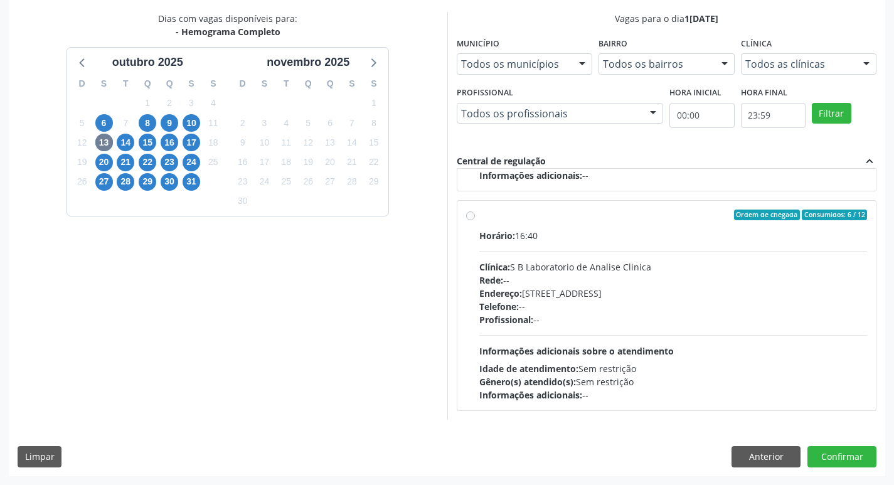
click at [479, 218] on label "Ordem de chegada Consumidos: 6 / 12 Horário: 16:40 Clínica: S B Laboratorio de …" at bounding box center [673, 306] width 388 height 193
click at [469, 218] on input "Ordem de chegada Consumidos: 6 / 12 Horário: 16:40 Clínica: S B Laboratorio de …" at bounding box center [470, 215] width 9 height 11
radio input "true"
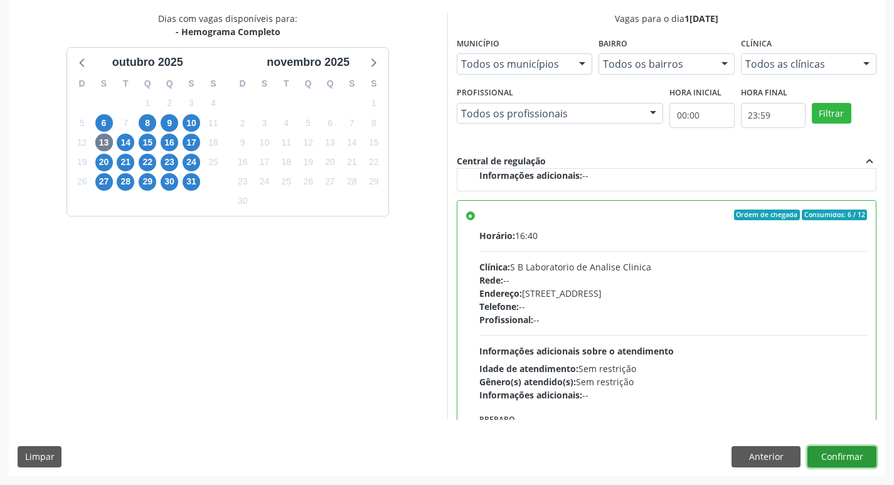
click at [836, 455] on button "Confirmar" at bounding box center [842, 456] width 69 height 21
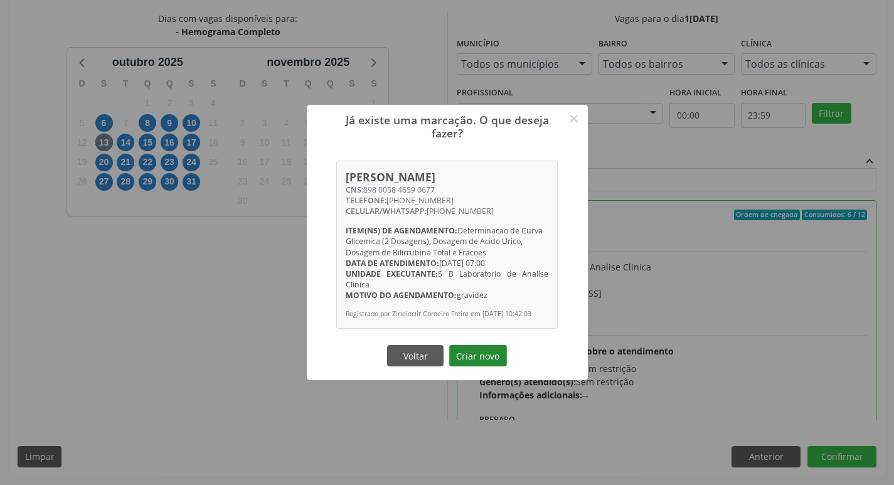
click at [489, 366] on button "Criar novo" at bounding box center [478, 355] width 58 height 21
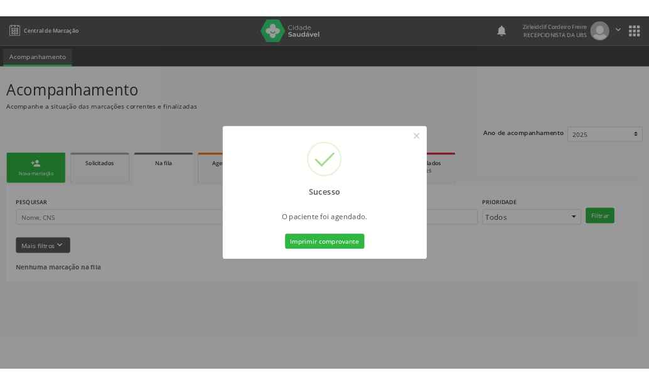
scroll to position [0, 0]
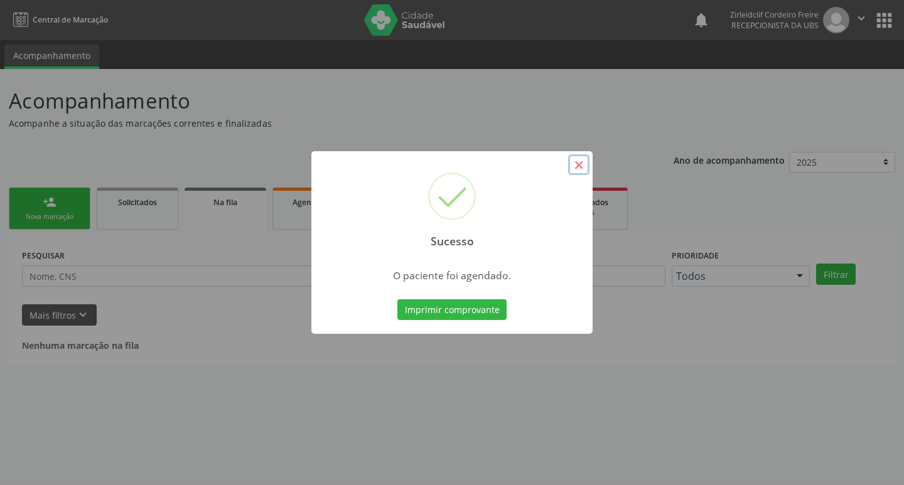
click at [577, 165] on button "×" at bounding box center [578, 164] width 21 height 21
